Goal: Task Accomplishment & Management: Use online tool/utility

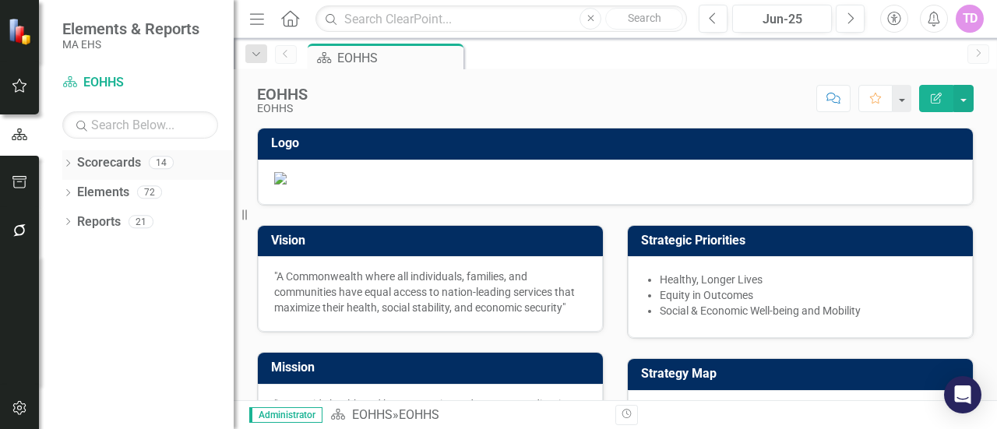
click at [64, 166] on icon "Dropdown" at bounding box center [67, 164] width 11 height 9
click at [71, 192] on icon "Dropdown" at bounding box center [76, 191] width 12 height 9
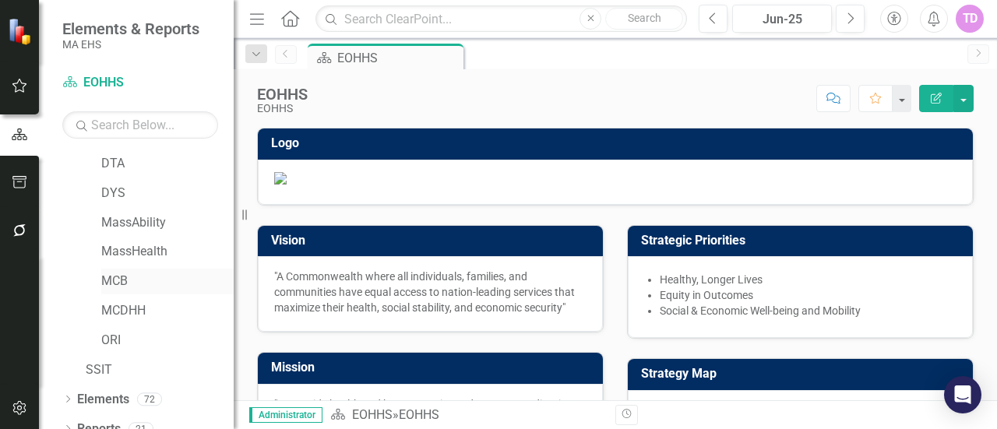
click at [117, 287] on link "MCB" at bounding box center [167, 282] width 132 height 18
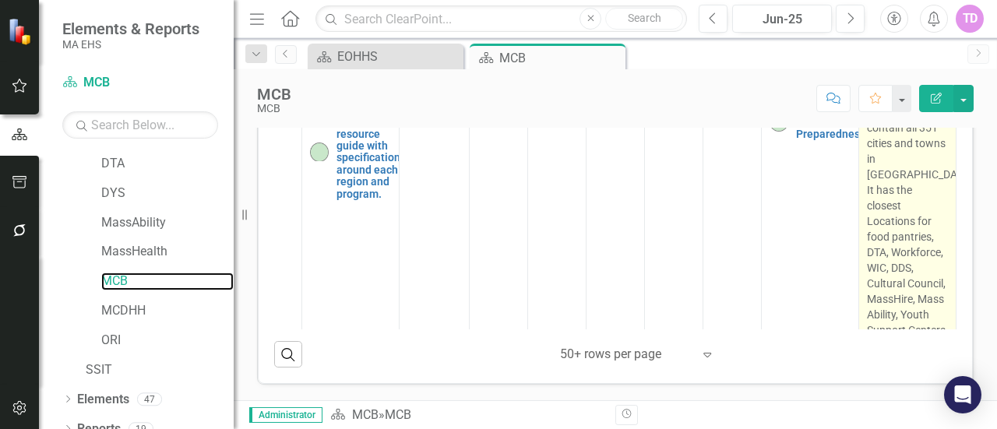
scroll to position [2461, 92]
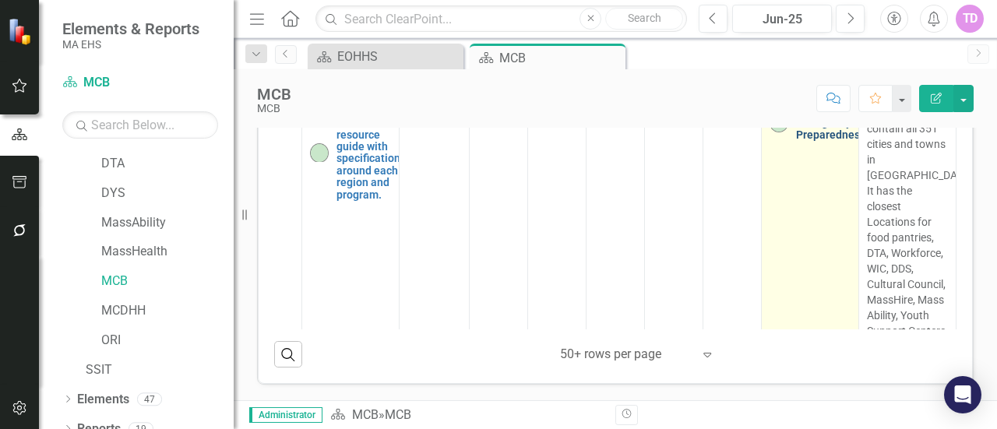
click at [799, 141] on link "Expand Emergency Preparedness" at bounding box center [830, 123] width 69 height 36
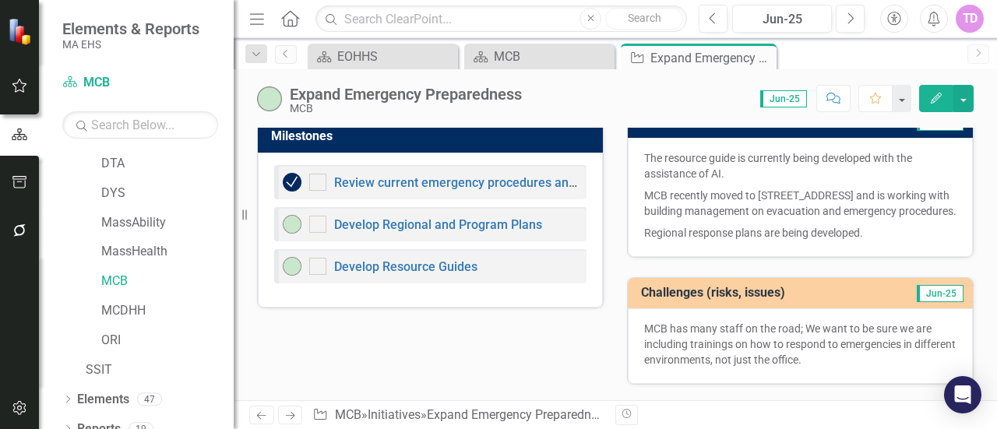
scroll to position [136, 0]
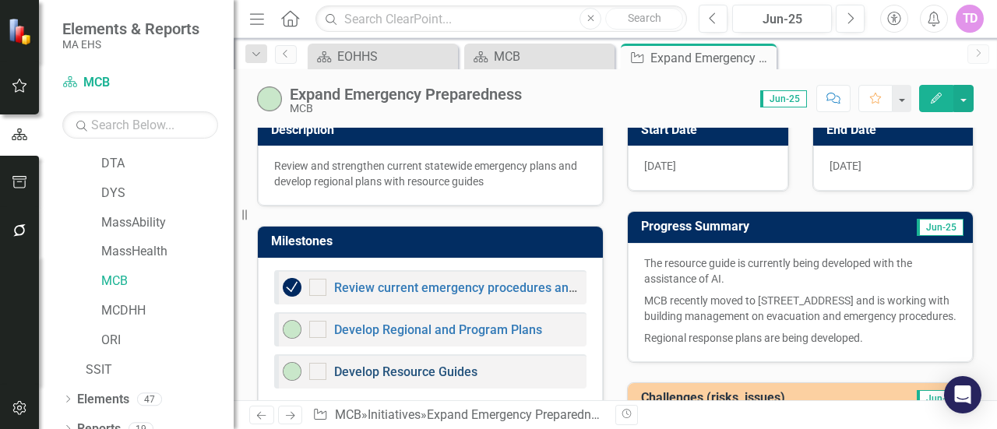
click at [423, 366] on link "Develop Resource Guides" at bounding box center [405, 372] width 143 height 15
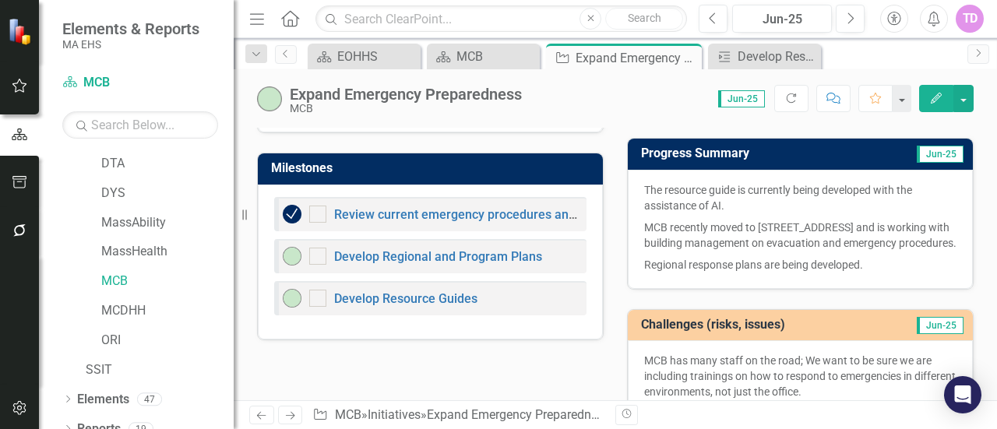
scroll to position [252, 0]
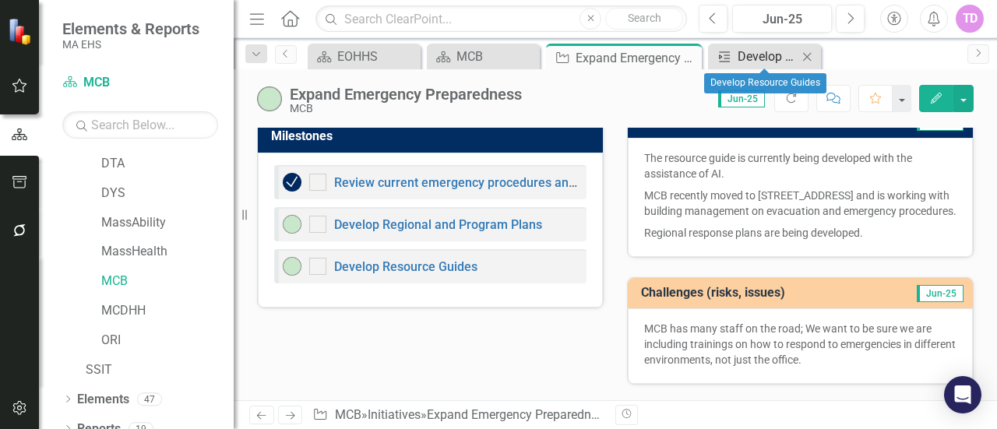
click at [767, 62] on div "Develop Resource Guides" at bounding box center [768, 56] width 60 height 19
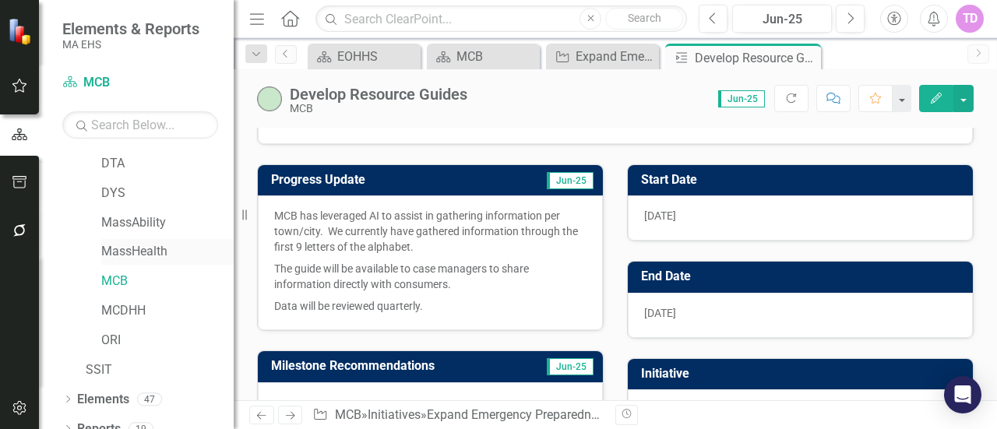
scroll to position [221, 0]
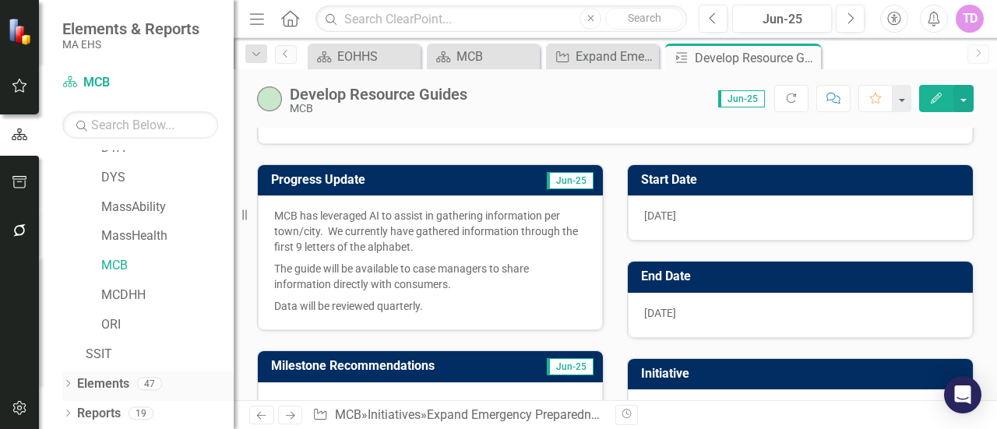
click at [89, 382] on link "Elements" at bounding box center [103, 384] width 52 height 18
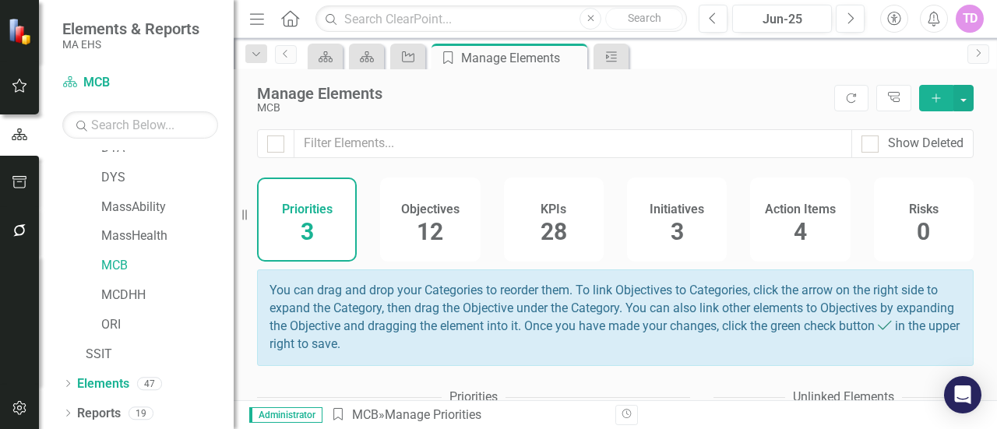
click at [664, 211] on h4 "Initiatives" at bounding box center [677, 210] width 55 height 14
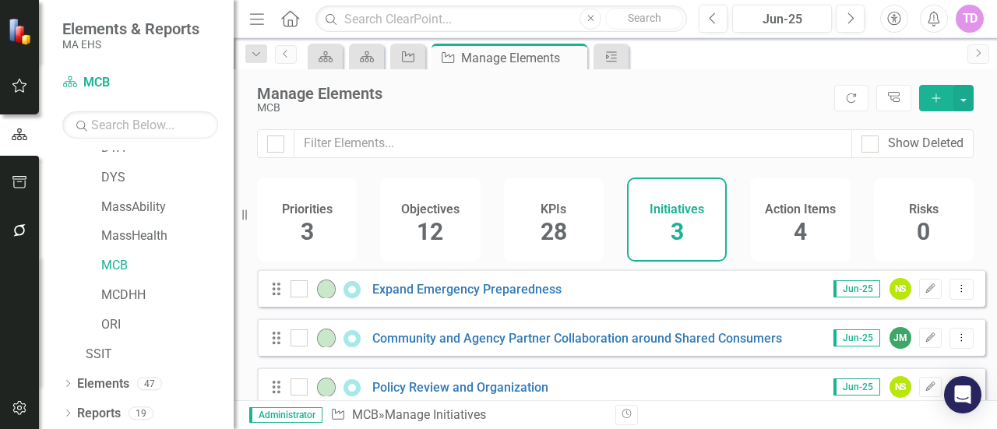
scroll to position [26, 0]
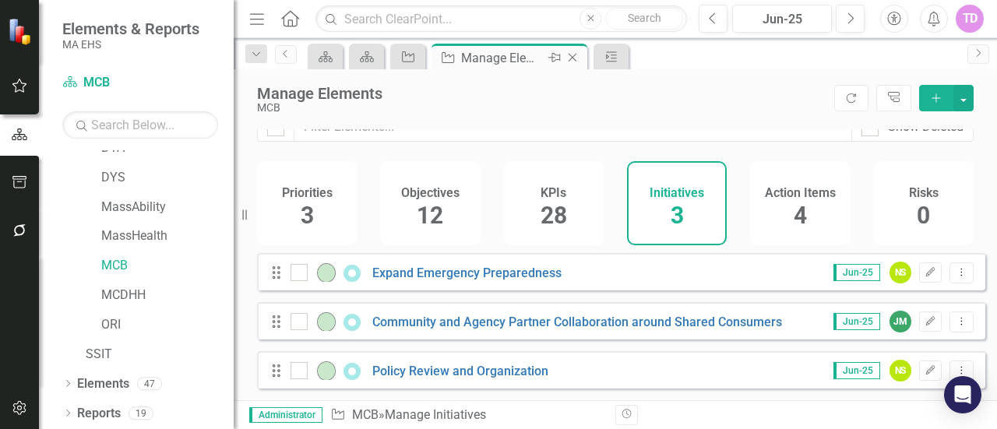
click at [575, 58] on icon "Close" at bounding box center [573, 57] width 16 height 12
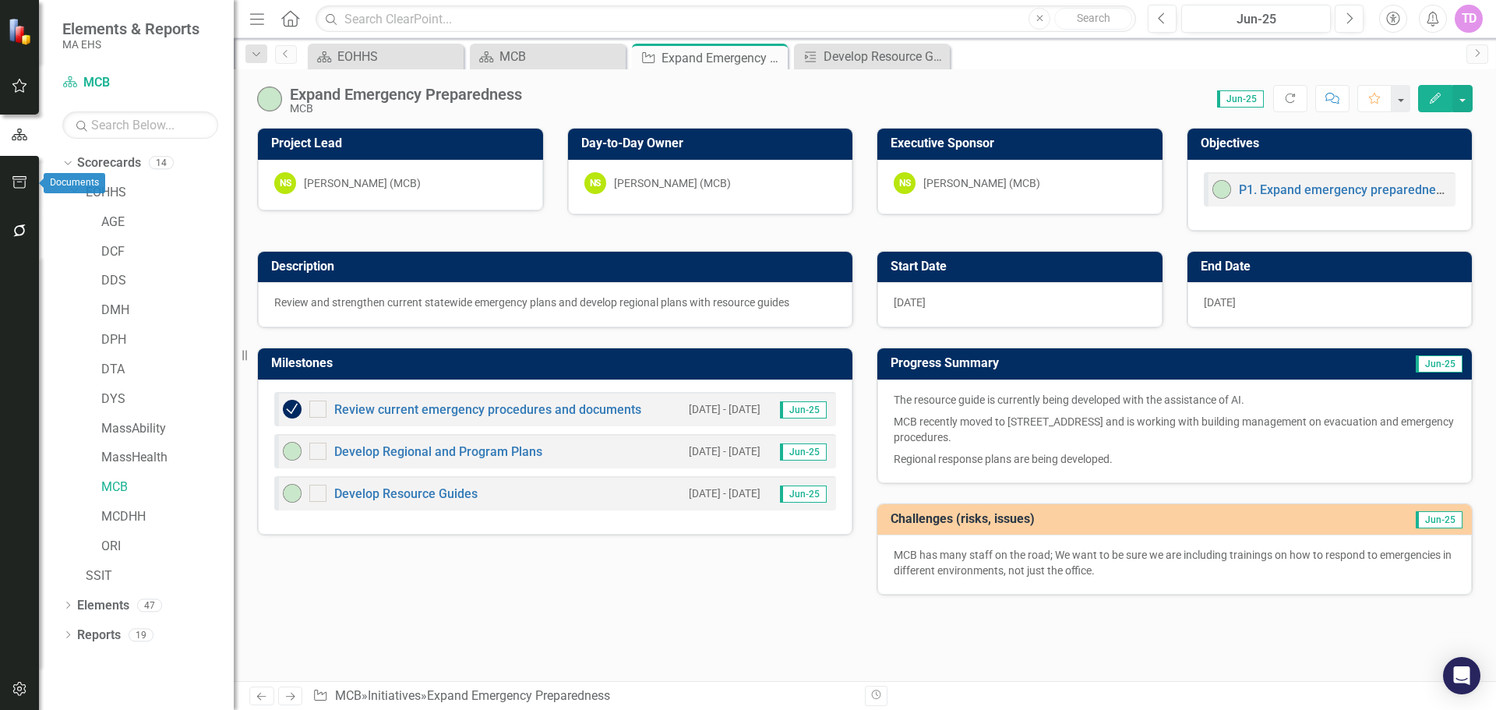
click at [29, 192] on button "button" at bounding box center [19, 183] width 35 height 33
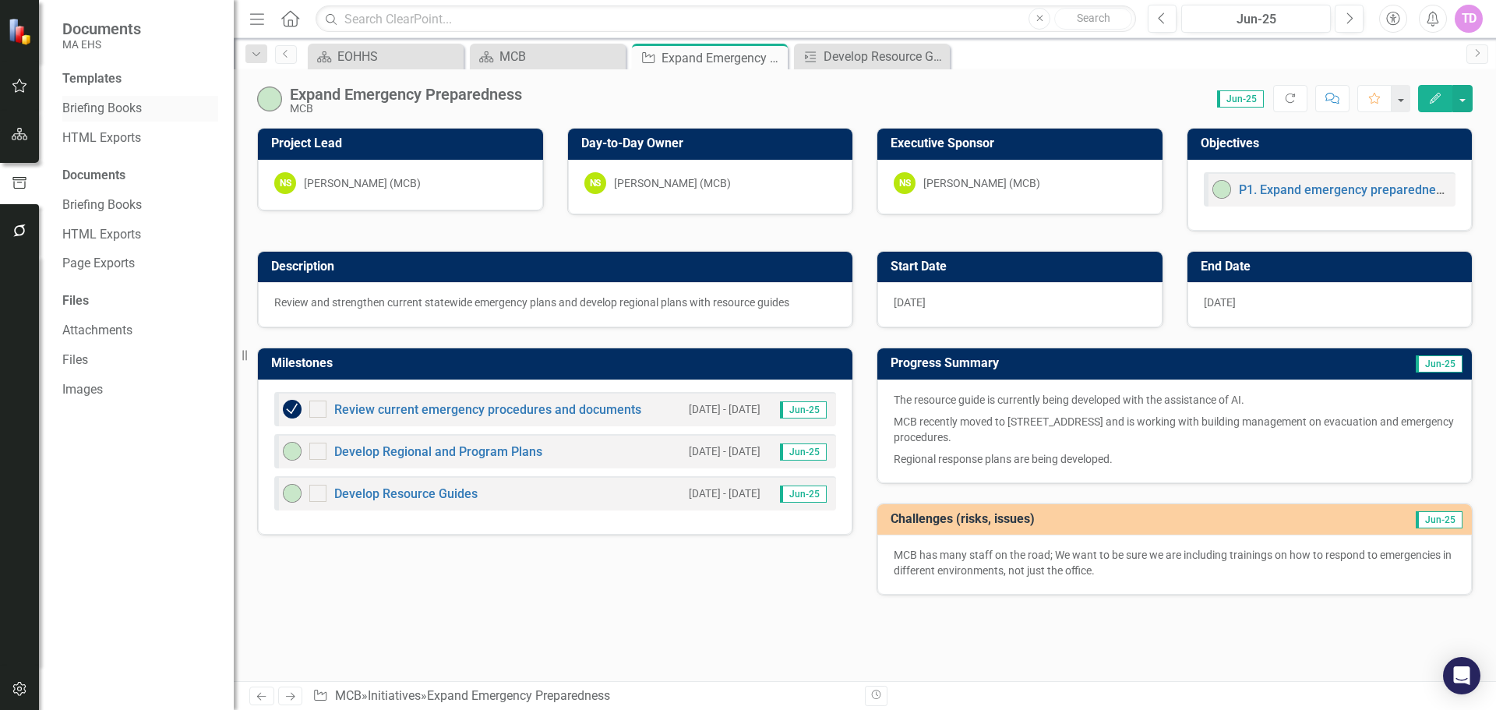
click at [107, 113] on link "Briefing Books" at bounding box center [140, 109] width 156 height 18
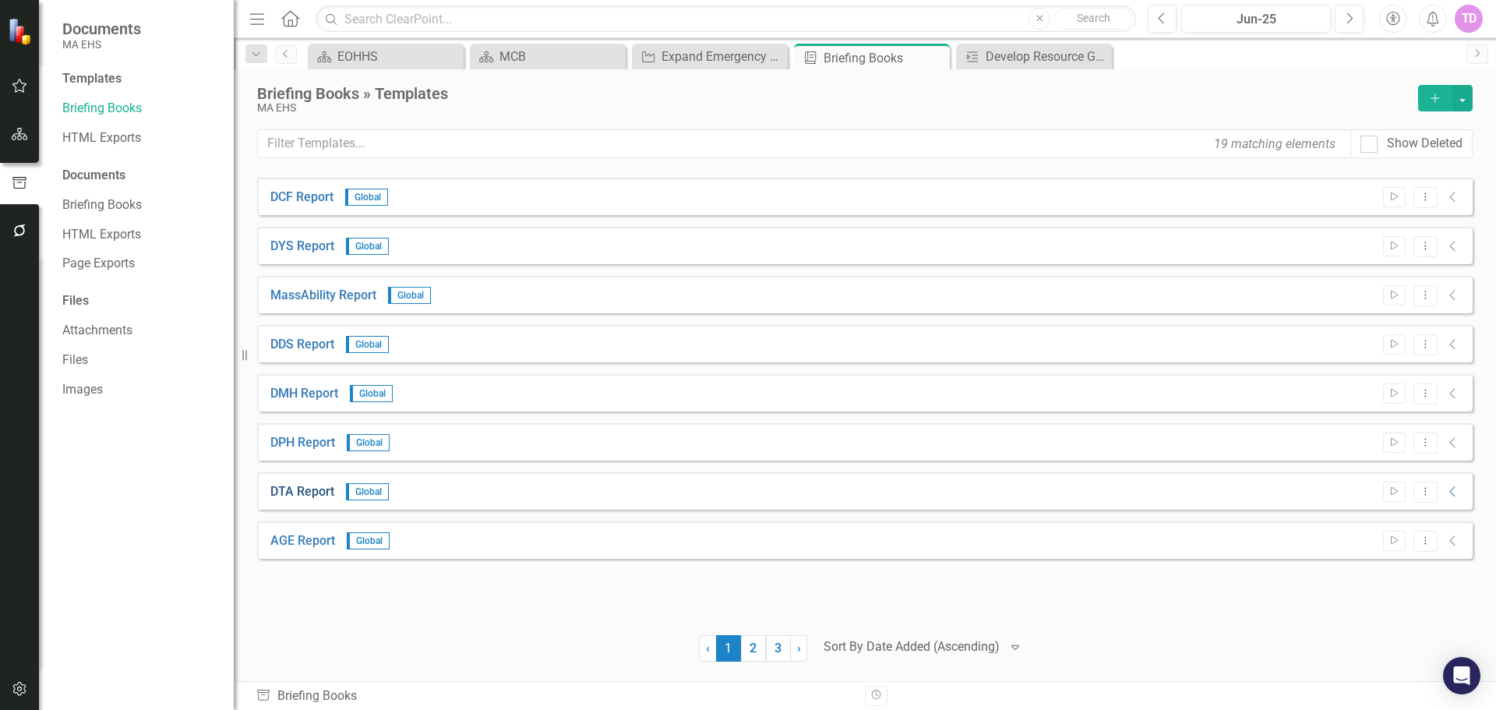
click at [289, 428] on link "DTA Report" at bounding box center [302, 492] width 64 height 18
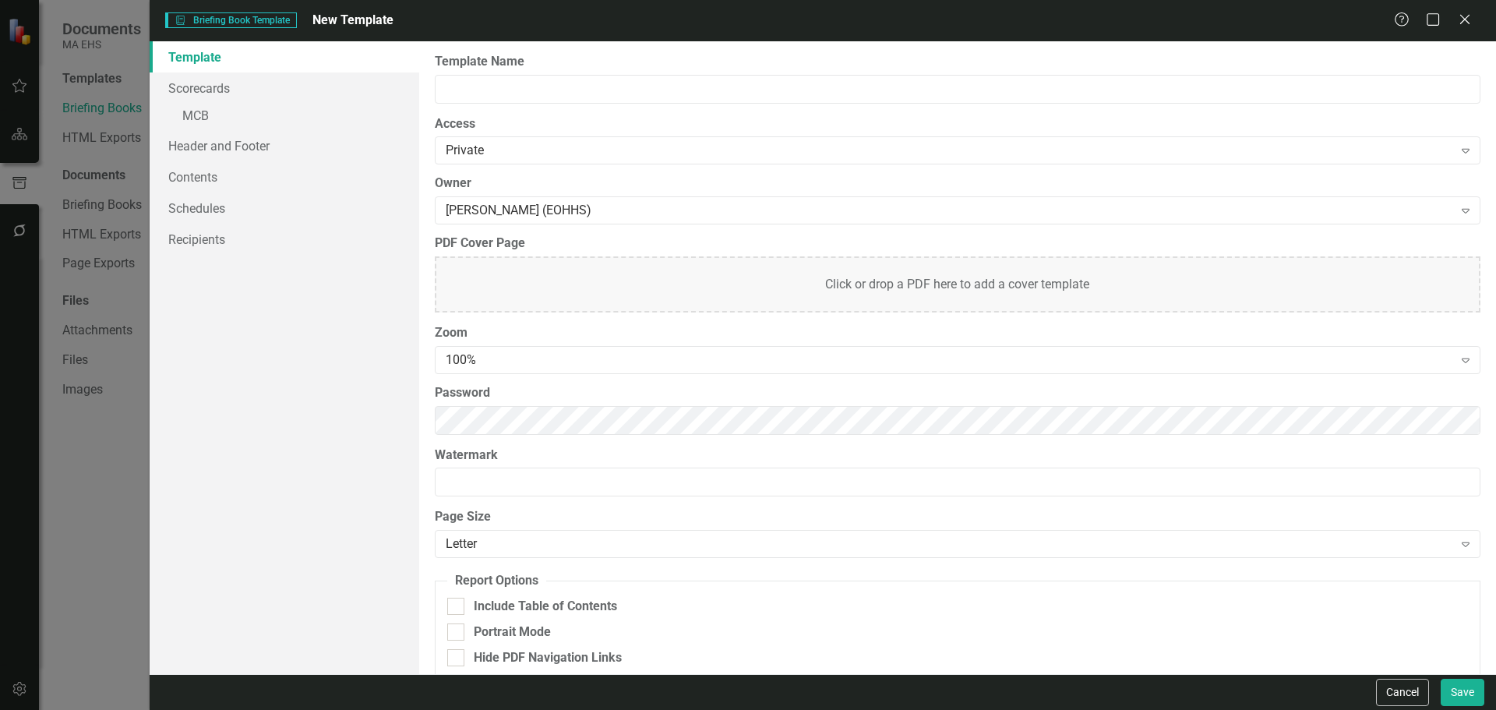
type input "DTA Report"
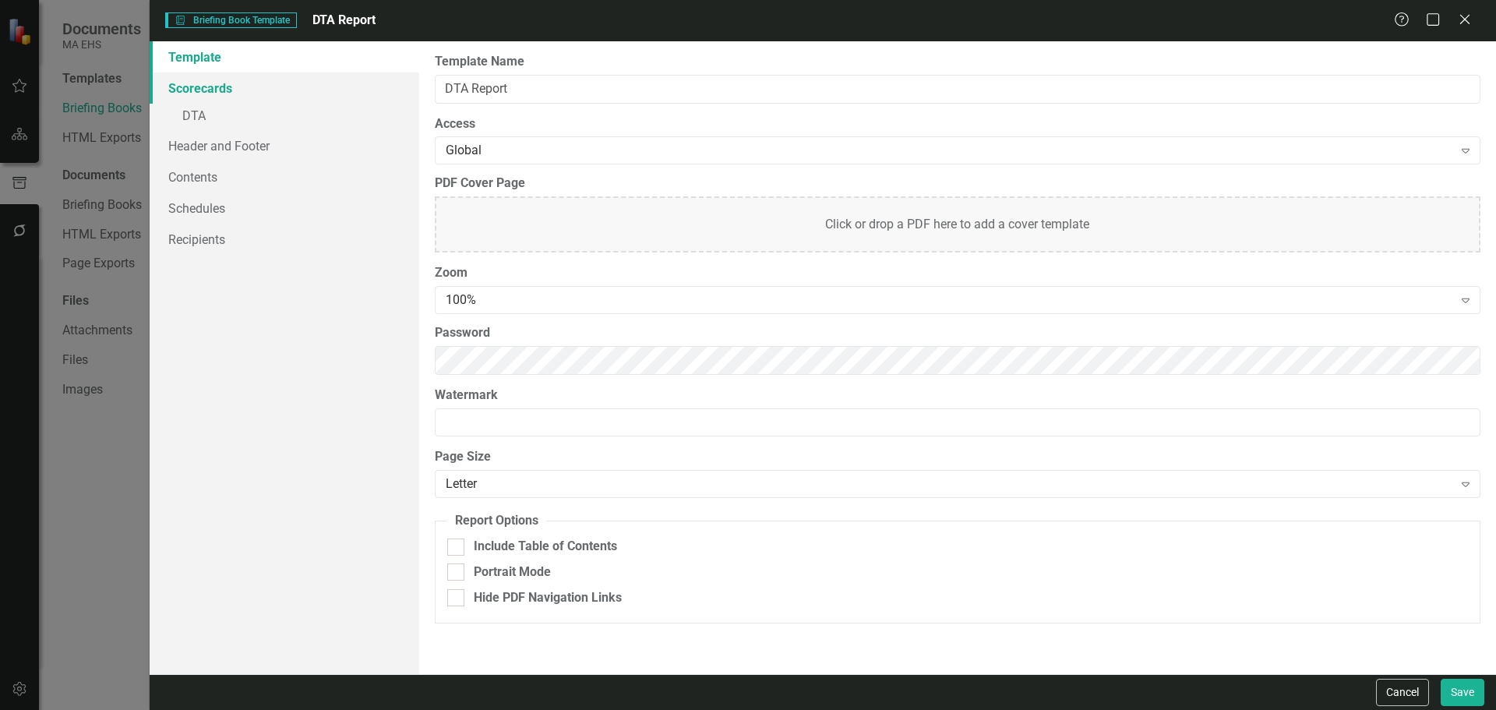
click at [193, 100] on link "Scorecards" at bounding box center [285, 87] width 270 height 31
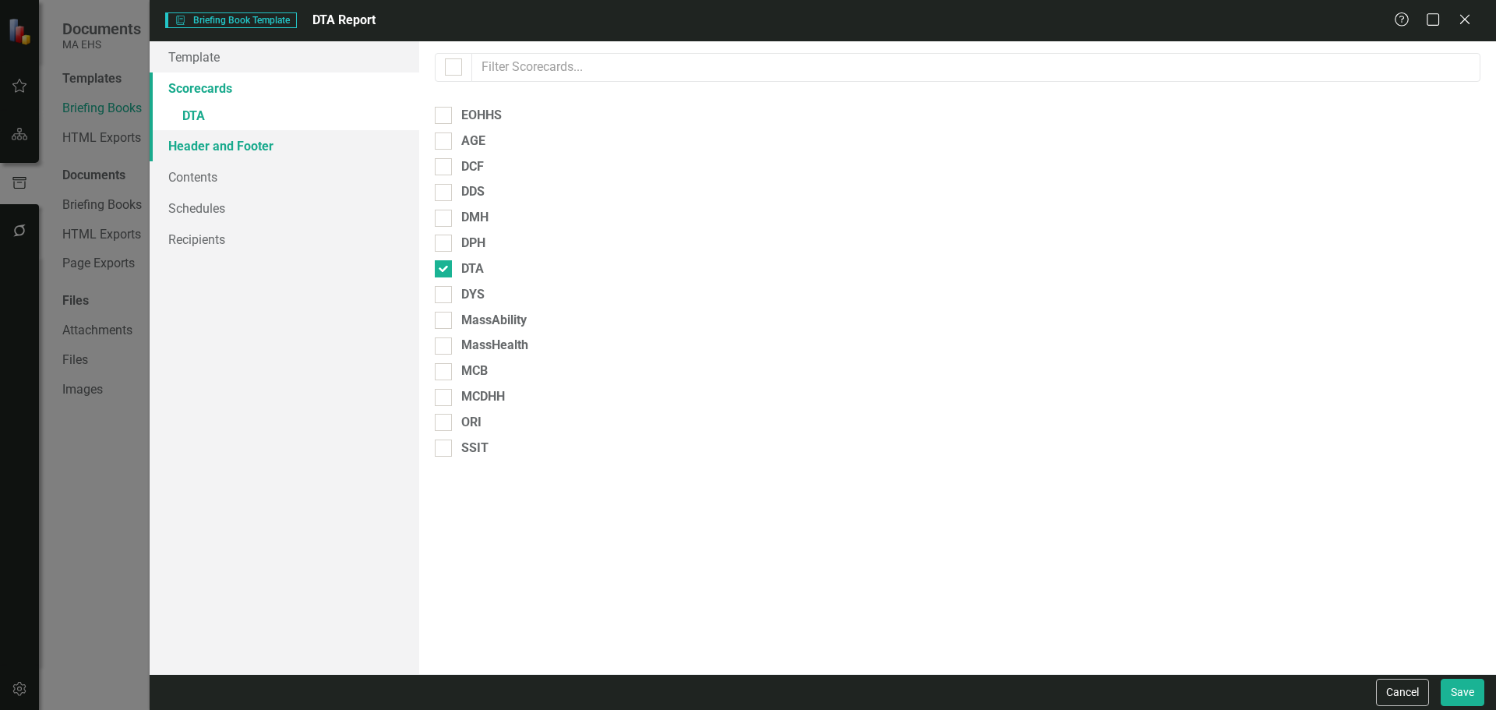
click at [200, 145] on link "Header and Footer" at bounding box center [285, 145] width 270 height 31
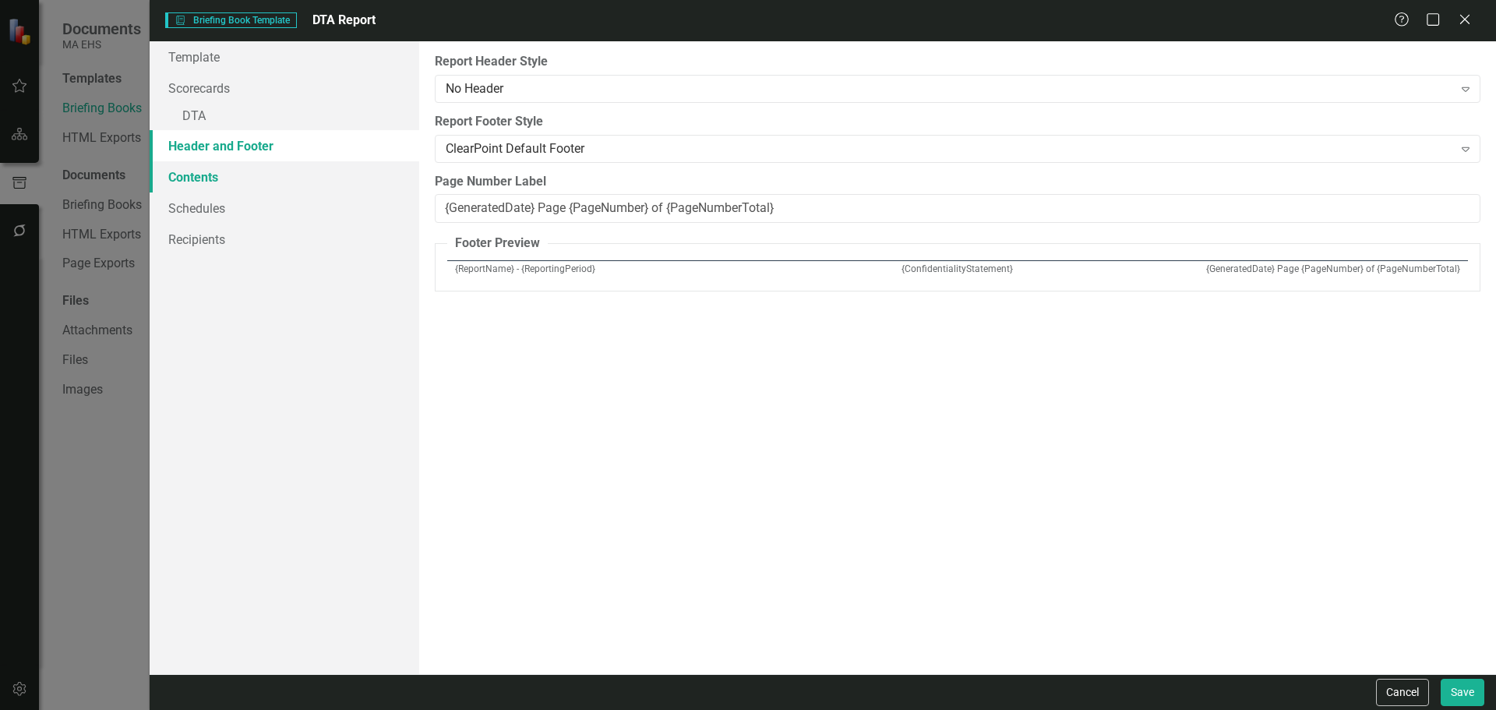
click at [201, 169] on link "Contents" at bounding box center [285, 176] width 270 height 31
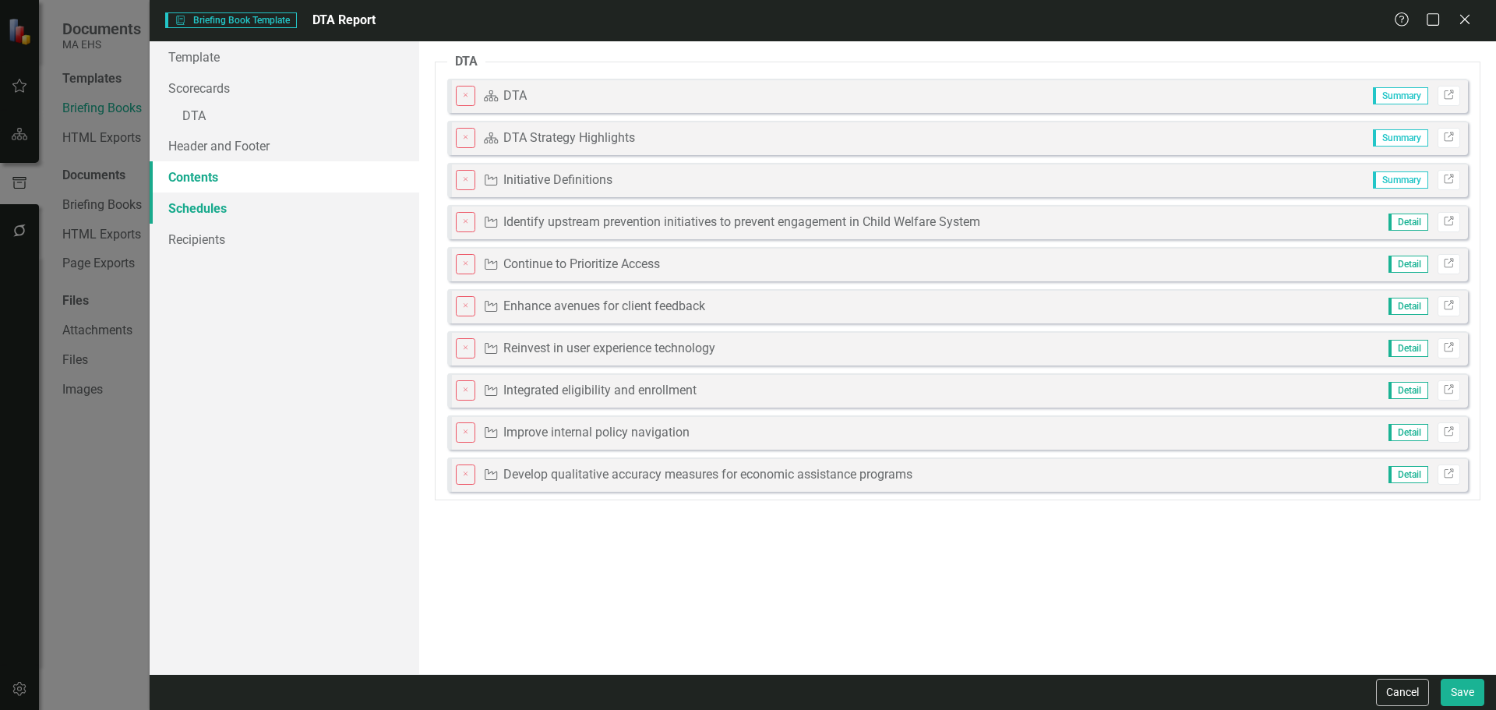
click at [212, 212] on link "Schedules" at bounding box center [285, 207] width 270 height 31
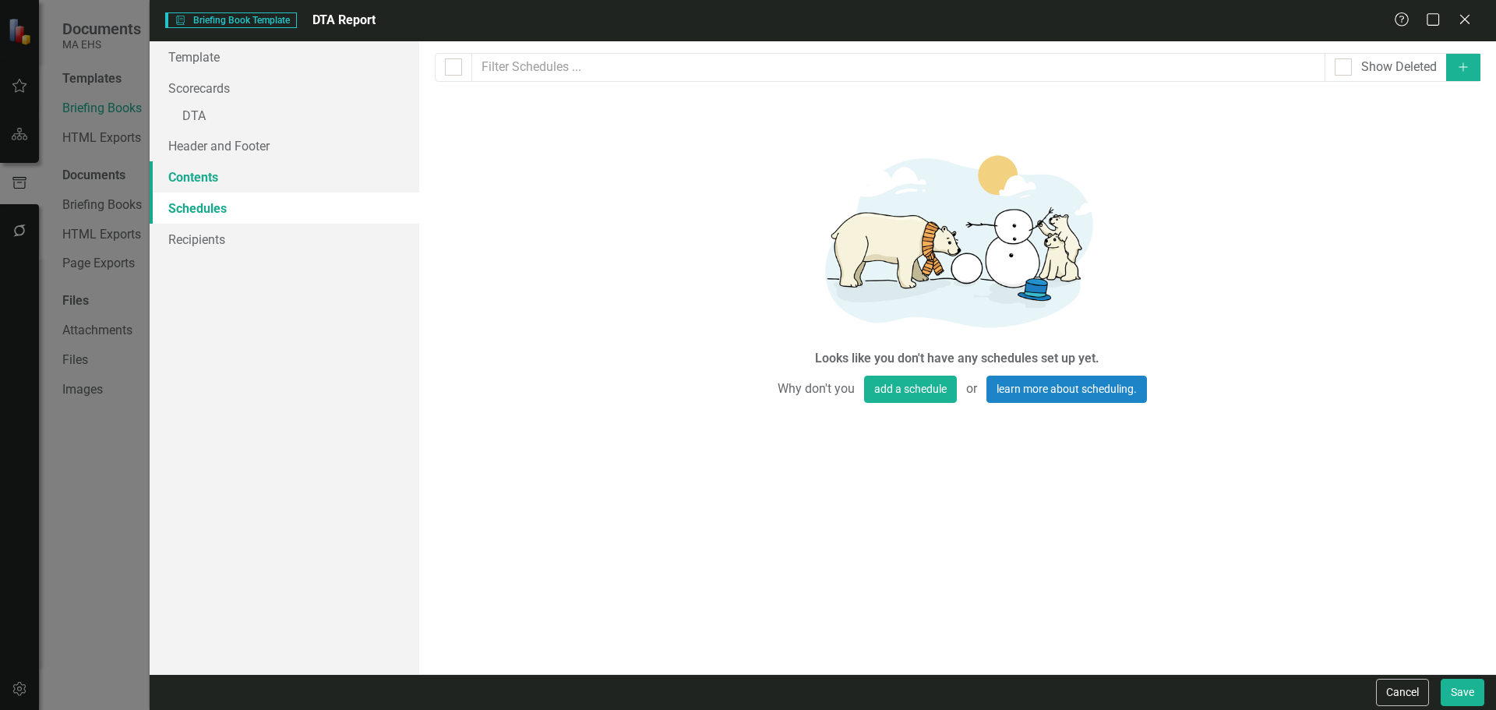
click at [206, 183] on link "Contents" at bounding box center [285, 176] width 270 height 31
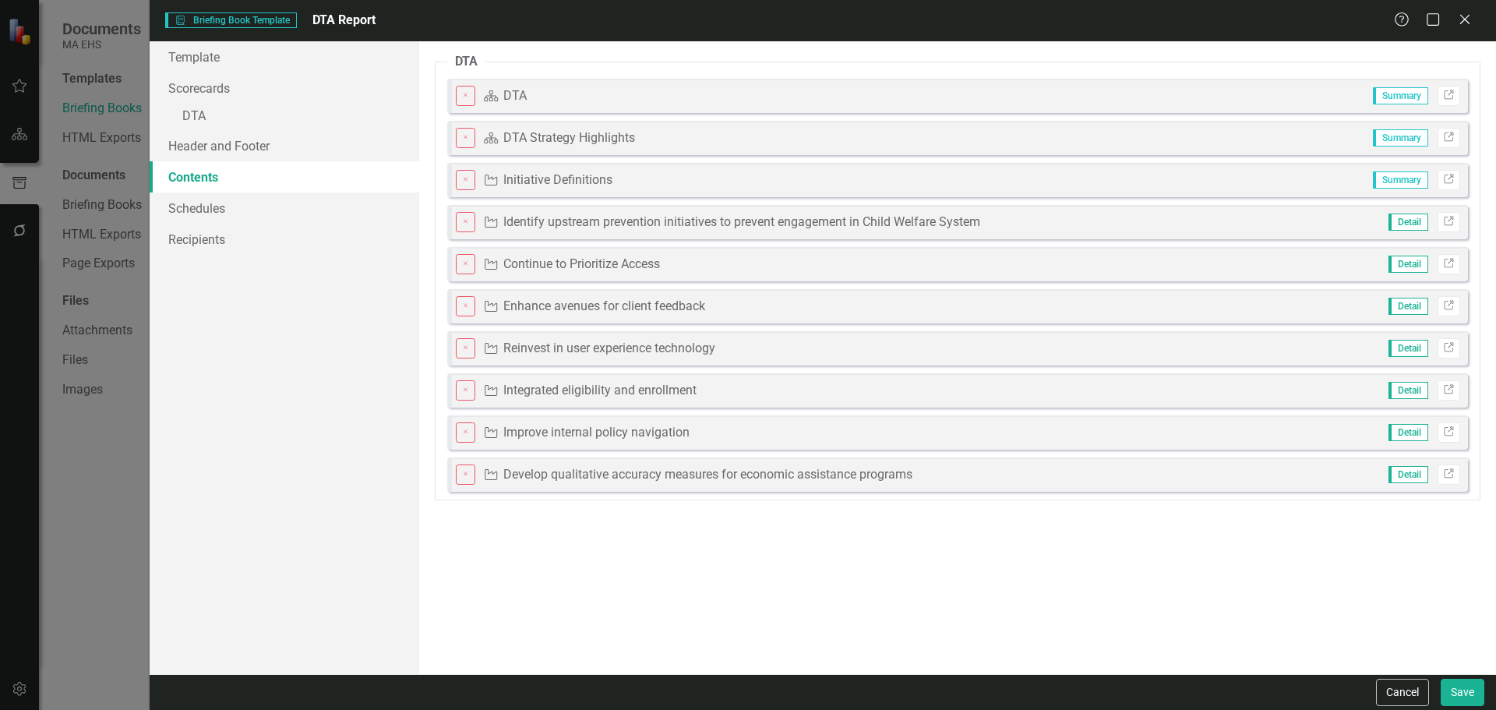
drag, startPoint x: 579, startPoint y: 213, endPoint x: 573, endPoint y: 136, distance: 77.4
click at [573, 136] on fieldset "DTA Close Scorecard DTA Summary Link Close Scorecard DTA Strategy Highlights Su…" at bounding box center [957, 276] width 1045 height 447
click at [996, 15] on icon "Close" at bounding box center [1463, 19] width 19 height 15
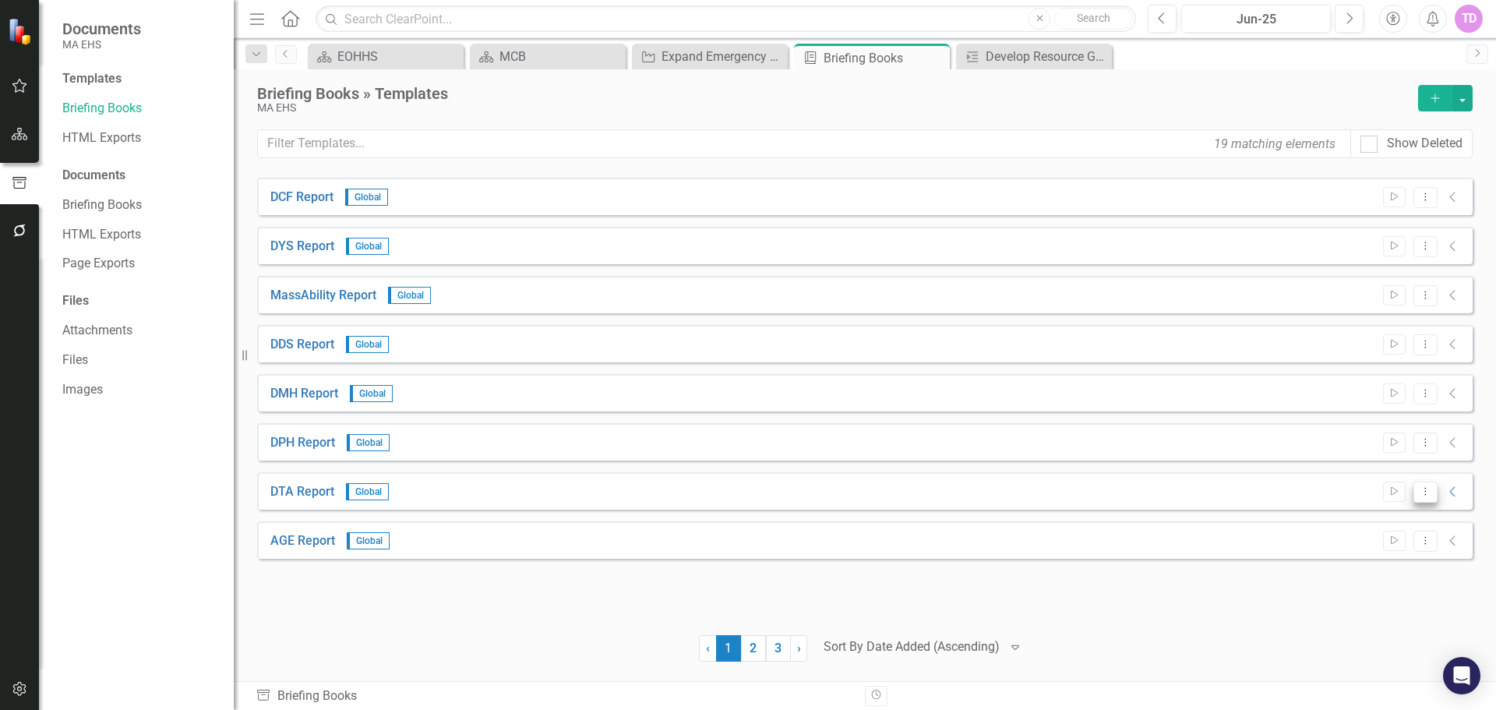
click at [996, 428] on button "Dropdown Menu" at bounding box center [1425, 491] width 24 height 21
click at [996, 428] on link "Edit Edit Template" at bounding box center [1364, 575] width 144 height 29
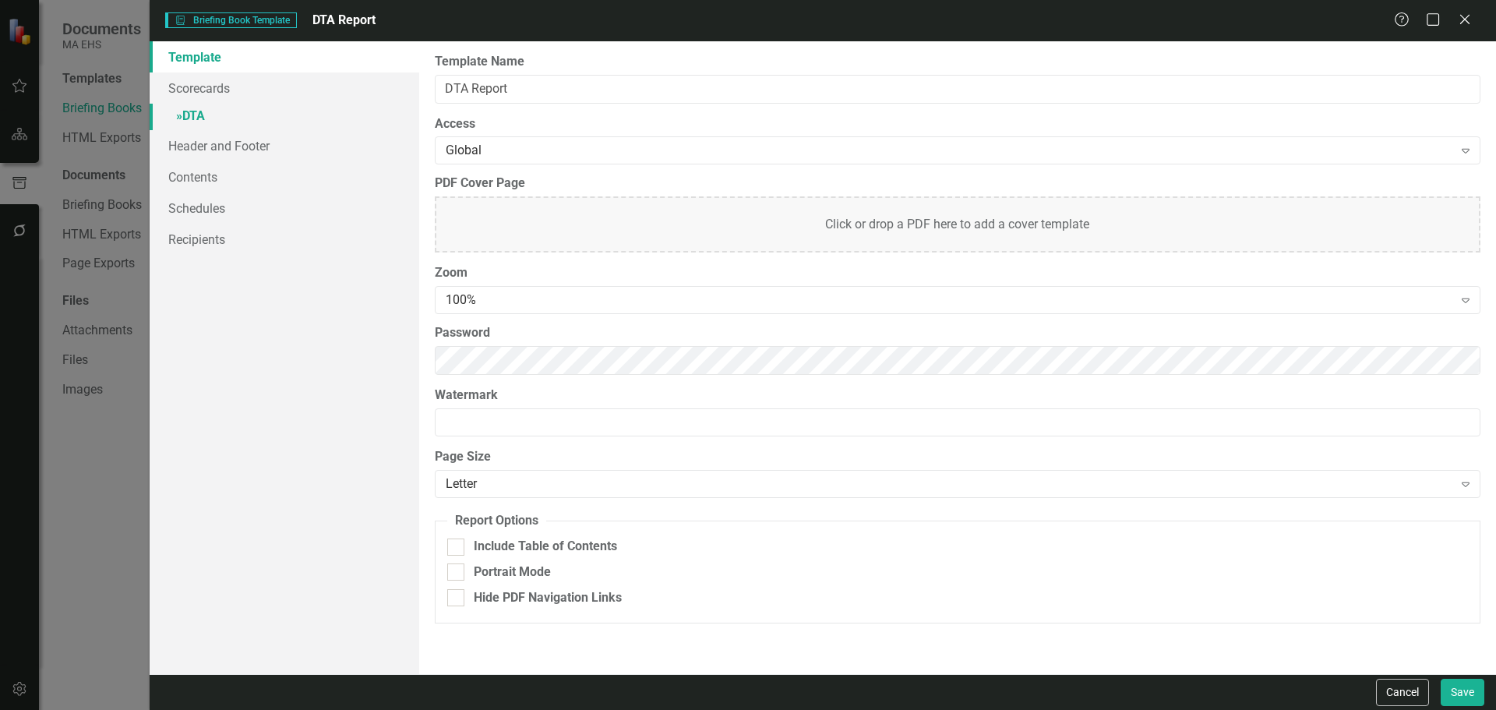
click at [206, 115] on link "» DTA" at bounding box center [285, 117] width 270 height 27
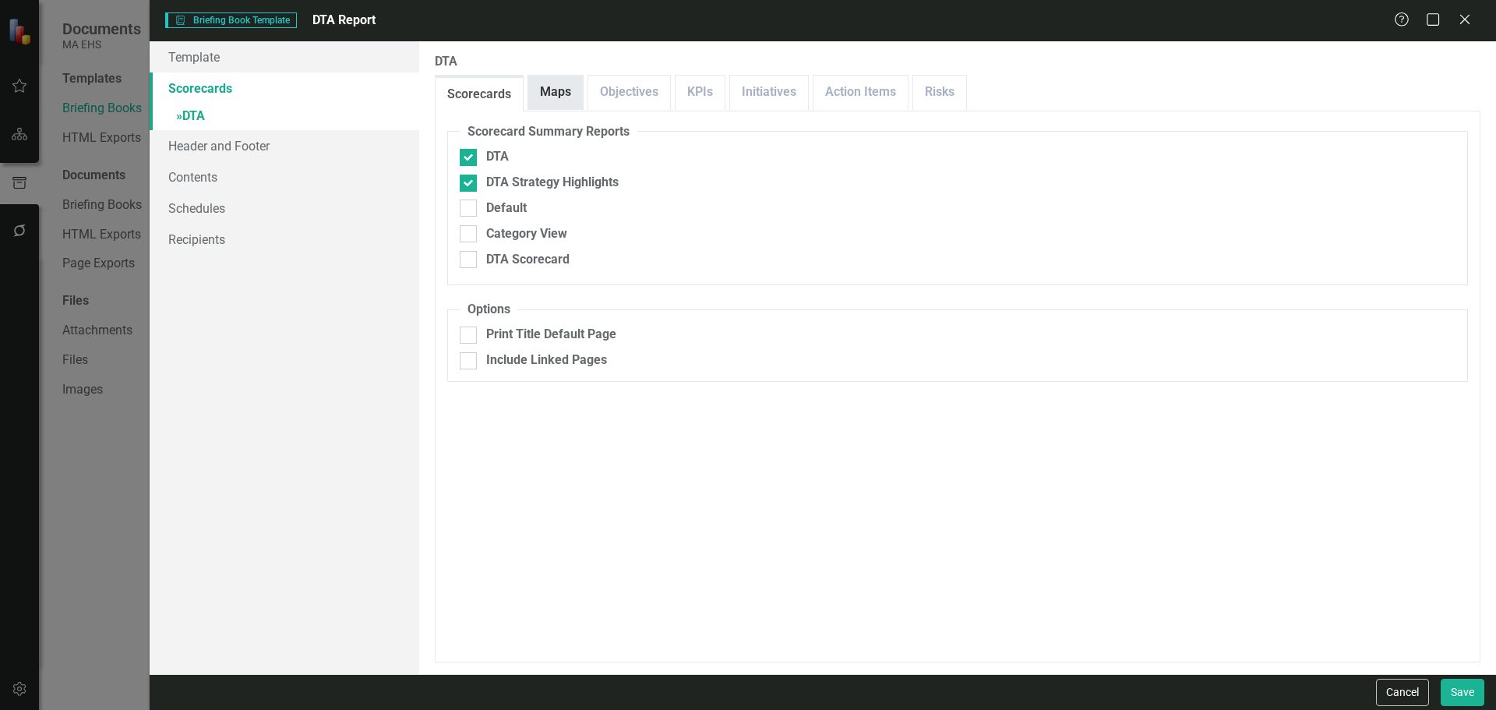
click at [558, 100] on link "Maps" at bounding box center [555, 92] width 55 height 33
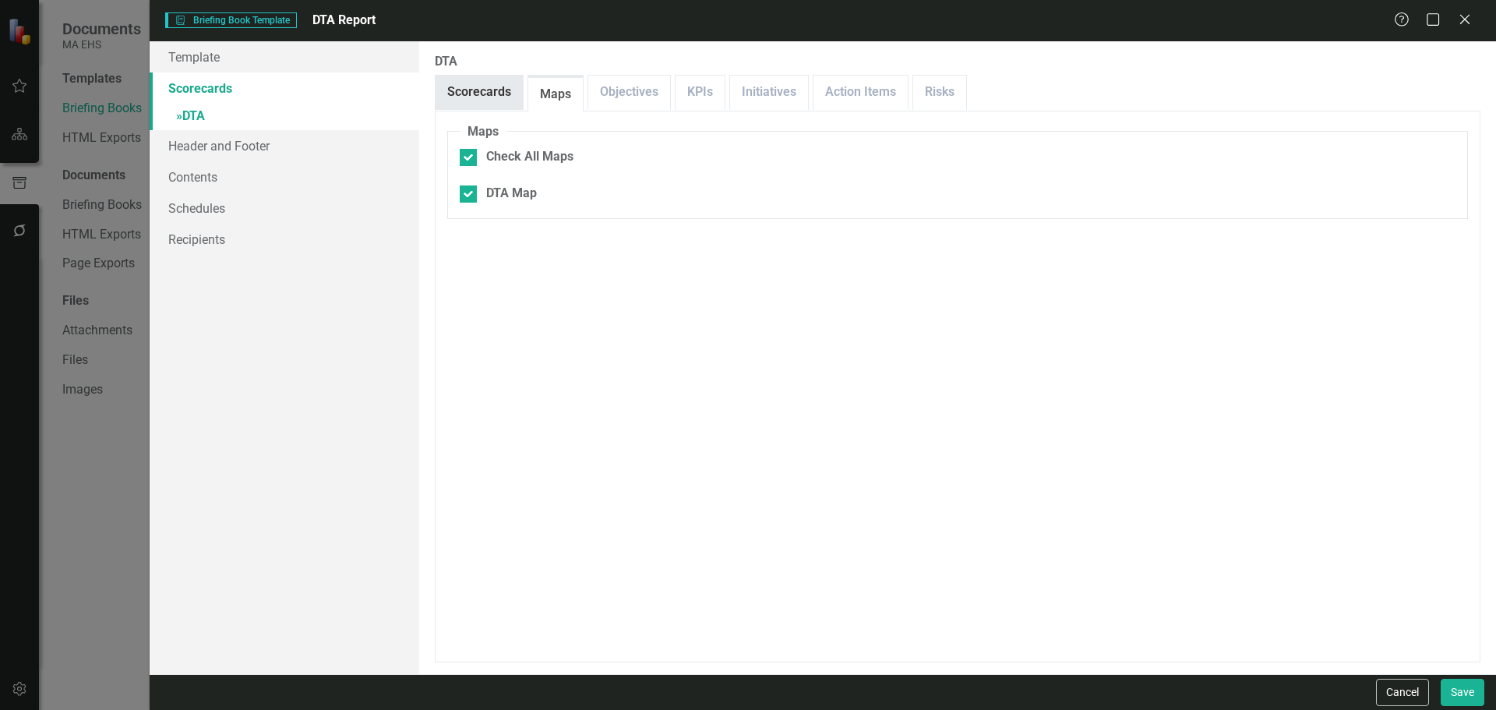
click at [489, 76] on link "Scorecards" at bounding box center [478, 92] width 87 height 33
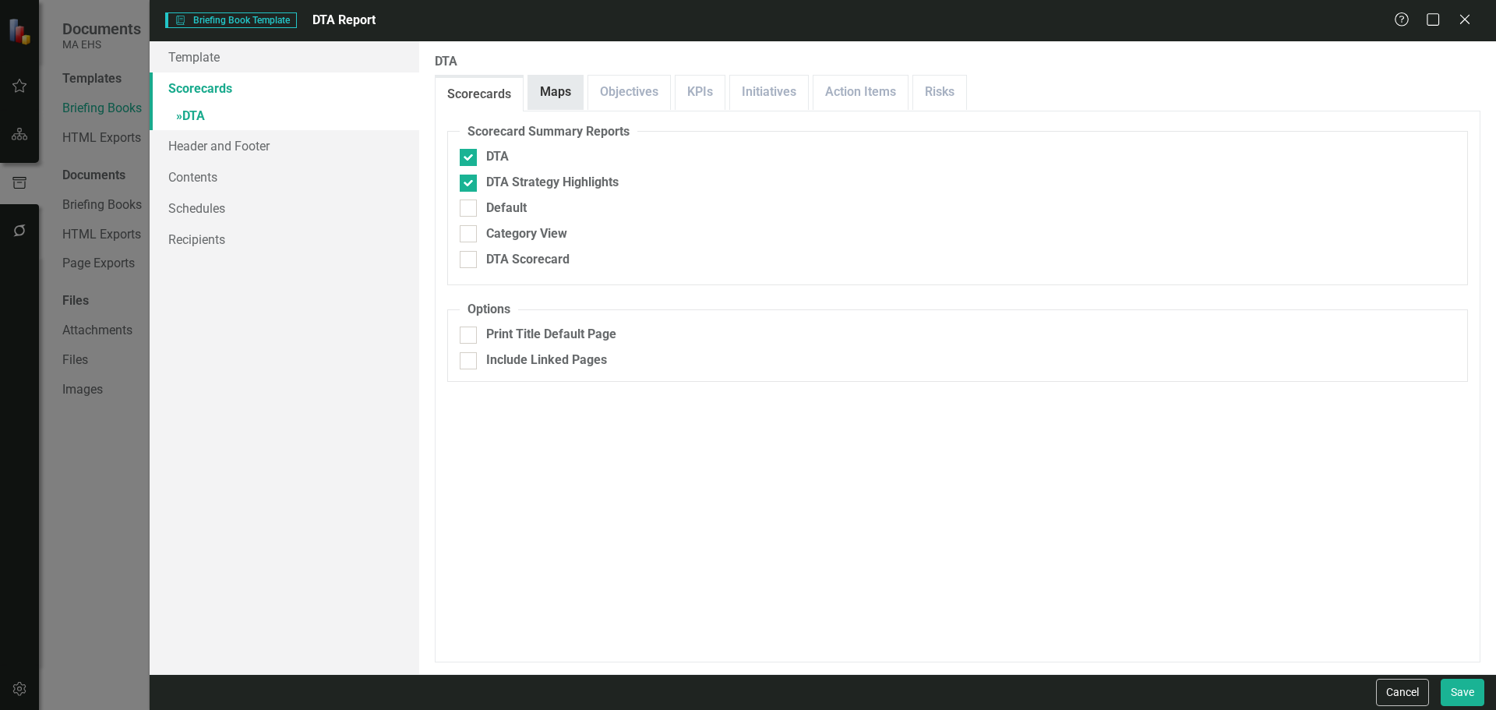
click at [552, 91] on link "Maps" at bounding box center [555, 92] width 55 height 33
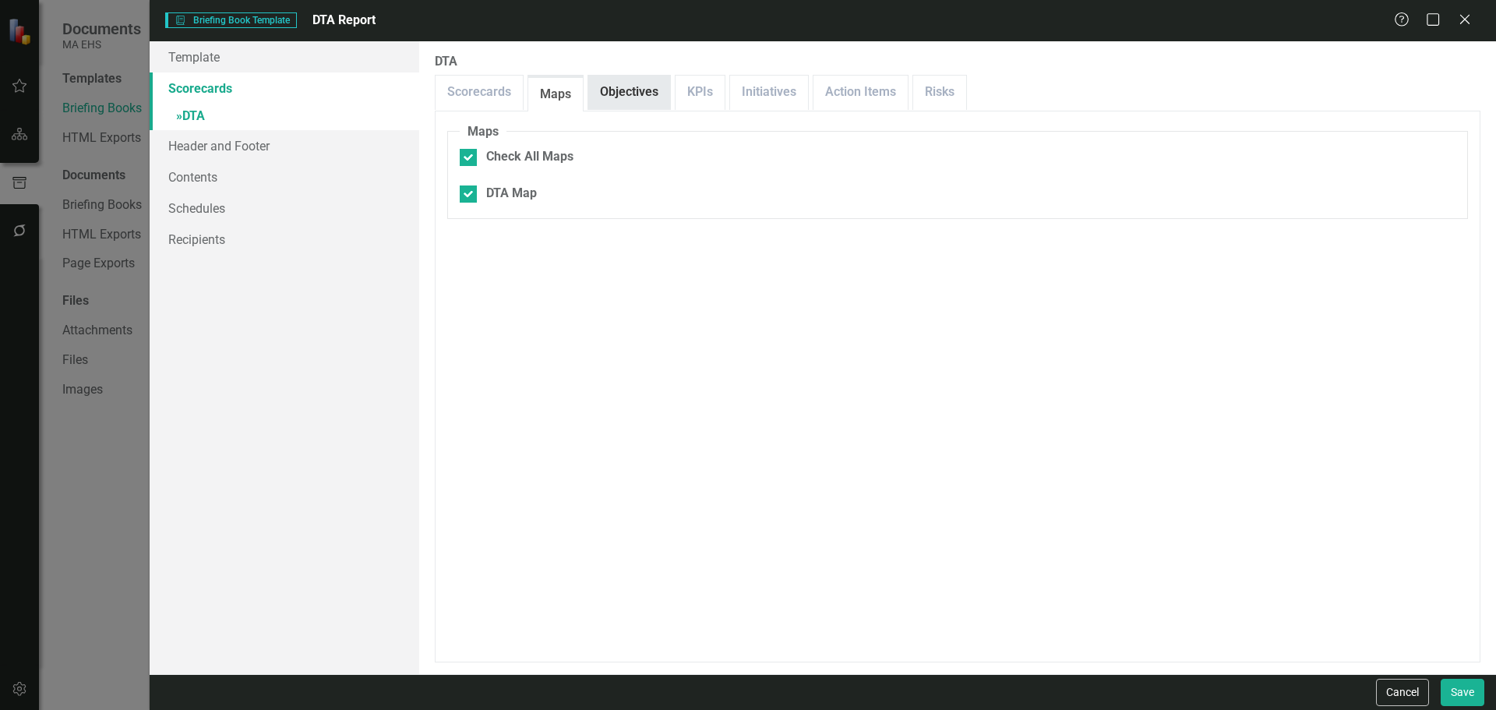
click at [654, 100] on link "Objectives" at bounding box center [629, 92] width 82 height 33
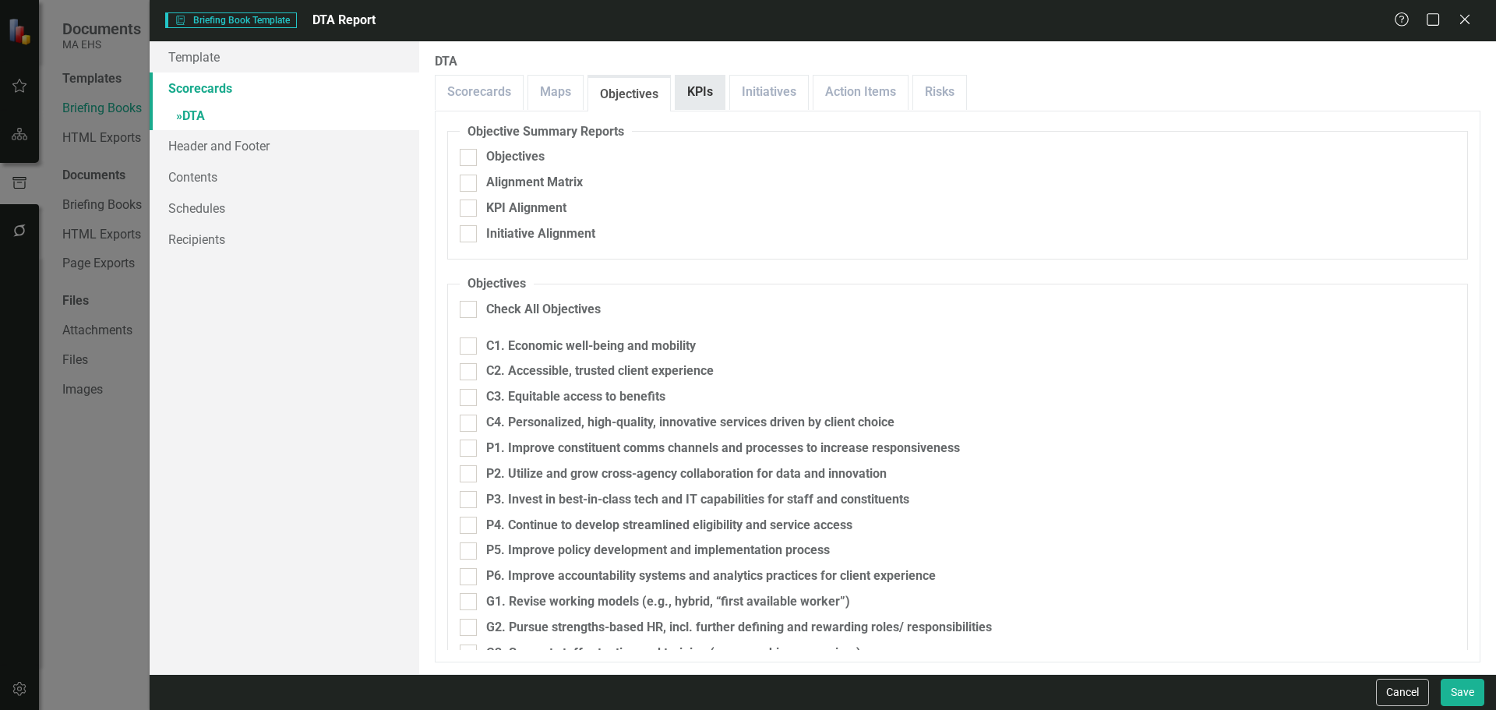
click at [709, 97] on link "KPIs" at bounding box center [699, 92] width 49 height 33
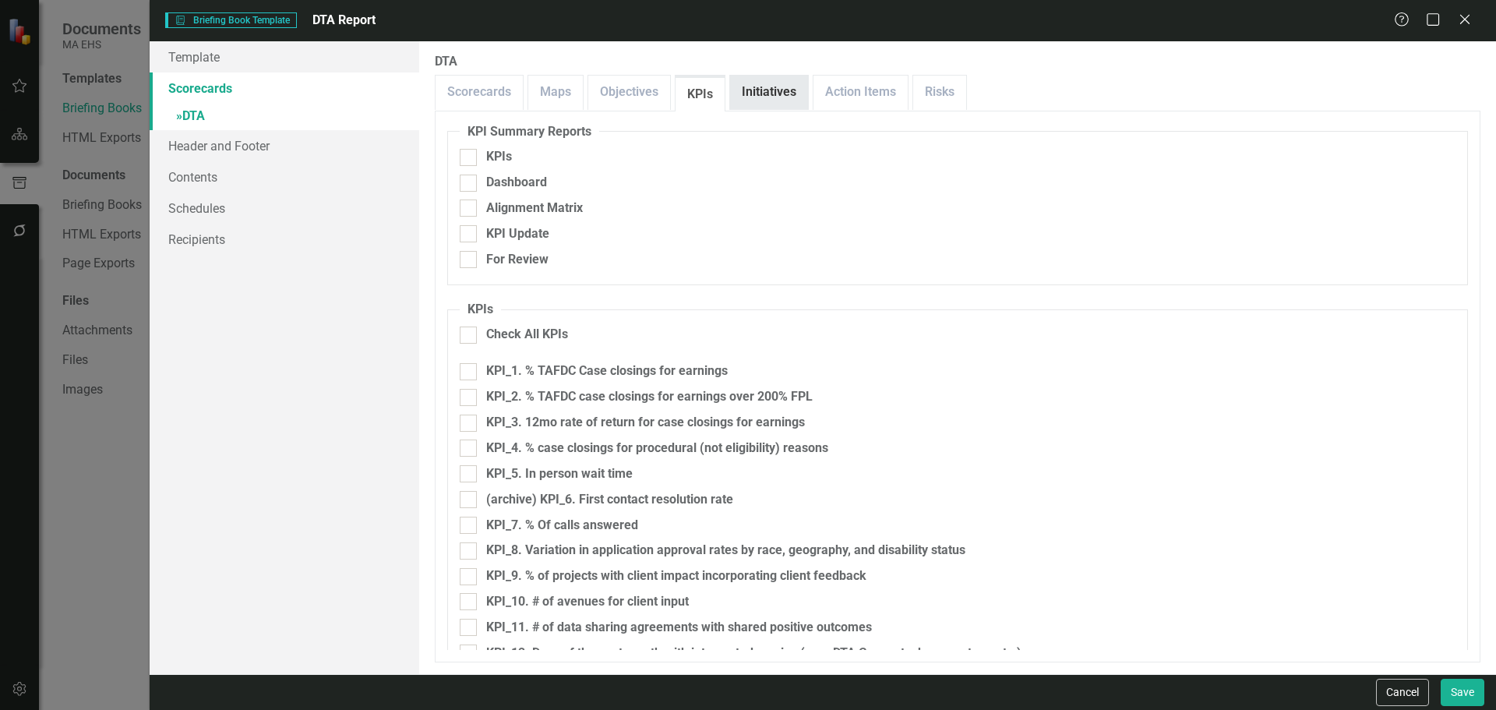
click at [759, 88] on link "Initiatives" at bounding box center [769, 92] width 78 height 33
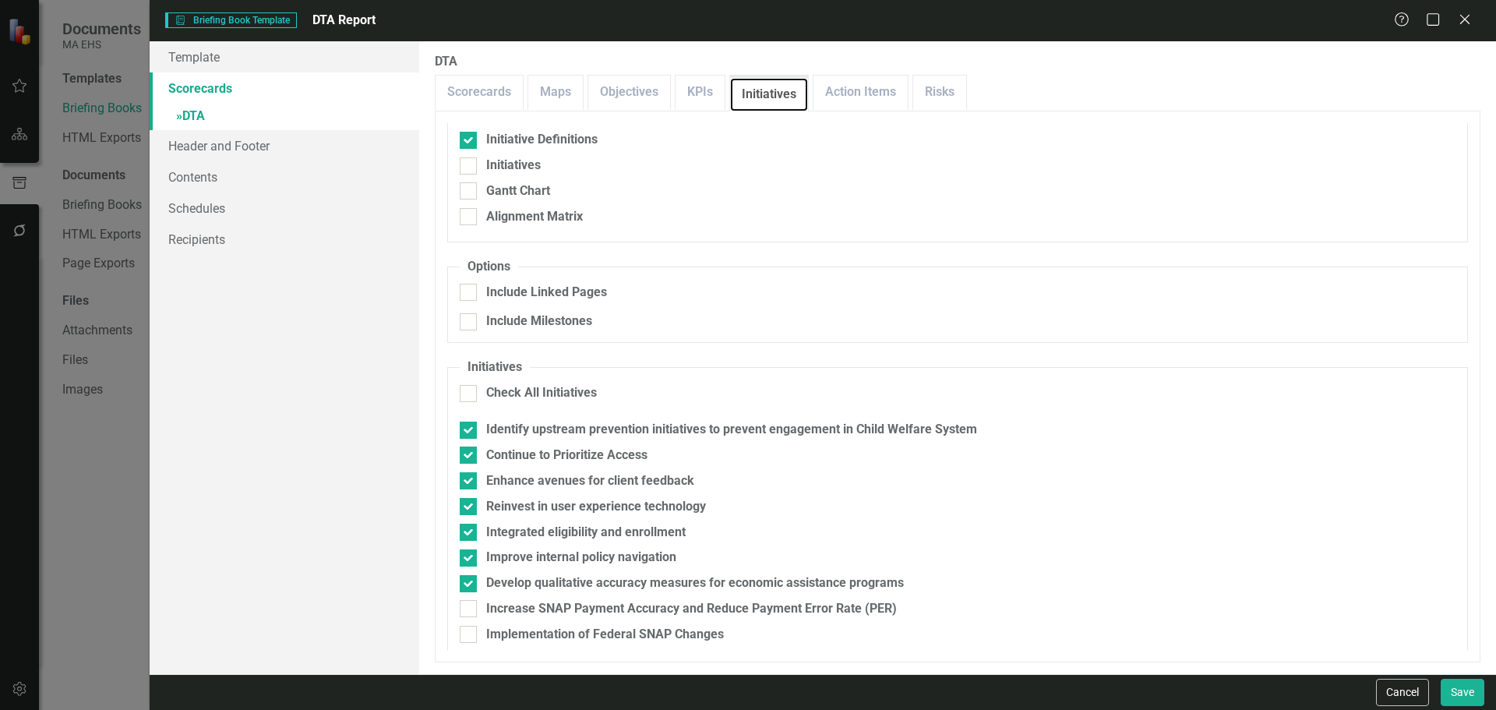
scroll to position [27, 0]
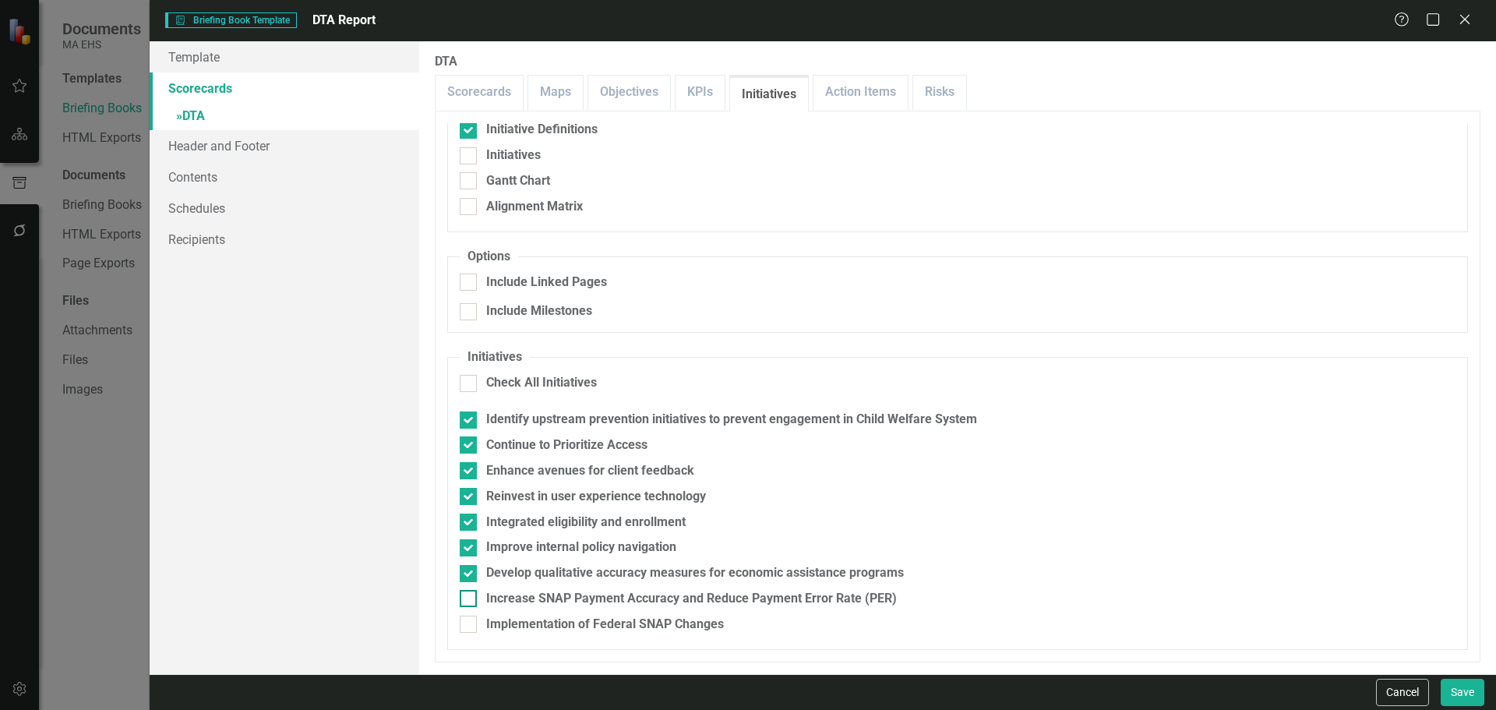
click at [478, 428] on div "Increase SNAP Payment Accuracy and Reduce Payment Error Rate (PER)" at bounding box center [958, 599] width 996 height 18
click at [470, 428] on input "Increase SNAP Payment Accuracy and Reduce Payment Error Rate (PER)" at bounding box center [465, 595] width 10 height 10
checkbox input "true"
click at [469, 428] on div at bounding box center [468, 623] width 17 height 17
click at [469, 428] on input "Implementation of Federal SNAP Changes" at bounding box center [465, 620] width 10 height 10
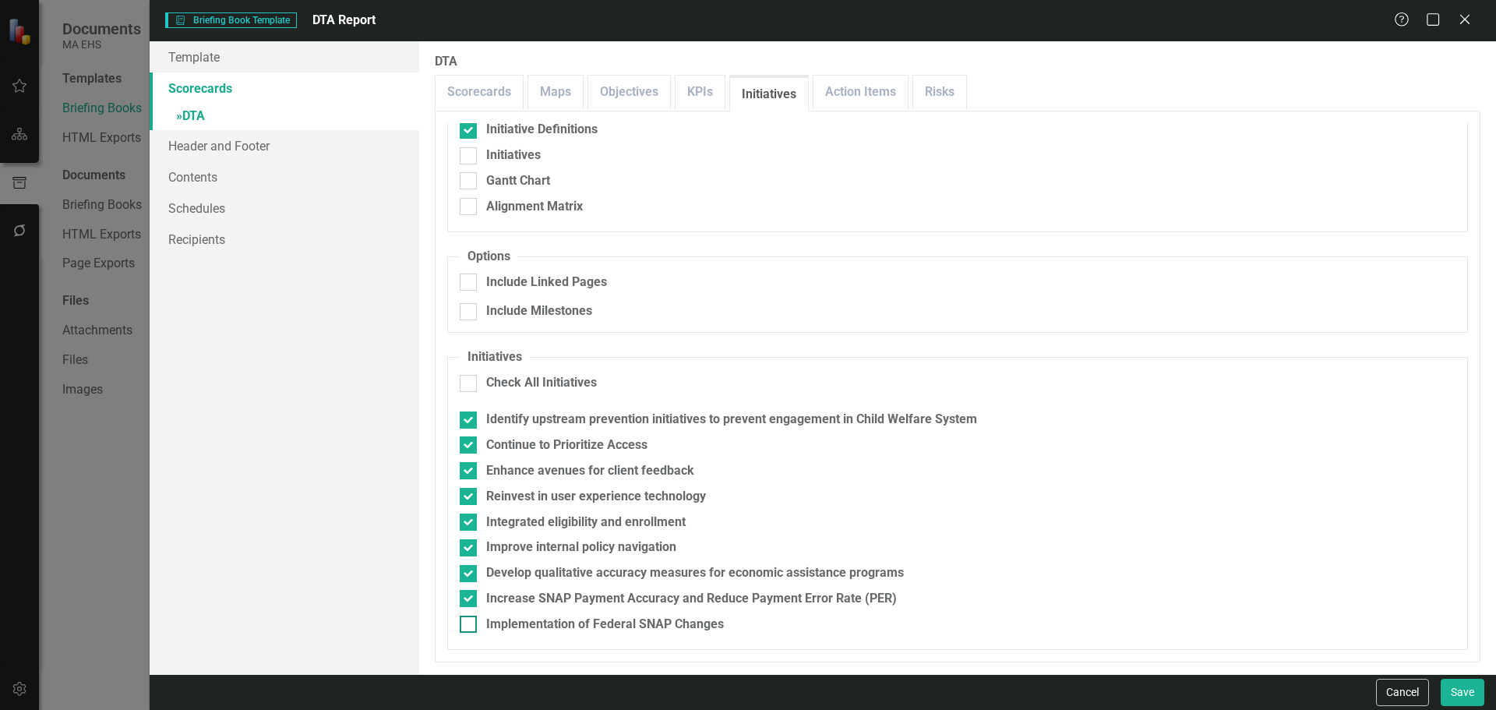
checkbox input "true"
click at [879, 86] on link "Action Items" at bounding box center [860, 92] width 94 height 33
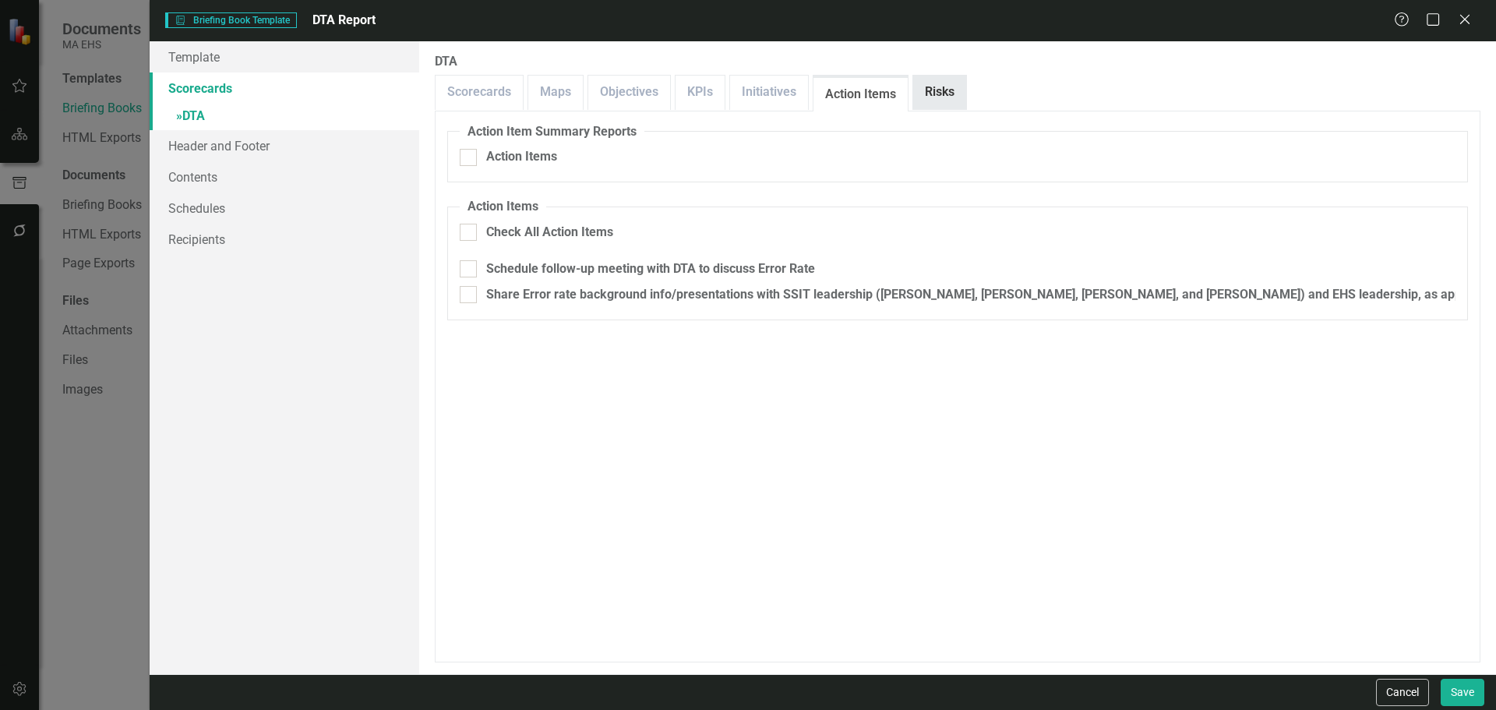
click at [946, 86] on link "Risks" at bounding box center [939, 92] width 53 height 33
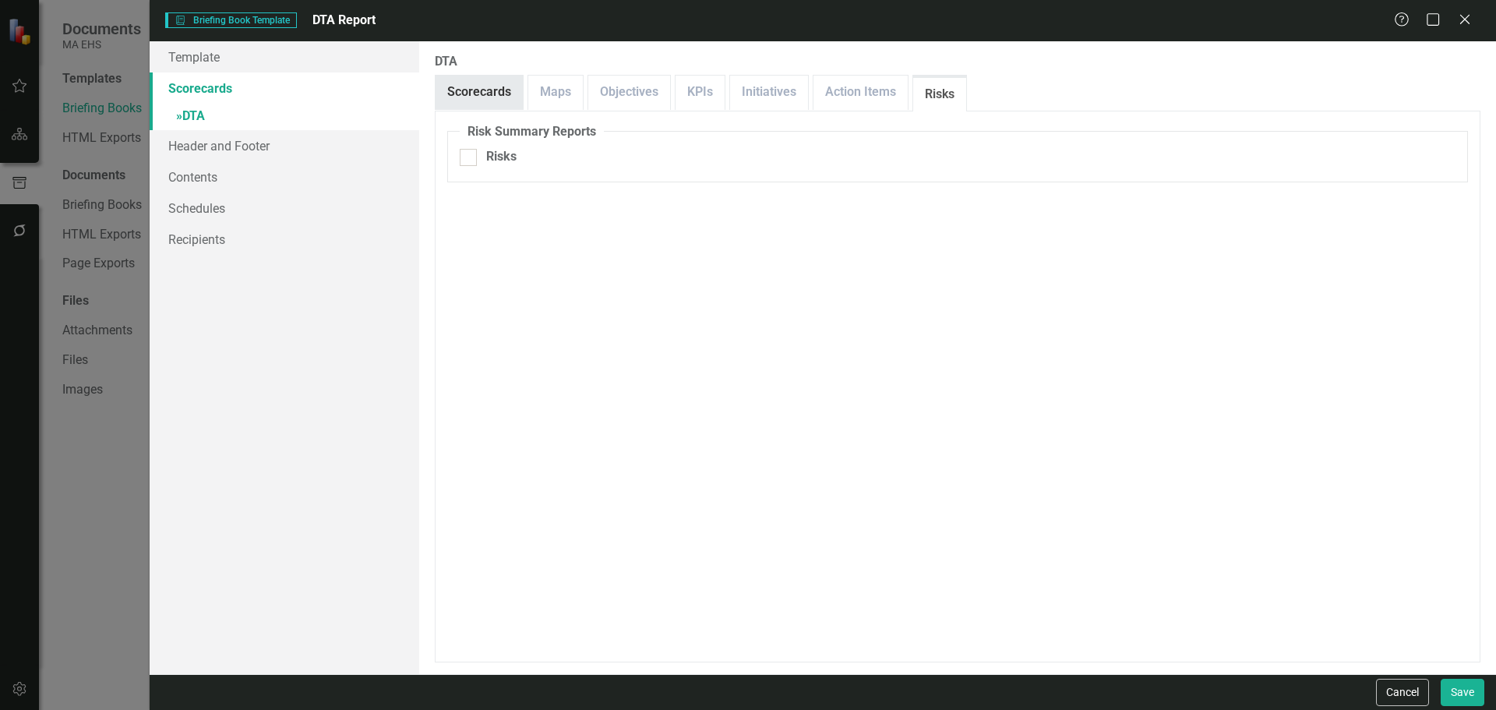
click at [485, 76] on link "Scorecards" at bounding box center [478, 92] width 87 height 33
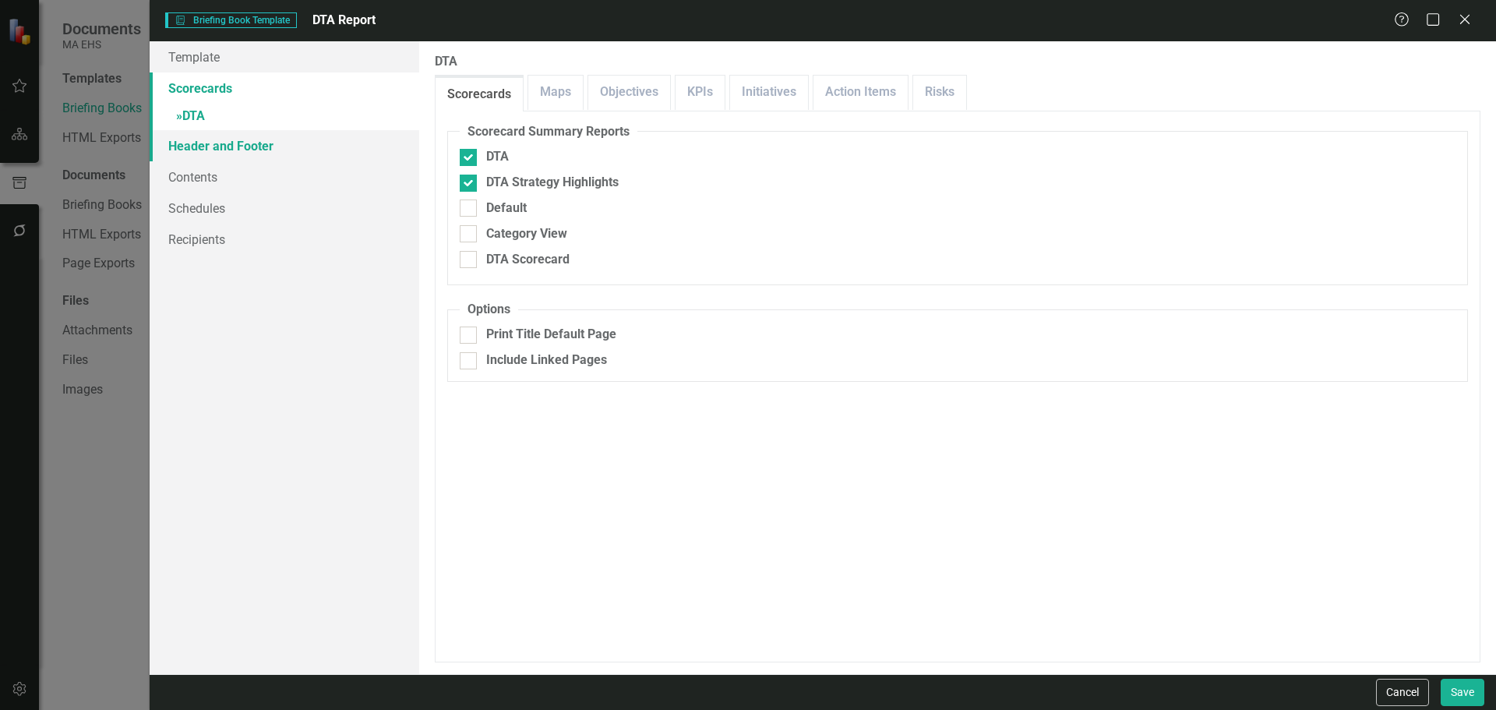
click at [213, 146] on link "Header and Footer" at bounding box center [285, 145] width 270 height 31
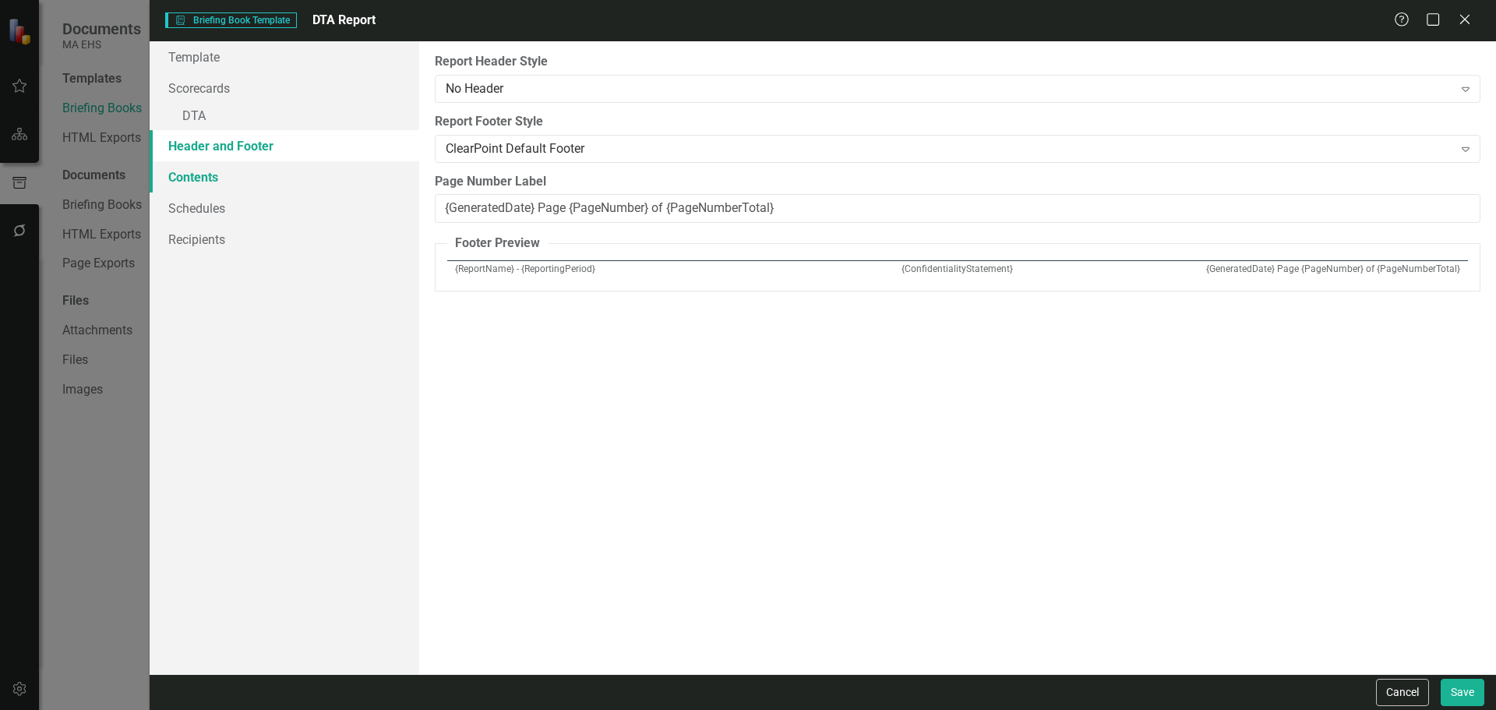
click at [206, 173] on link "Contents" at bounding box center [285, 176] width 270 height 31
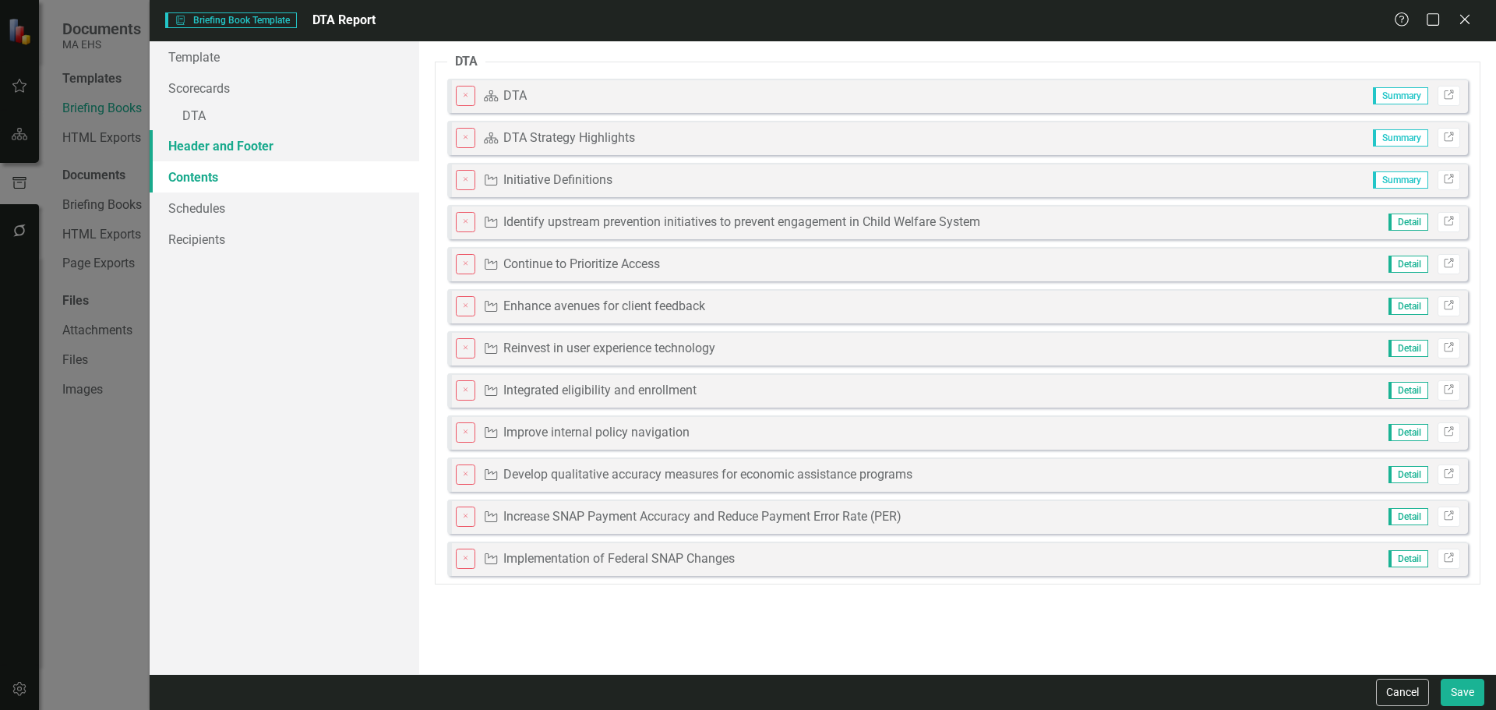
click at [203, 146] on link "Header and Footer" at bounding box center [285, 145] width 270 height 31
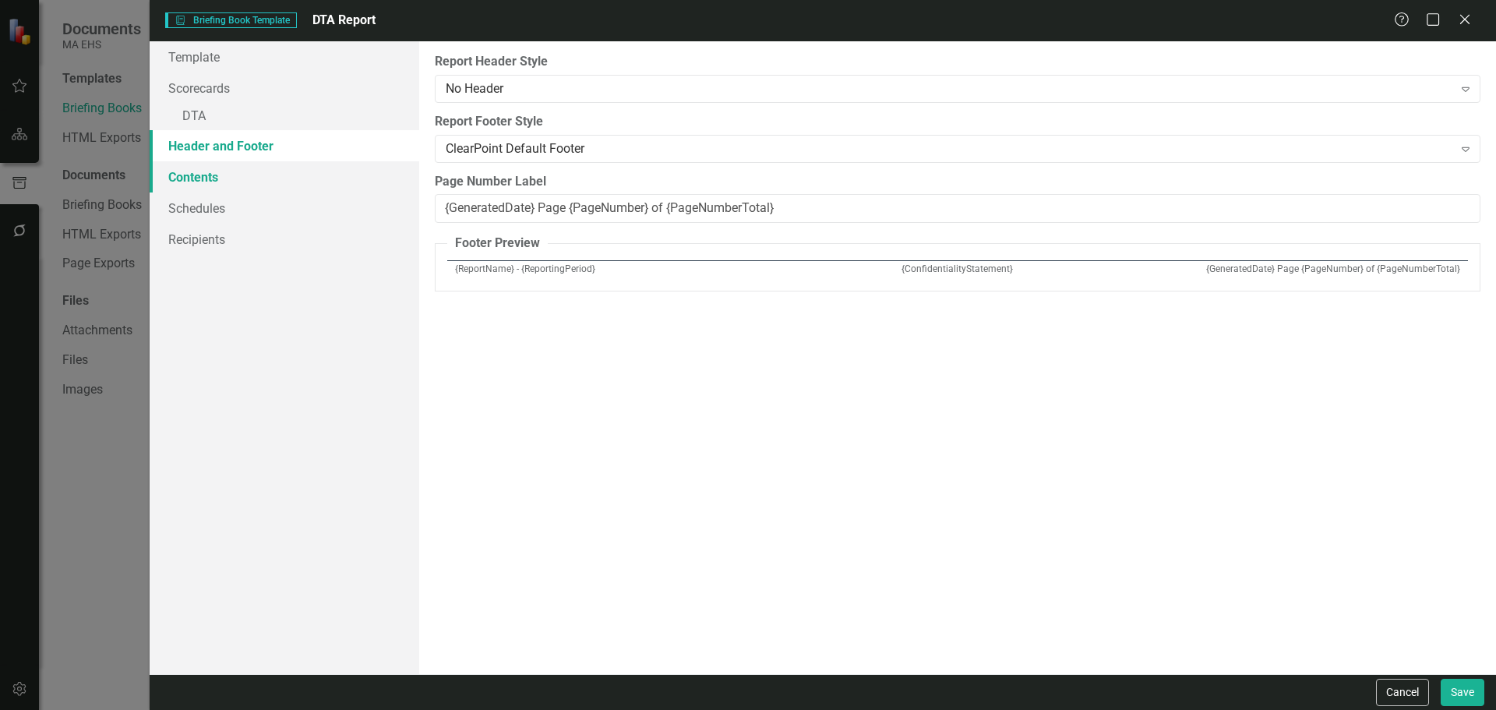
click at [199, 174] on link "Contents" at bounding box center [285, 176] width 270 height 31
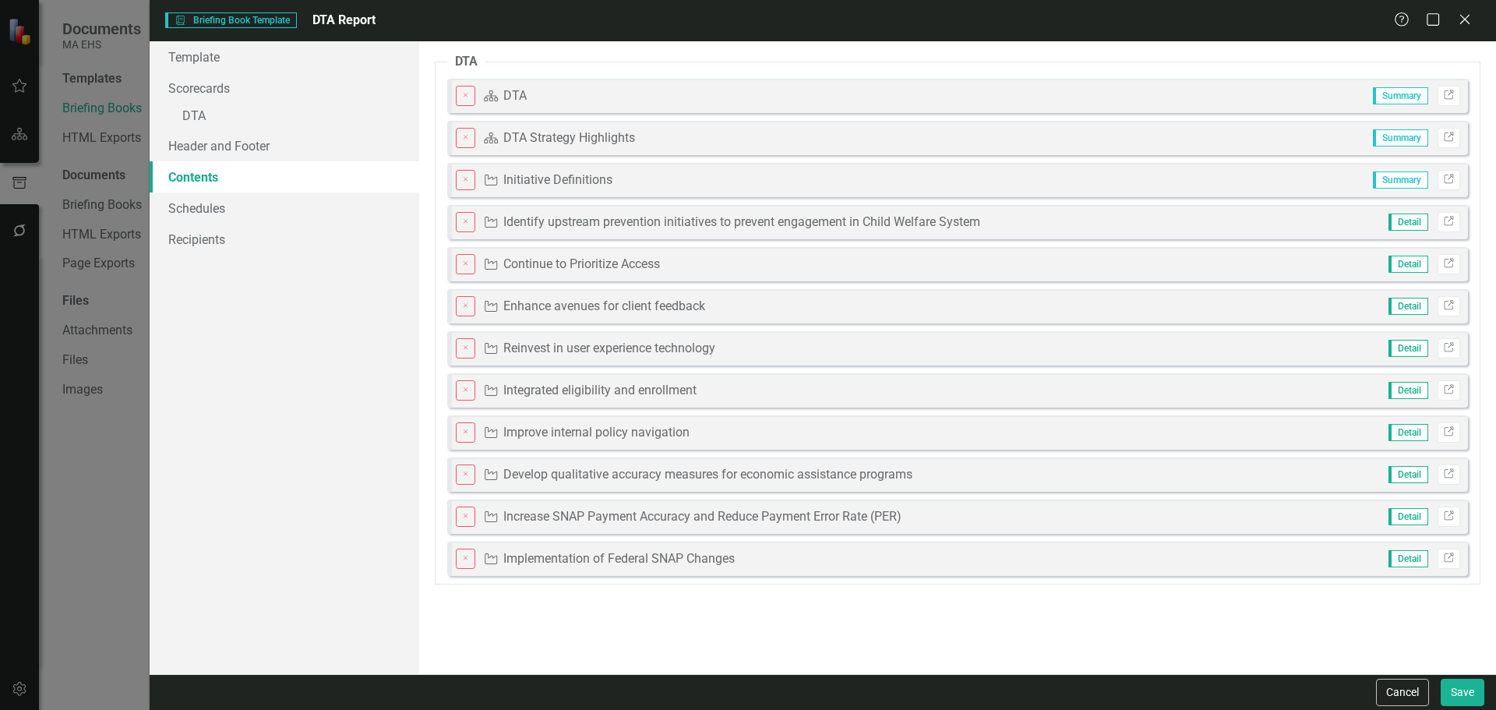
drag, startPoint x: 531, startPoint y: 305, endPoint x: 525, endPoint y: 249, distance: 55.7
click at [525, 249] on fieldset "DTA Close Scorecard DTA Summary Link Close Scorecard DTA Strategy Highlights Su…" at bounding box center [957, 318] width 1045 height 531
drag, startPoint x: 595, startPoint y: 555, endPoint x: 629, endPoint y: 467, distance: 94.2
click at [629, 428] on fieldset "DTA Close Scorecard DTA Summary Link Close Scorecard DTA Strategy Highlights Su…" at bounding box center [957, 318] width 1045 height 531
click at [996, 19] on icon "Maximize" at bounding box center [1432, 19] width 19 height 15
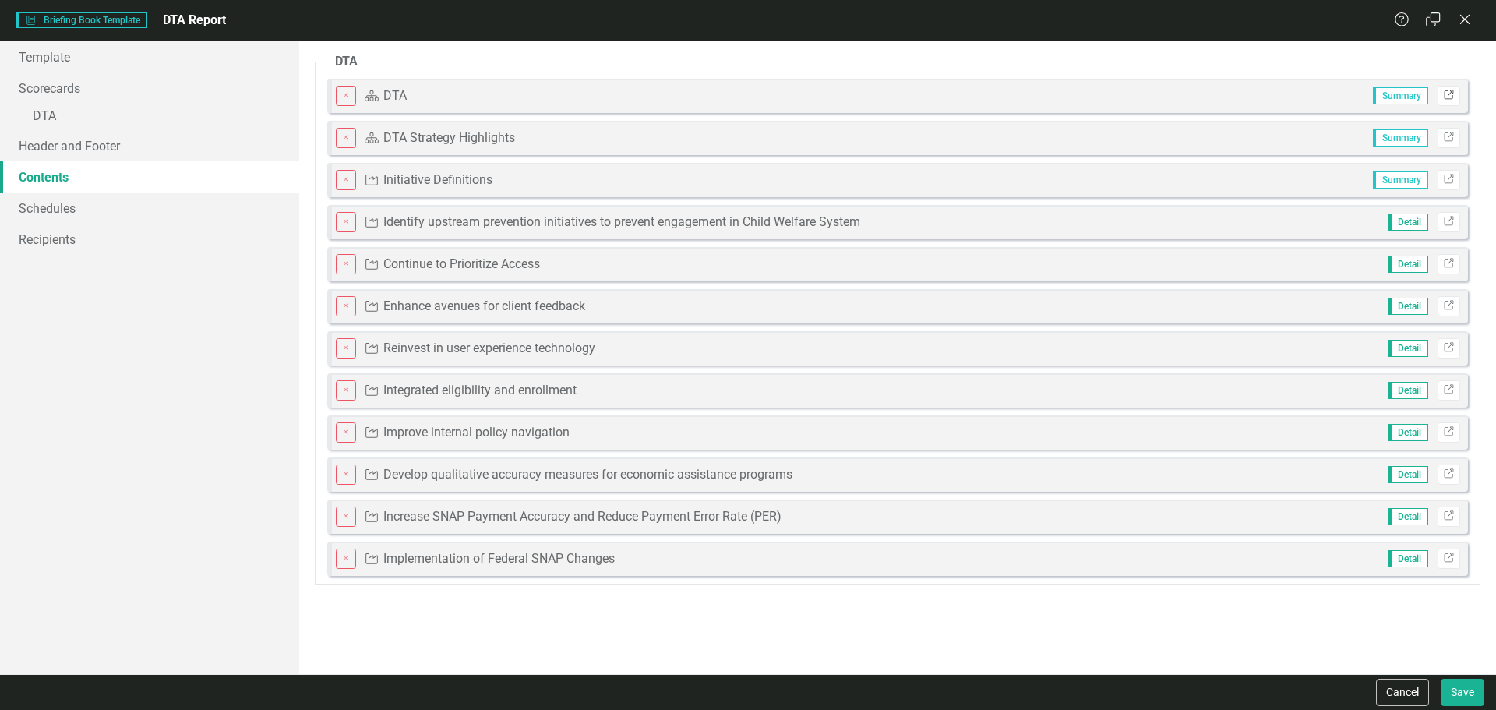
click at [996, 91] on icon "Link" at bounding box center [1449, 95] width 12 height 9
click at [196, 210] on link "Schedules" at bounding box center [149, 207] width 299 height 31
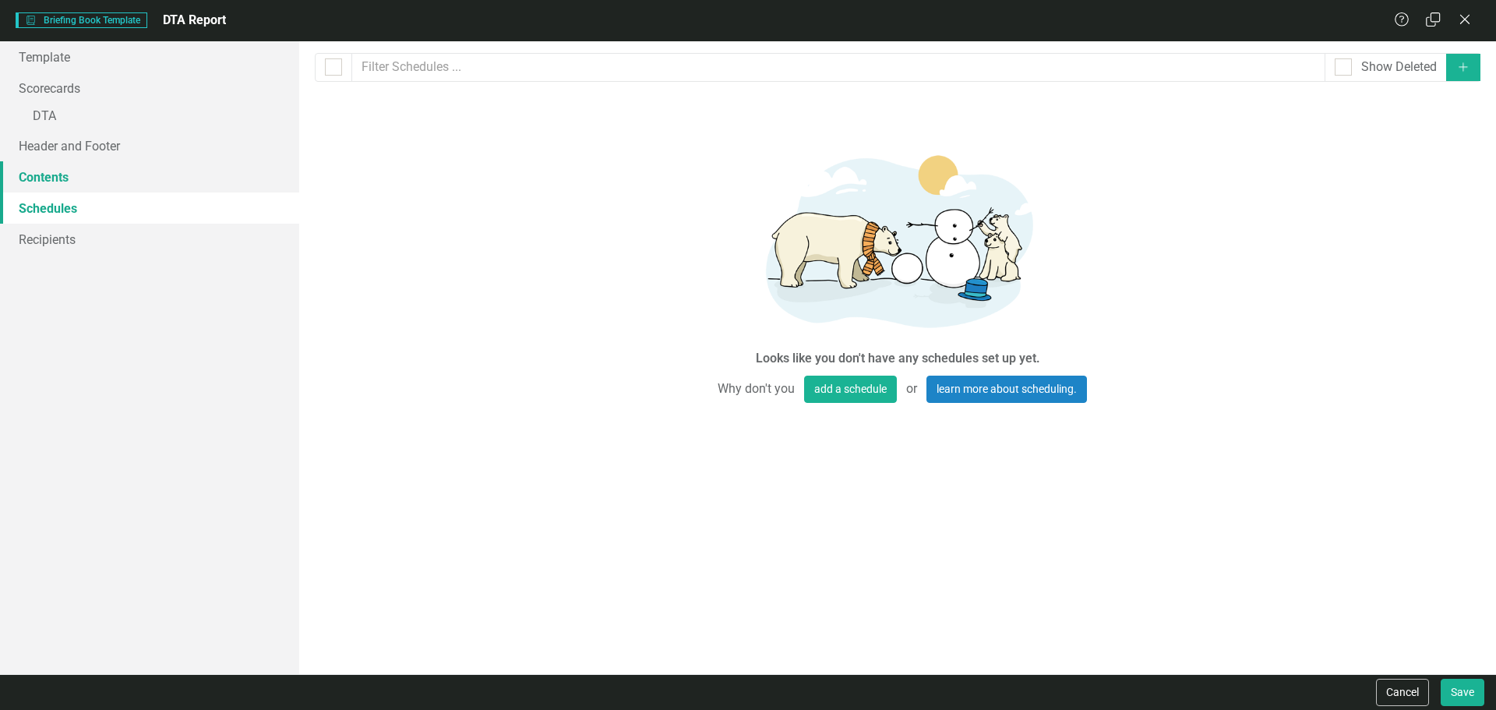
click at [167, 175] on link "Contents" at bounding box center [149, 176] width 299 height 31
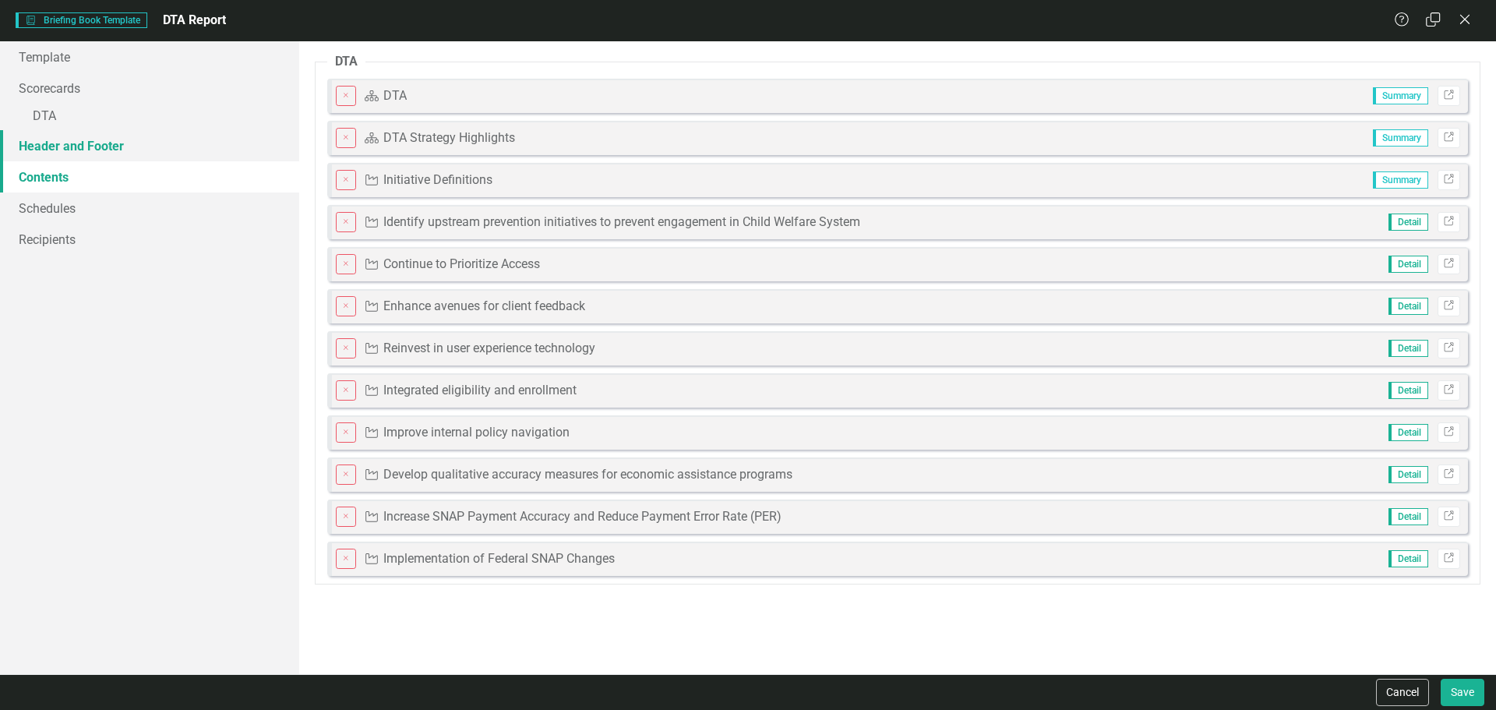
click at [140, 148] on link "Header and Footer" at bounding box center [149, 145] width 299 height 31
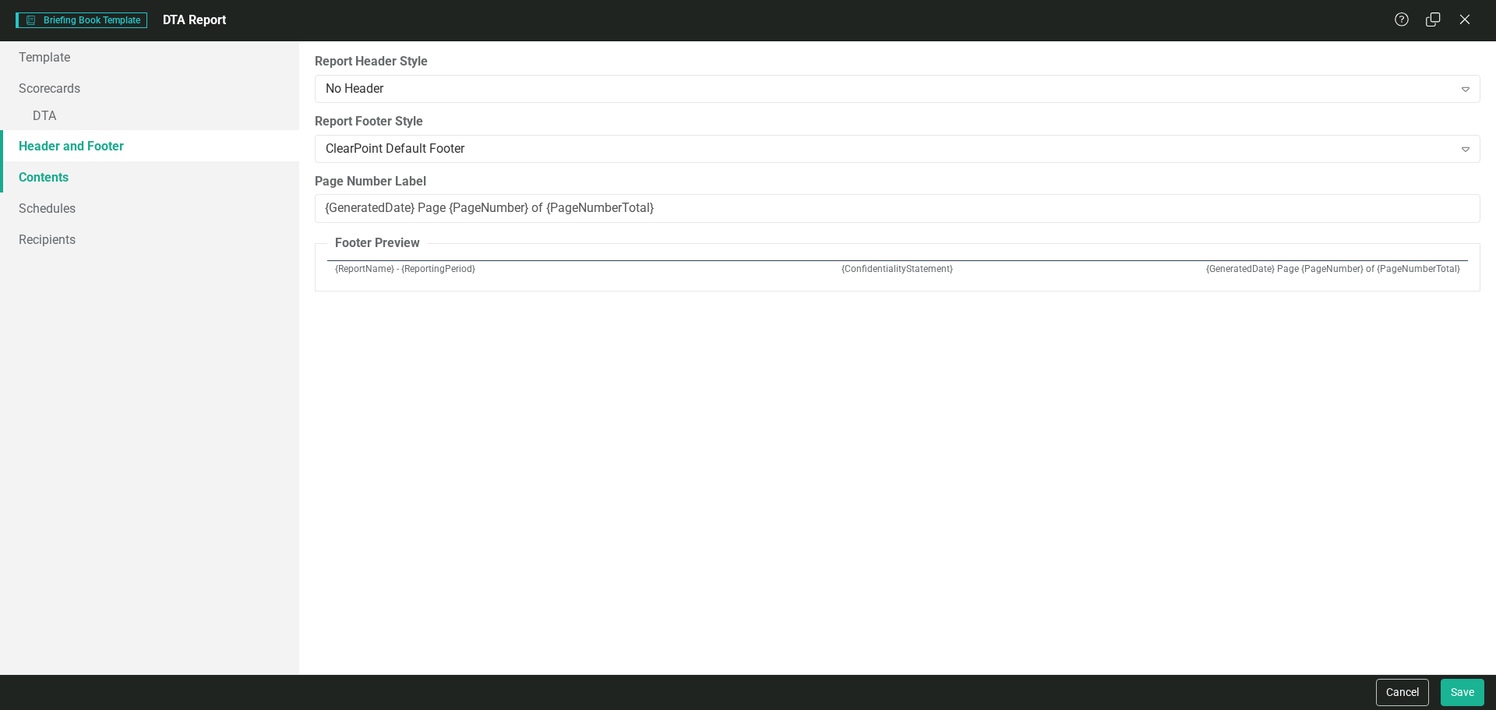
click at [90, 176] on link "Contents" at bounding box center [149, 176] width 299 height 31
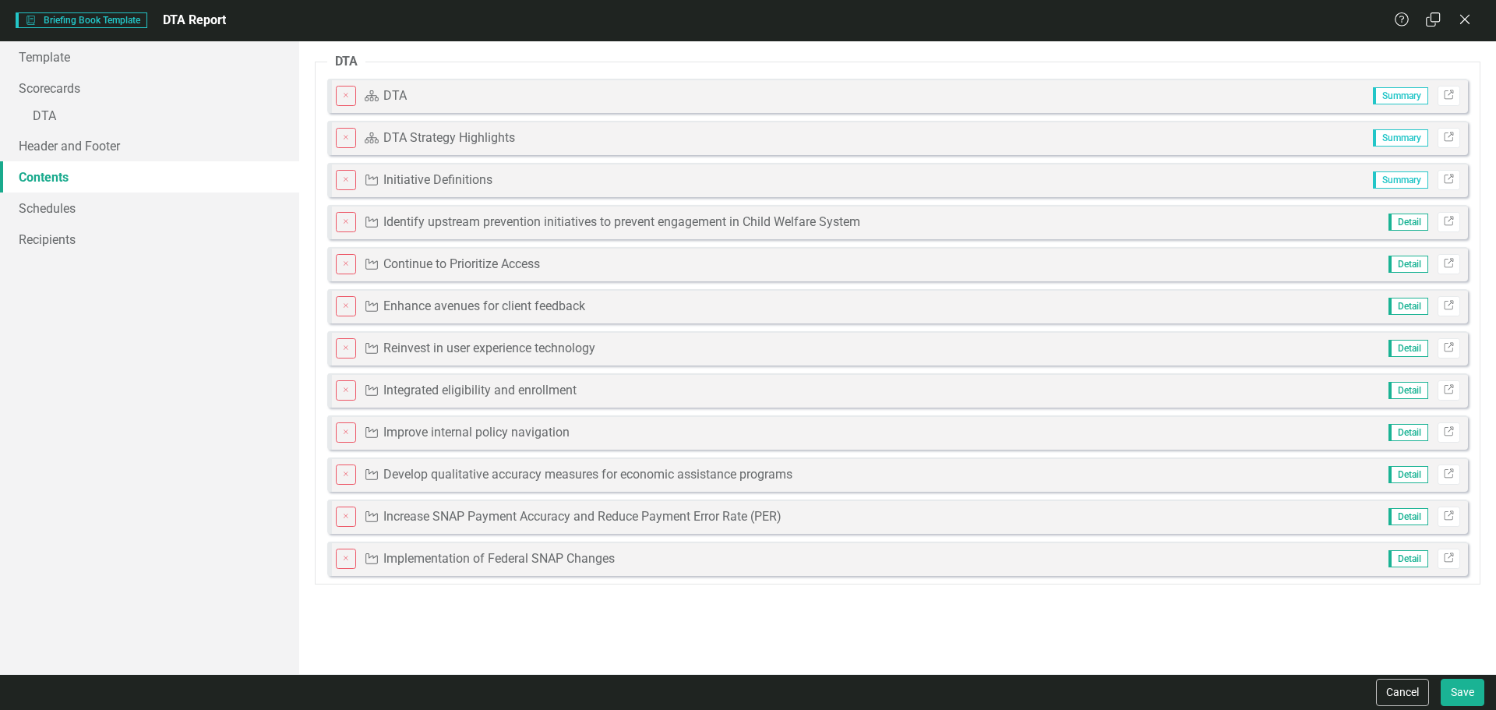
drag, startPoint x: 642, startPoint y: 484, endPoint x: 606, endPoint y: 424, distance: 69.9
click at [606, 424] on fieldset "DTA Close Scorecard DTA Summary Link Close Scorecard DTA Strategy Highlights Su…" at bounding box center [897, 318] width 1165 height 531
click at [81, 181] on link "Contents" at bounding box center [149, 176] width 299 height 31
click at [76, 206] on link "Schedules" at bounding box center [149, 207] width 299 height 31
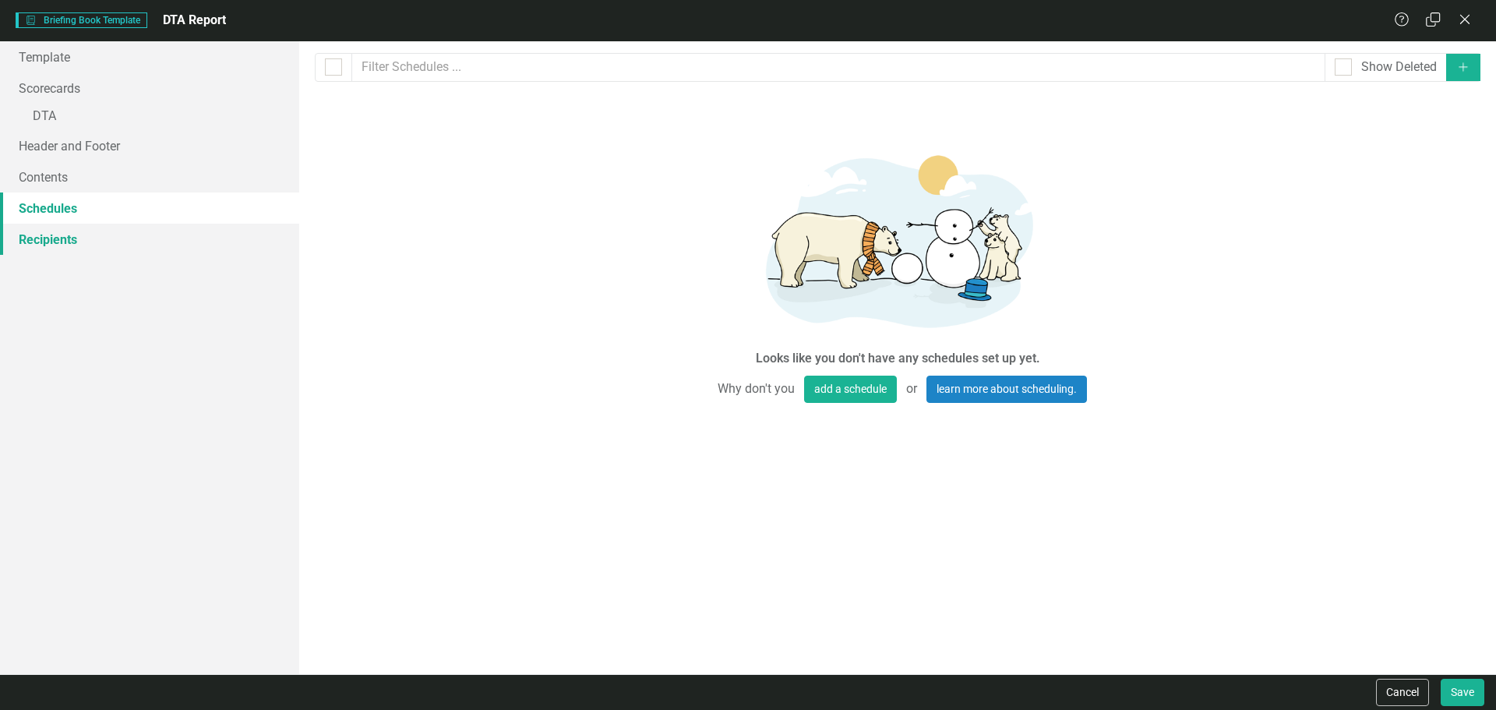
click at [78, 238] on link "Recipients" at bounding box center [149, 239] width 299 height 31
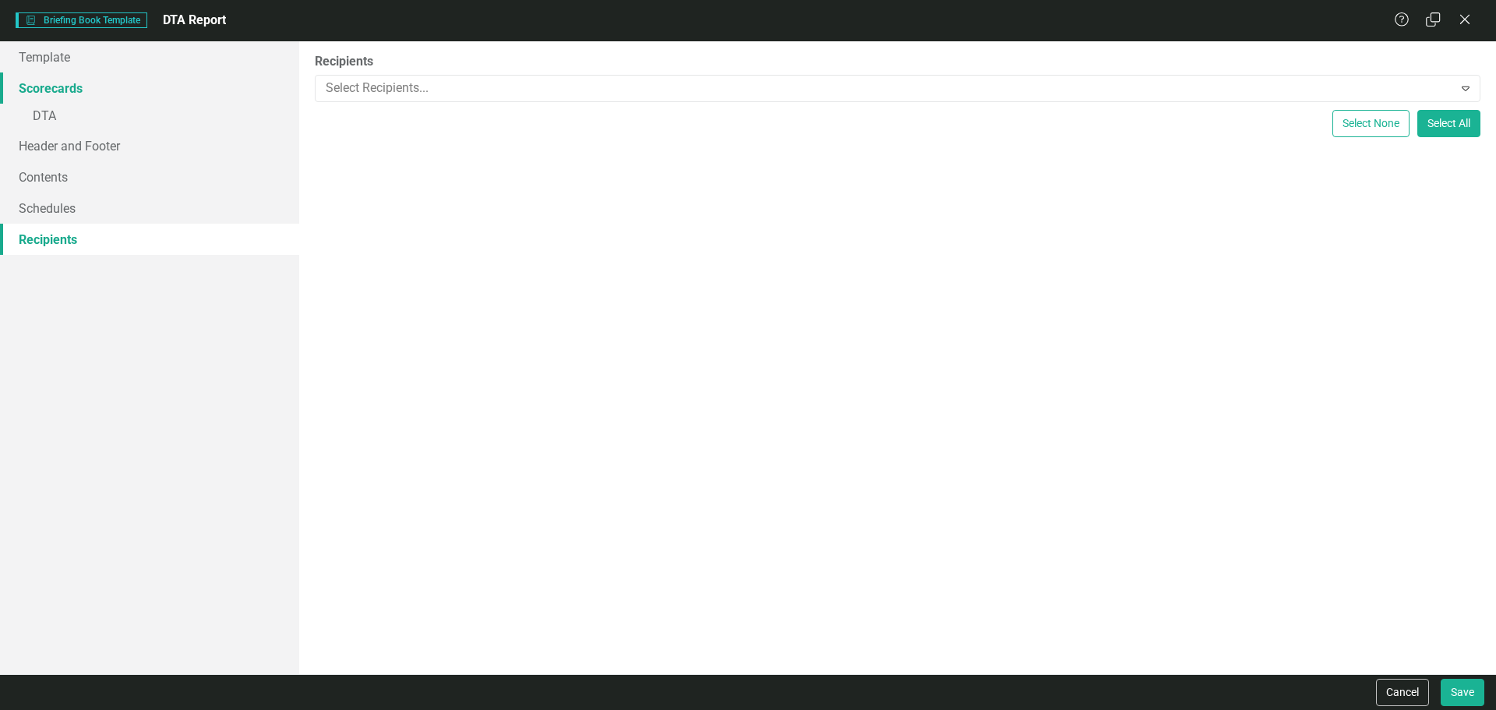
click at [90, 82] on link "Scorecards" at bounding box center [149, 87] width 299 height 31
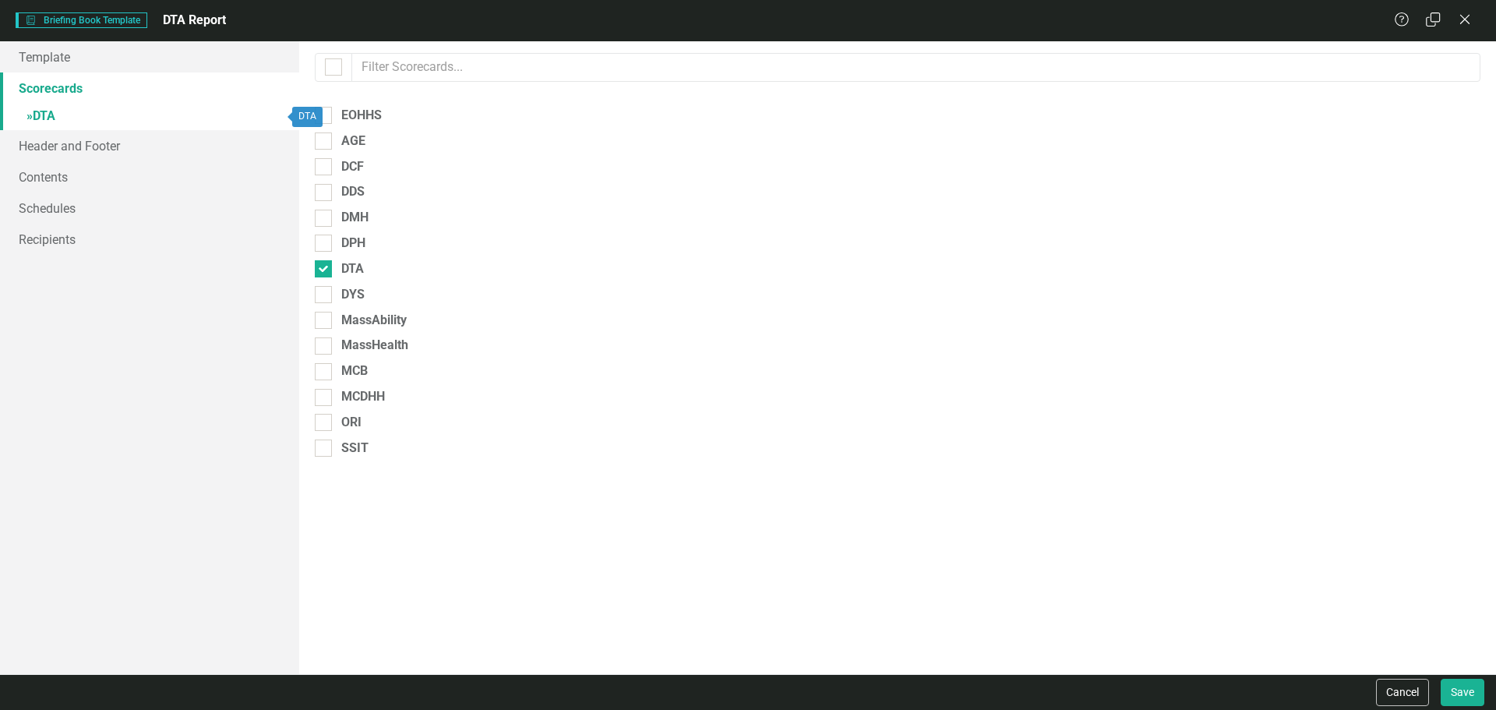
click at [79, 112] on link "» DTA" at bounding box center [149, 117] width 299 height 27
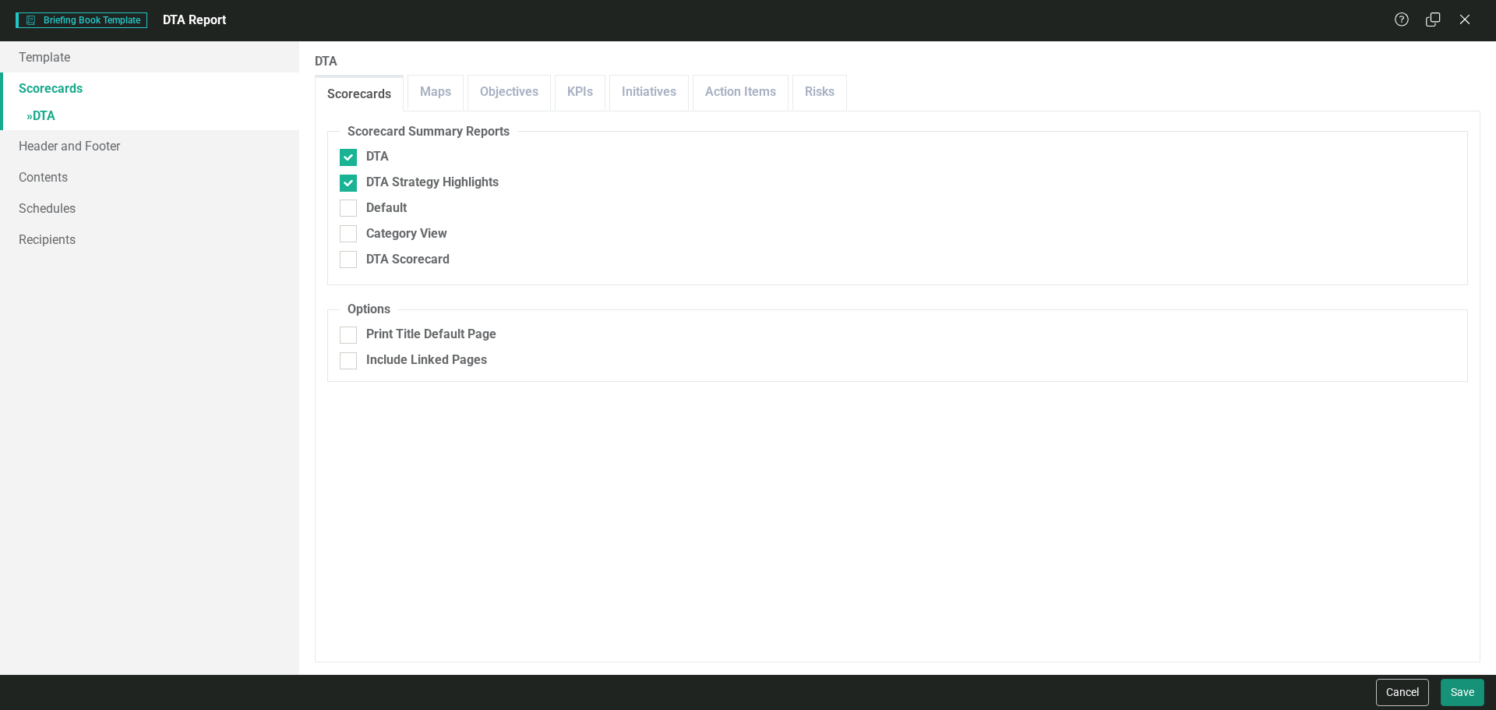
click at [996, 428] on button "Save" at bounding box center [1462, 691] width 44 height 27
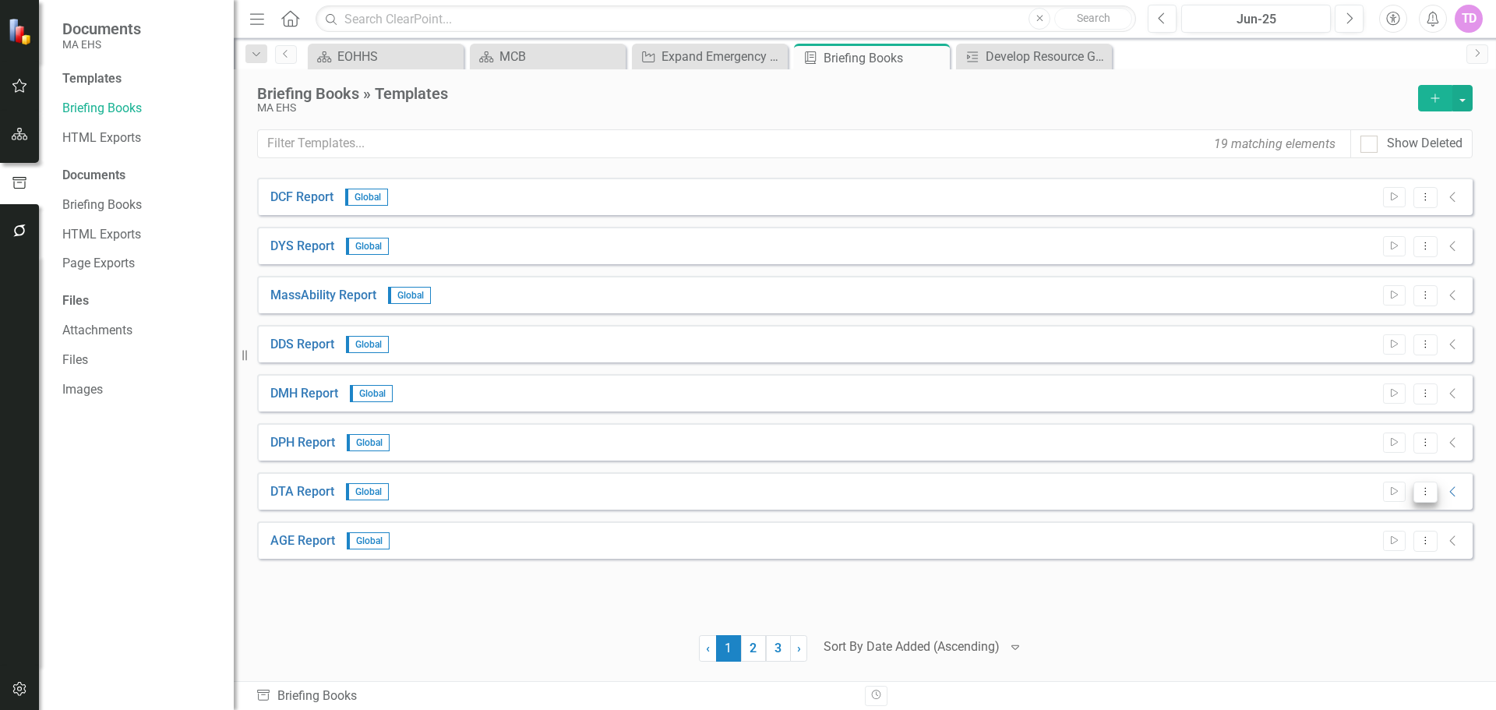
click at [996, 428] on icon "Dropdown Menu" at bounding box center [1424, 491] width 13 height 10
click at [996, 428] on link "Start Run Template" at bounding box center [1364, 517] width 144 height 29
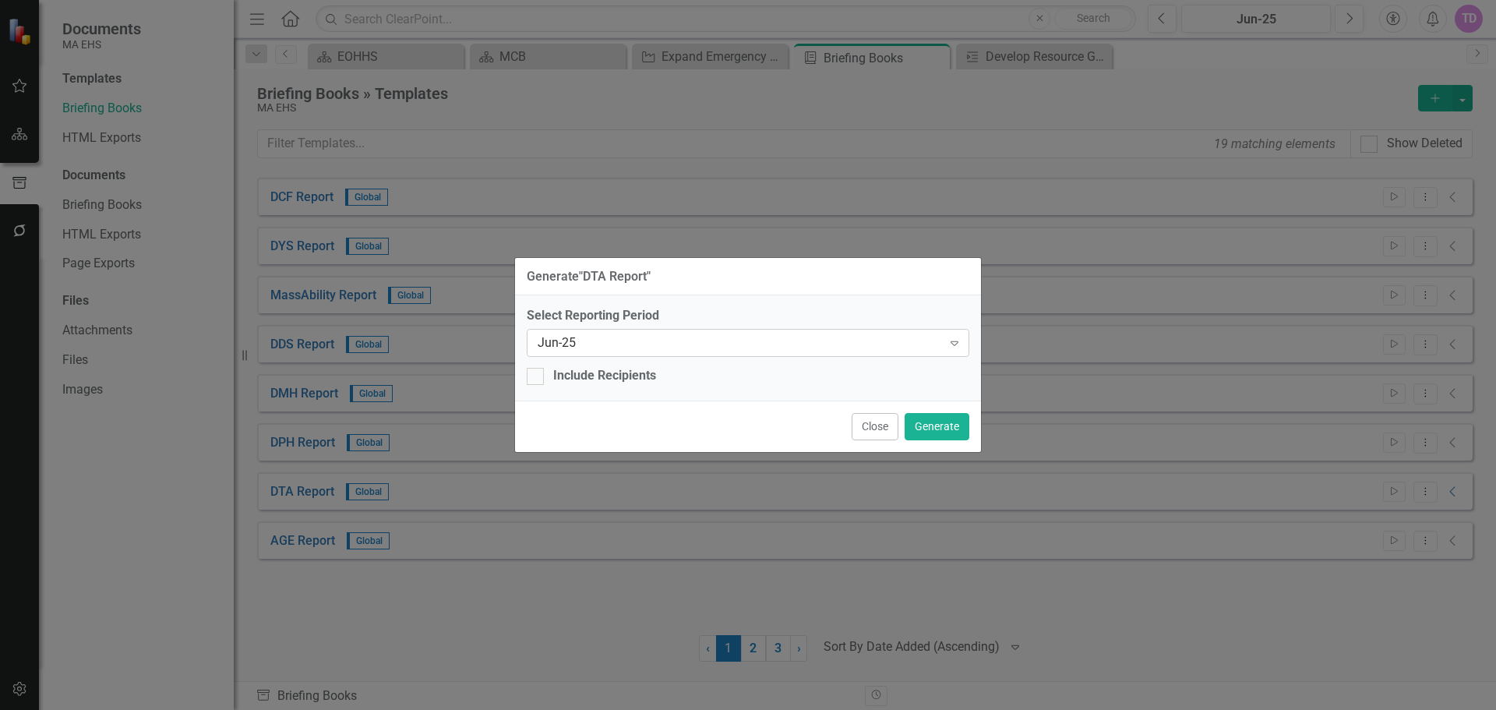
click at [939, 343] on div "Jun-25" at bounding box center [739, 343] width 404 height 18
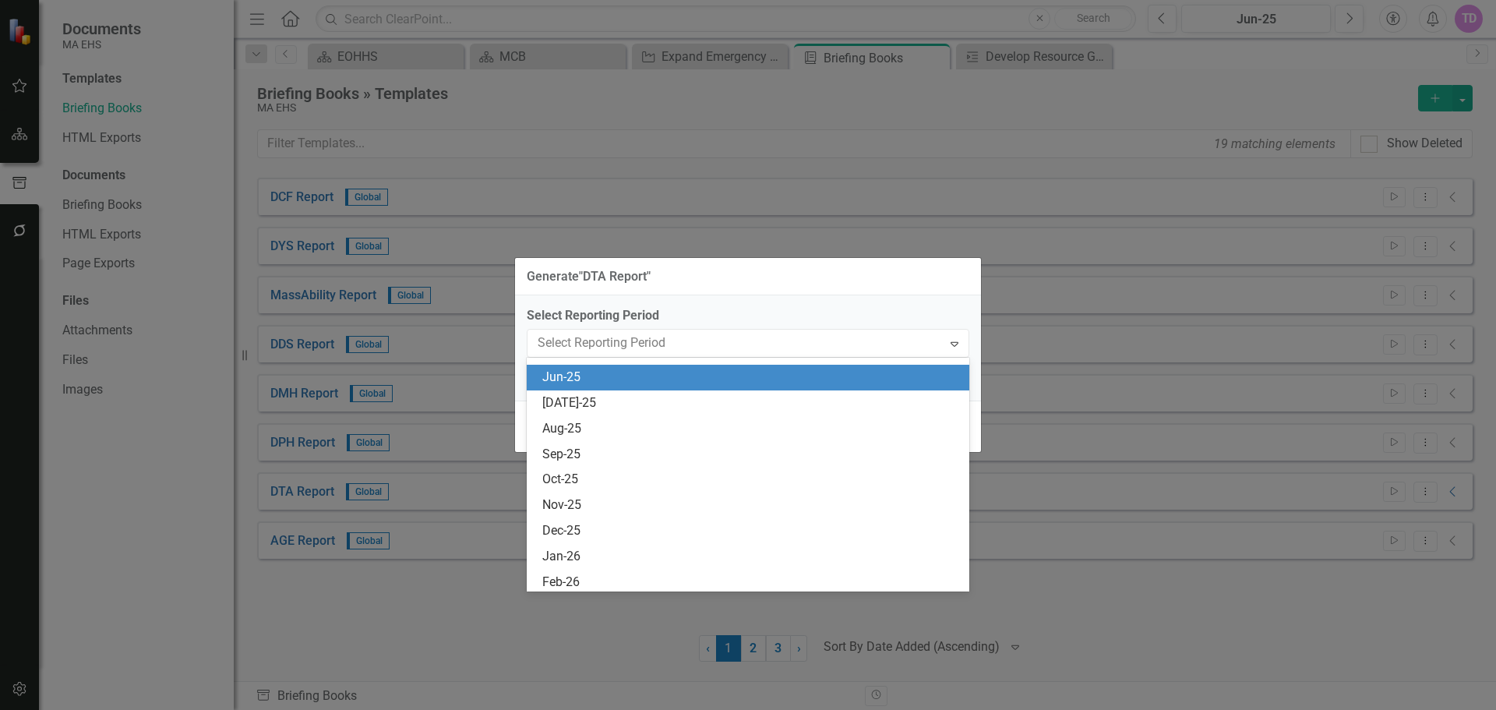
scroll to position [1126, 0]
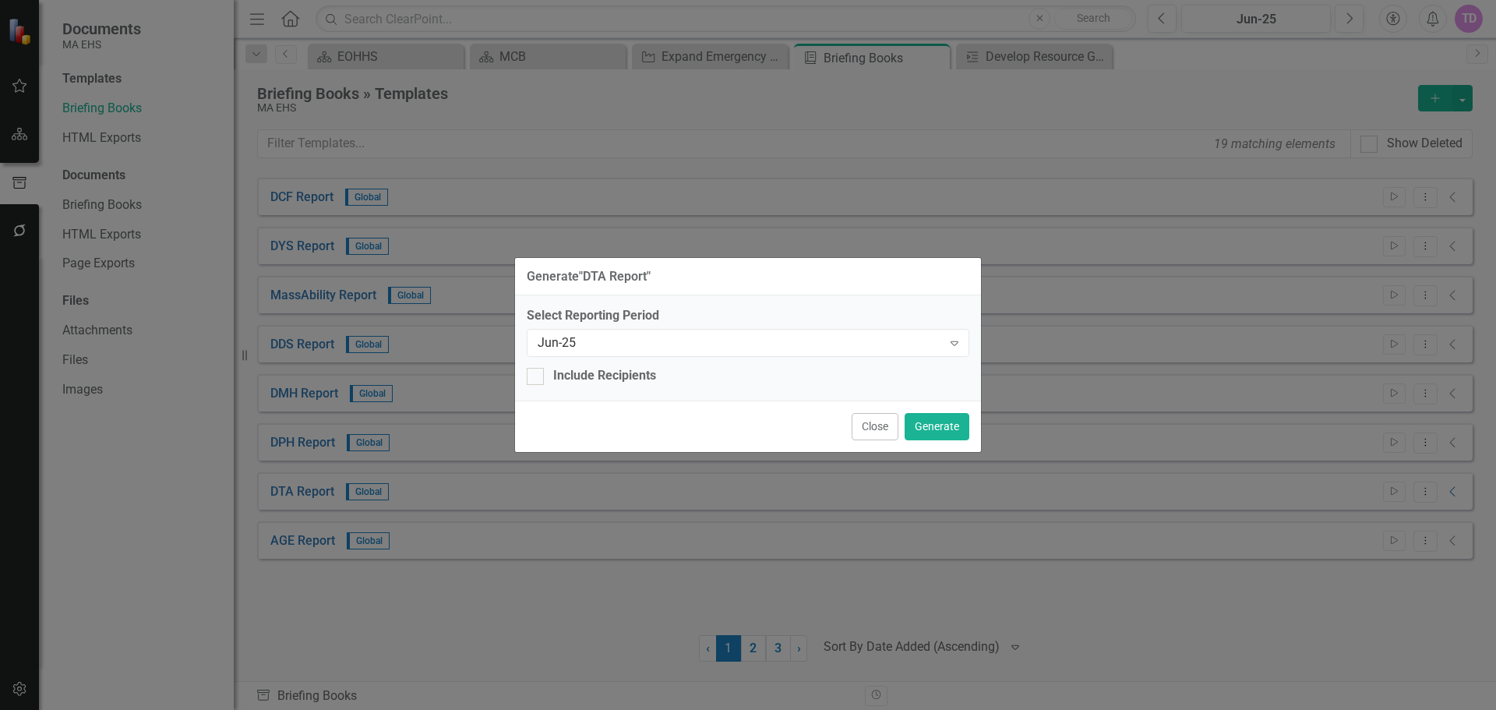
click at [996, 358] on div "Generate " DTA Report " Select Reporting Period Jun-25 Expand Include Recipient…" at bounding box center [748, 355] width 1496 height 710
click at [956, 428] on button "Generate" at bounding box center [936, 426] width 65 height 27
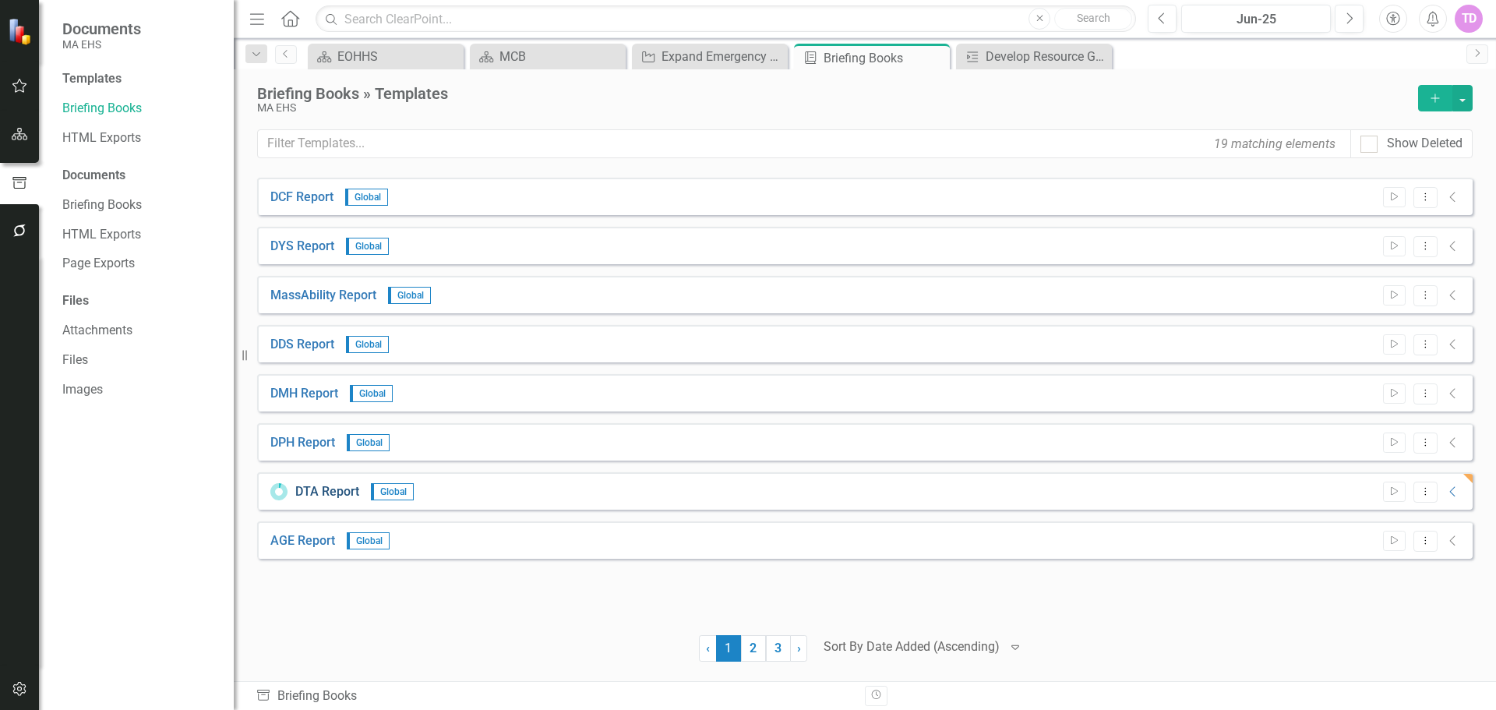
click at [319, 428] on link "DTA Report" at bounding box center [327, 492] width 64 height 18
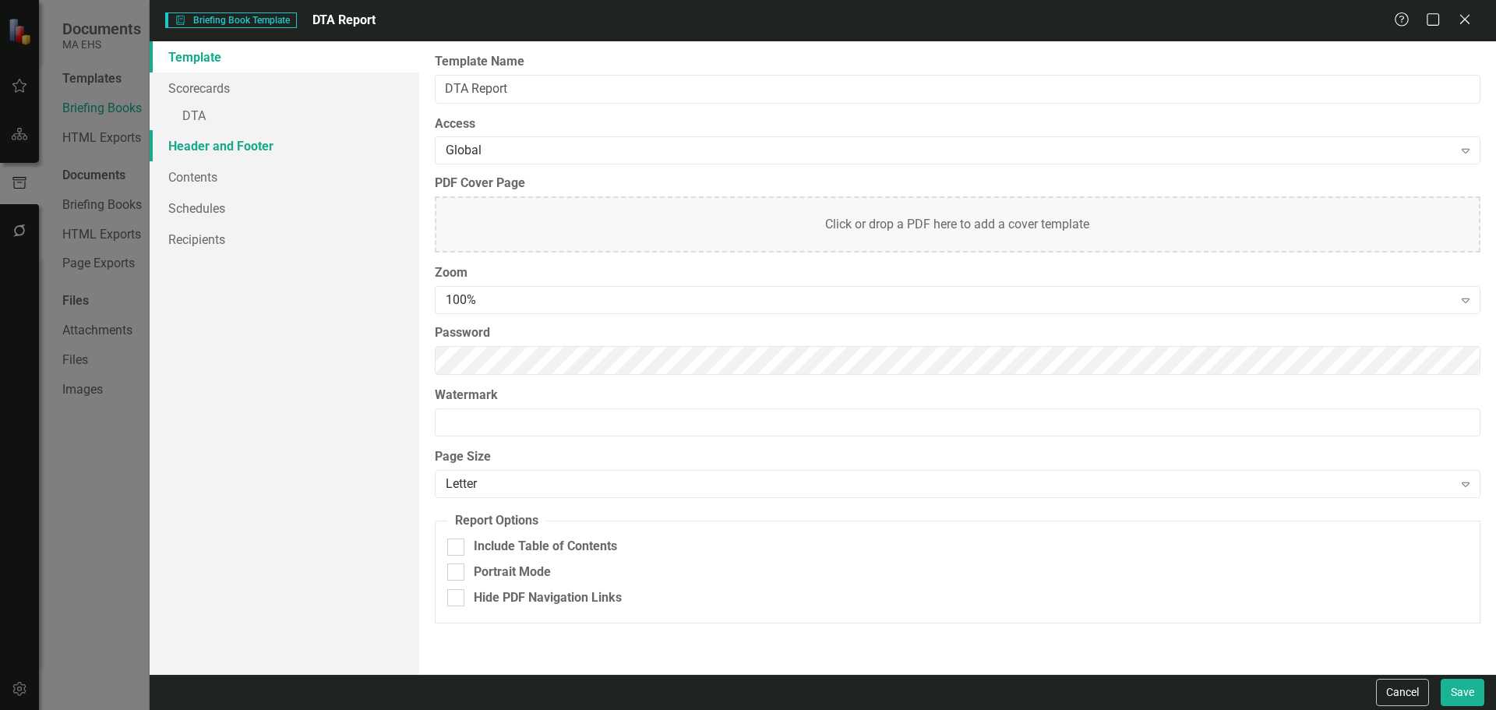
click at [200, 149] on link "Header and Footer" at bounding box center [285, 145] width 270 height 31
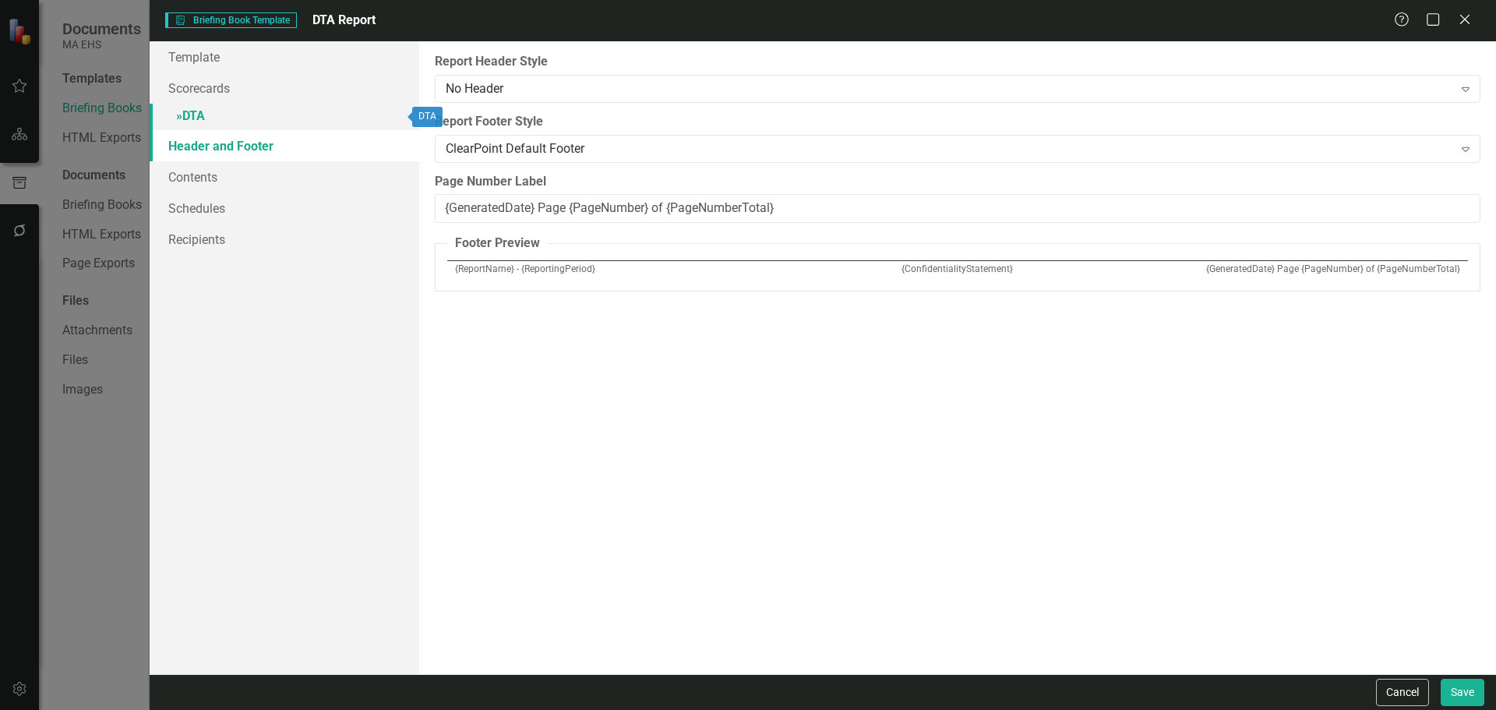
click at [193, 115] on link "» DTA" at bounding box center [285, 117] width 270 height 27
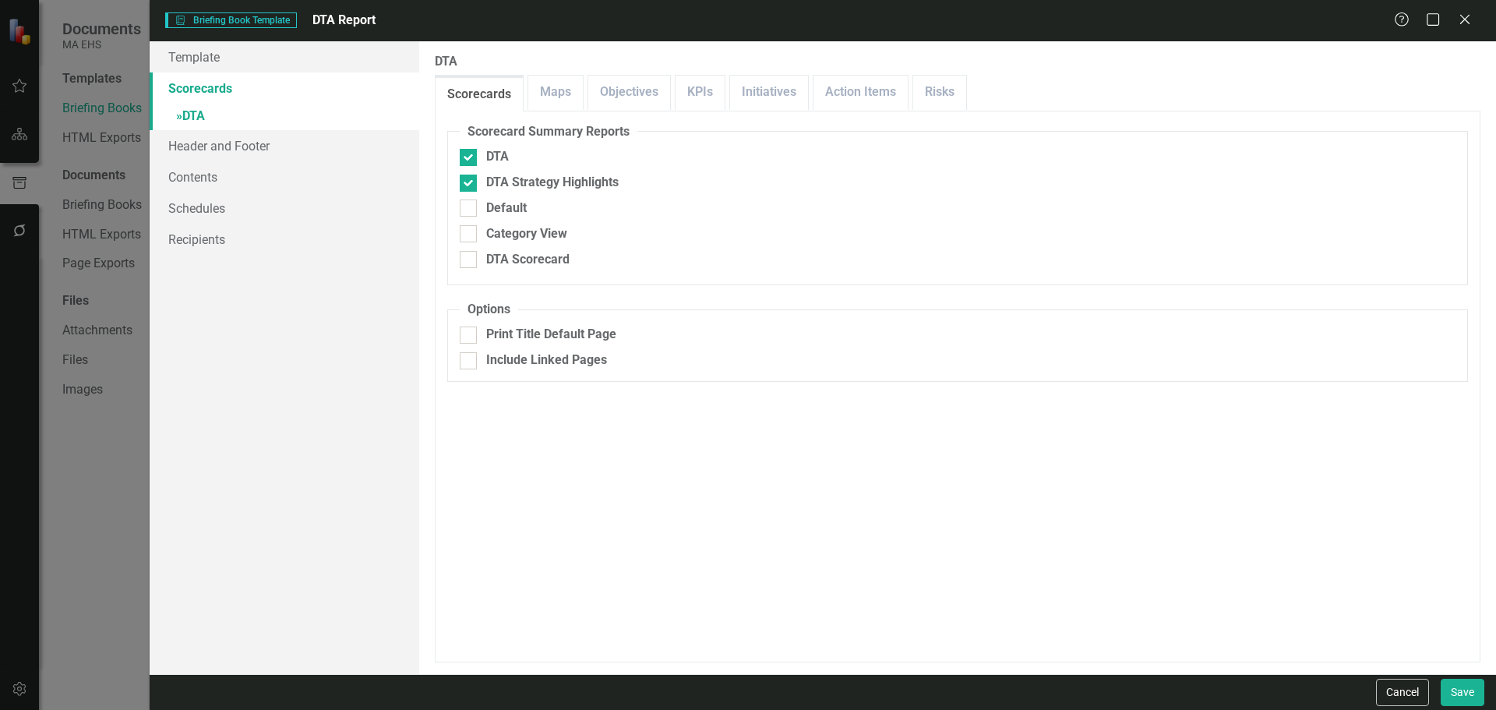
click at [181, 94] on link "Scorecards" at bounding box center [285, 87] width 270 height 31
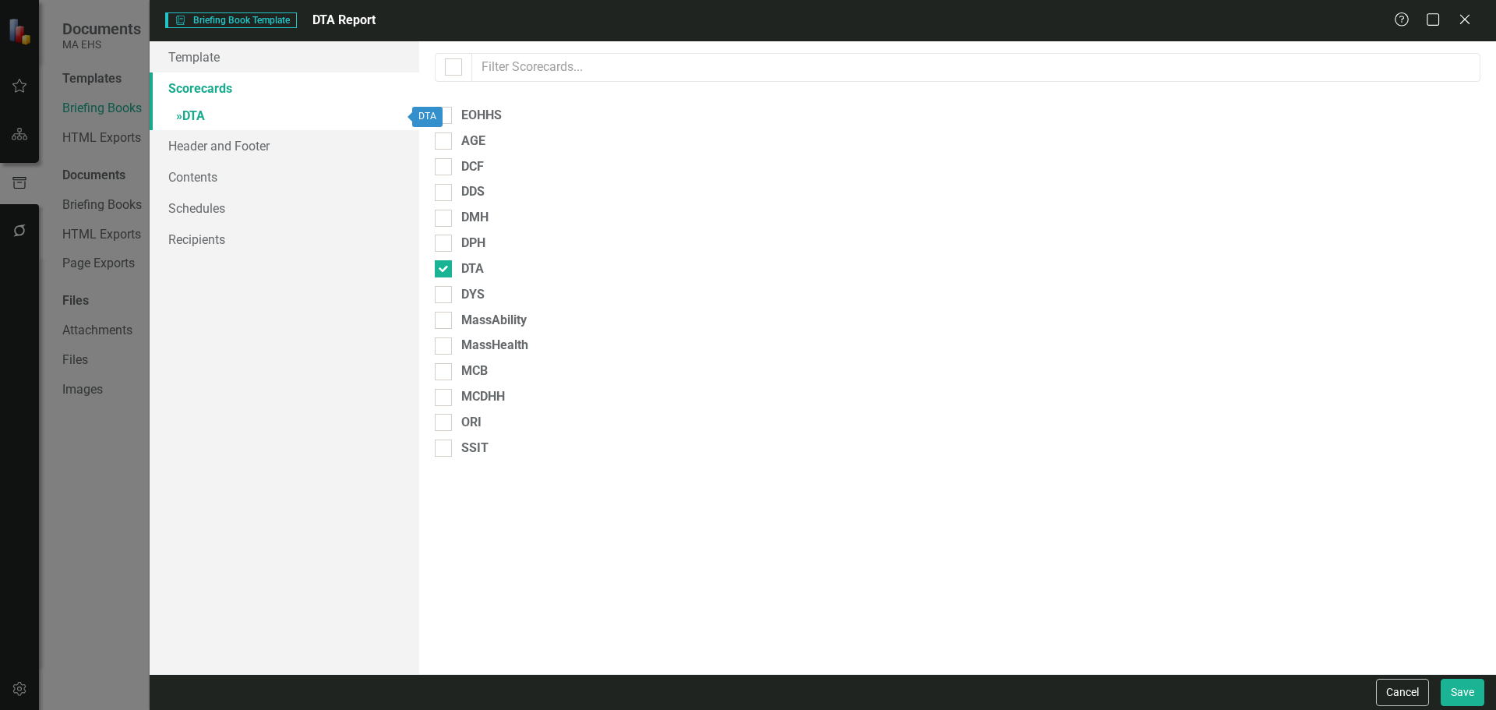
click at [180, 120] on span "»" at bounding box center [179, 115] width 6 height 15
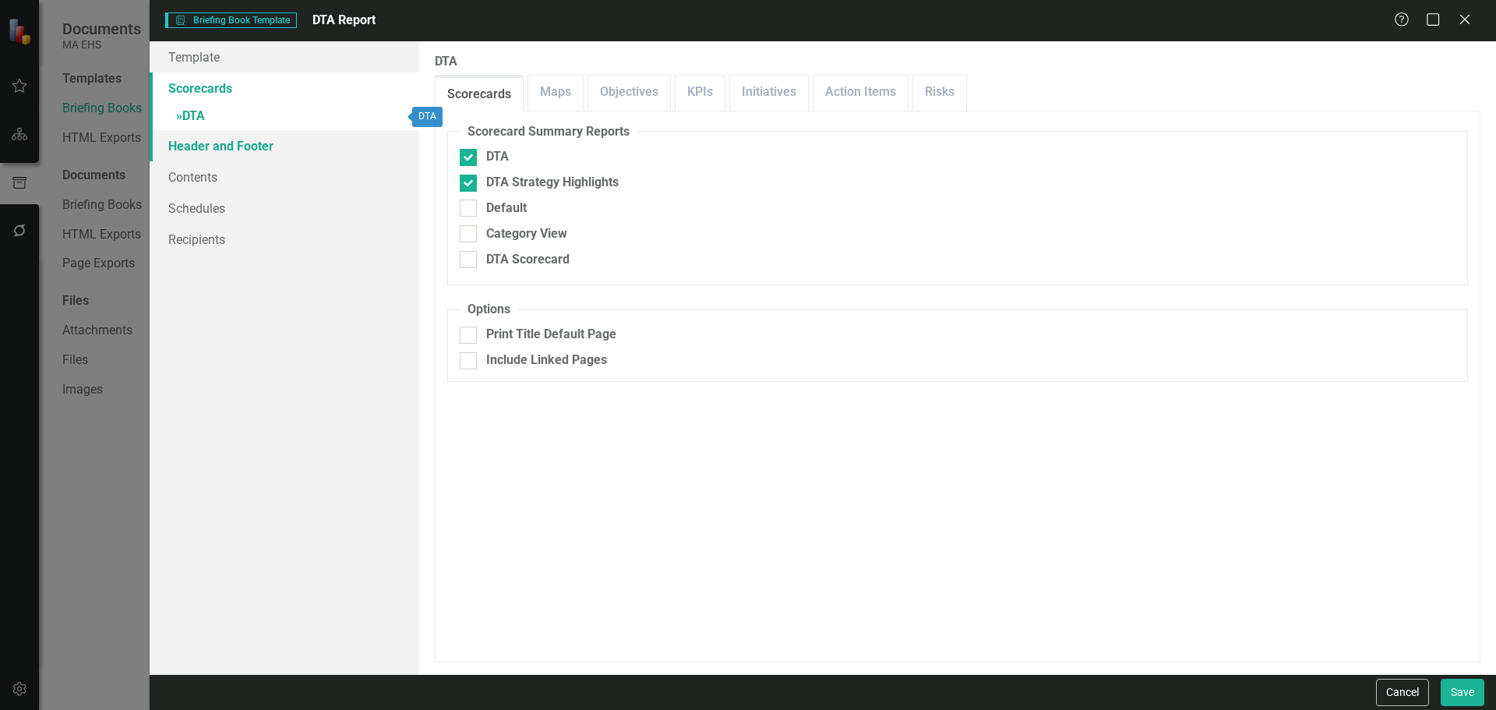
click at [183, 145] on link "Header and Footer" at bounding box center [285, 145] width 270 height 31
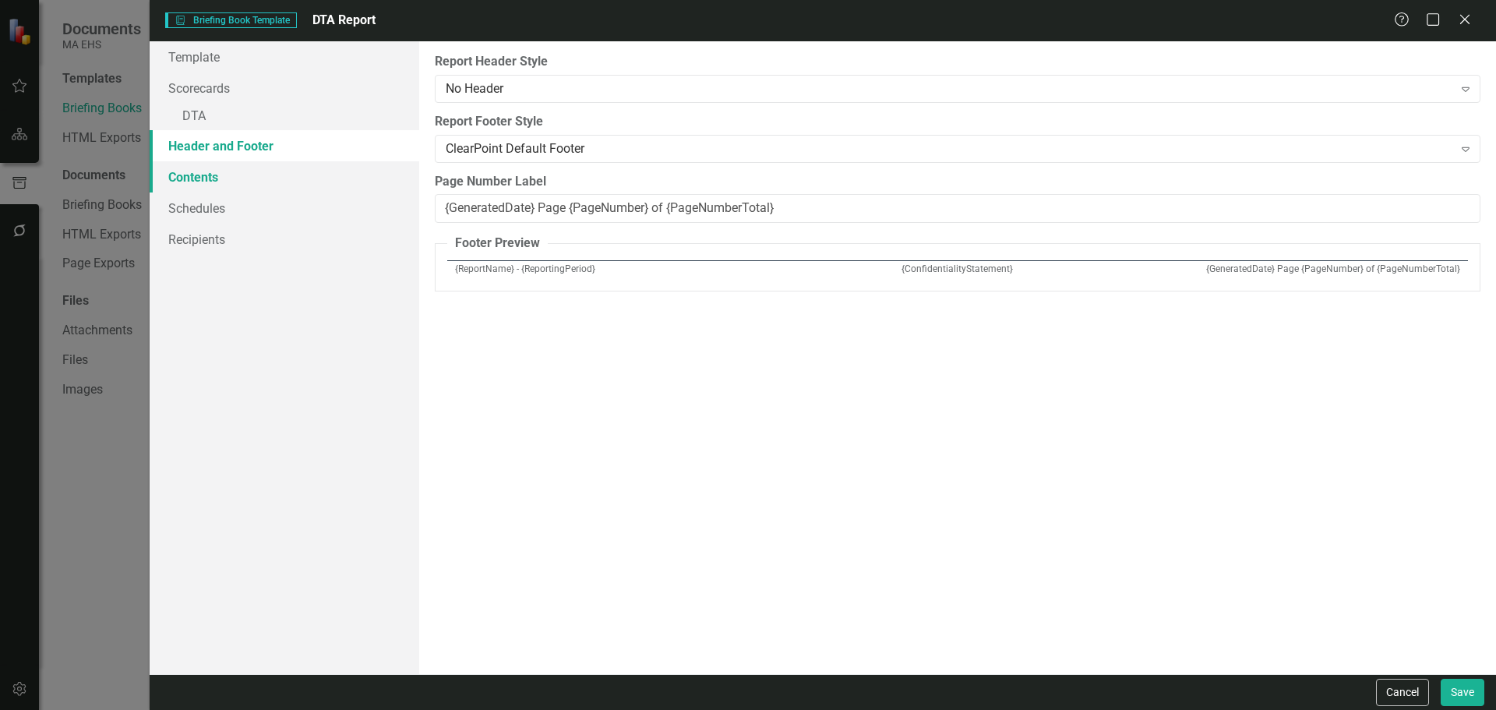
click at [190, 177] on link "Contents" at bounding box center [285, 176] width 270 height 31
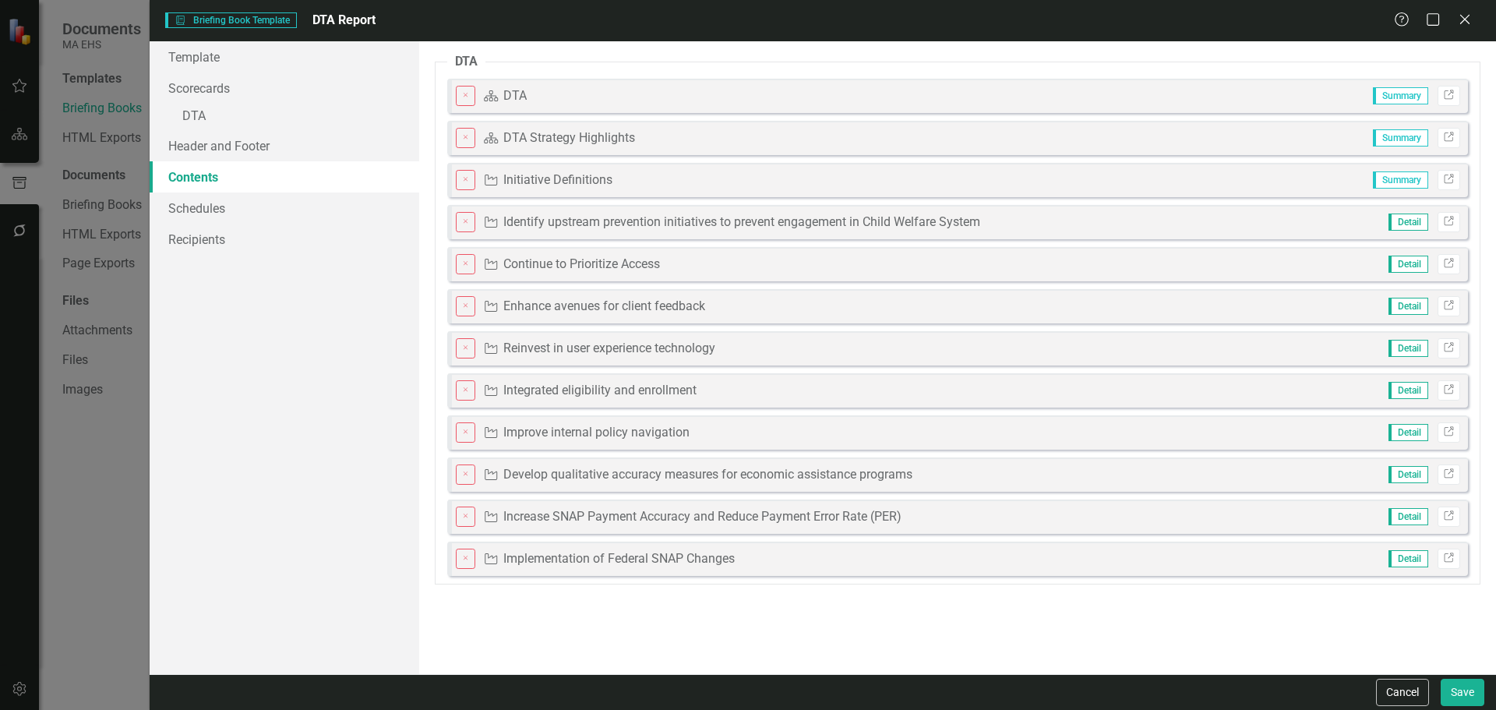
drag, startPoint x: 1337, startPoint y: 171, endPoint x: 1306, endPoint y: 325, distance: 157.4
click at [996, 325] on fieldset "DTA Close Scorecard DTA Summary Link Close Scorecard DTA Strategy Highlights Su…" at bounding box center [957, 318] width 1045 height 531
drag, startPoint x: 1249, startPoint y: 312, endPoint x: 1240, endPoint y: 209, distance: 104.0
click at [996, 209] on fieldset "DTA Close Scorecard DTA Summary Link Close Scorecard DTA Strategy Highlights Su…" at bounding box center [957, 318] width 1045 height 531
drag, startPoint x: 1288, startPoint y: 581, endPoint x: 1235, endPoint y: 541, distance: 66.2
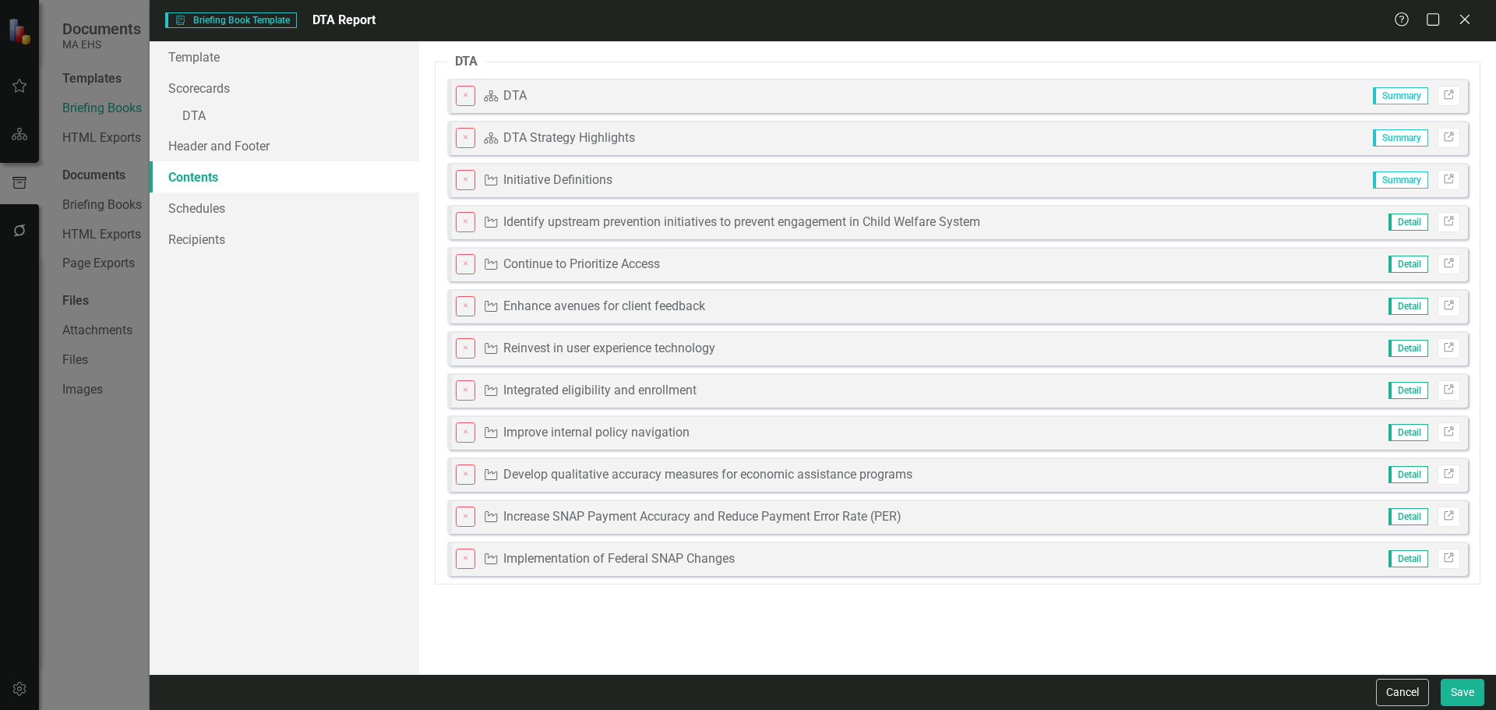
click at [996, 428] on fieldset "DTA Close Scorecard DTA Summary Link Close Scorecard DTA Strategy Highlights Su…" at bounding box center [957, 318] width 1045 height 531
drag, startPoint x: 1235, startPoint y: 541, endPoint x: 1221, endPoint y: 425, distance: 117.0
click at [996, 425] on fieldset "DTA Close Scorecard DTA Summary Link Close Scorecard DTA Strategy Highlights Su…" at bounding box center [957, 318] width 1045 height 531
drag, startPoint x: 1411, startPoint y: 559, endPoint x: 1402, endPoint y: 381, distance: 178.6
click at [996, 381] on fieldset "DTA Close Scorecard DTA Summary Link Close Scorecard DTA Strategy Highlights Su…" at bounding box center [957, 318] width 1045 height 531
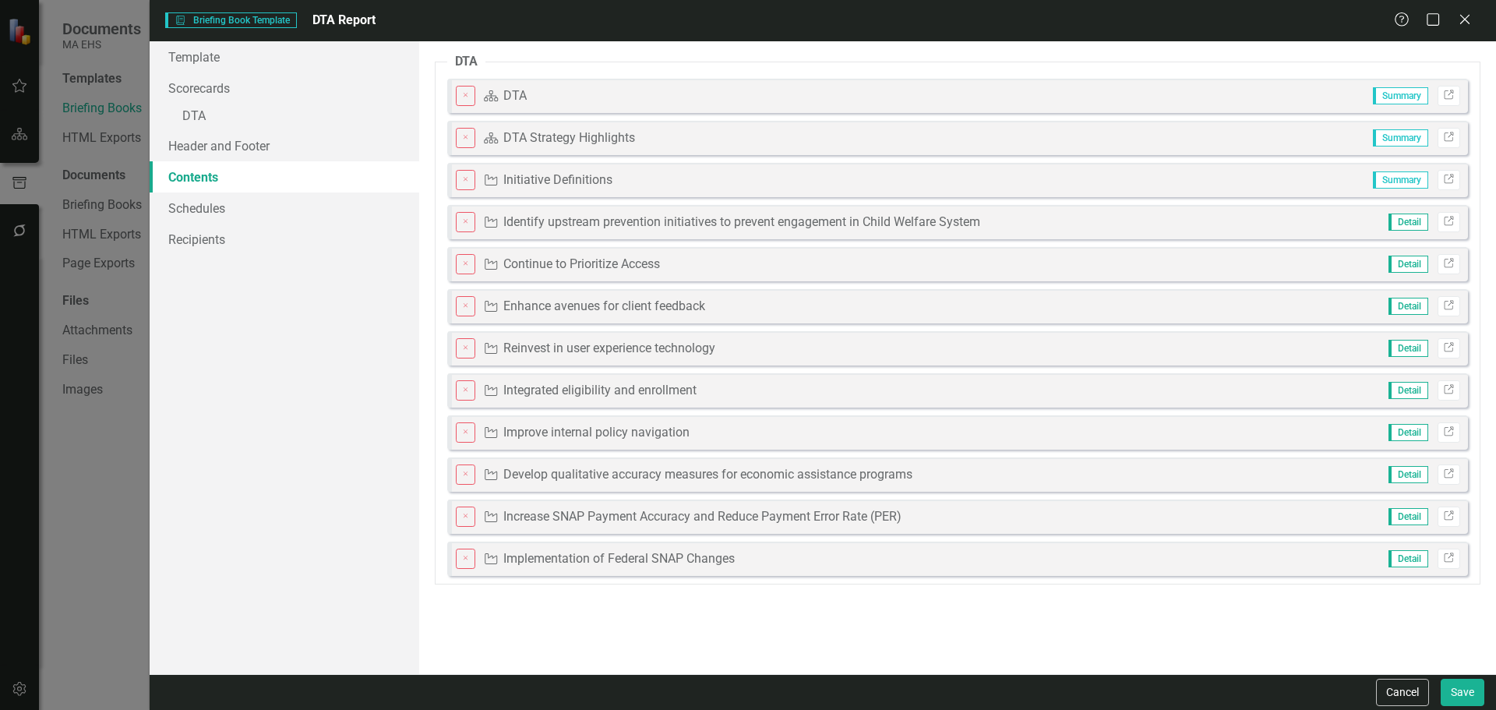
click at [759, 157] on fieldset "DTA Close Scorecard DTA Summary Link Close Scorecard DTA Strategy Highlights Su…" at bounding box center [957, 318] width 1045 height 531
click at [204, 135] on link "Header and Footer" at bounding box center [285, 145] width 270 height 31
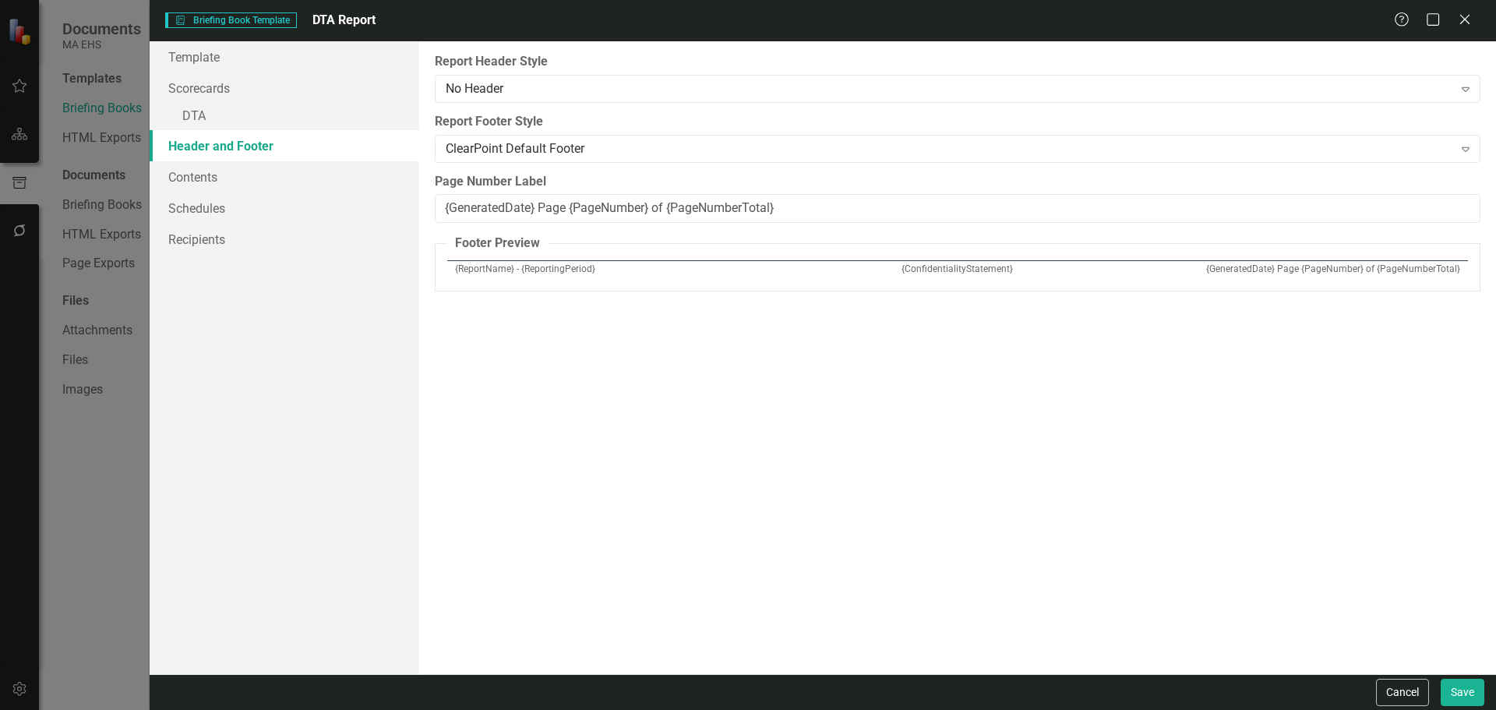
click at [996, 30] on div "Briefing Book Template Briefing Book Template DTA Report Help Maximize Close" at bounding box center [823, 20] width 1346 height 41
click at [996, 12] on icon "Close" at bounding box center [1463, 19] width 19 height 15
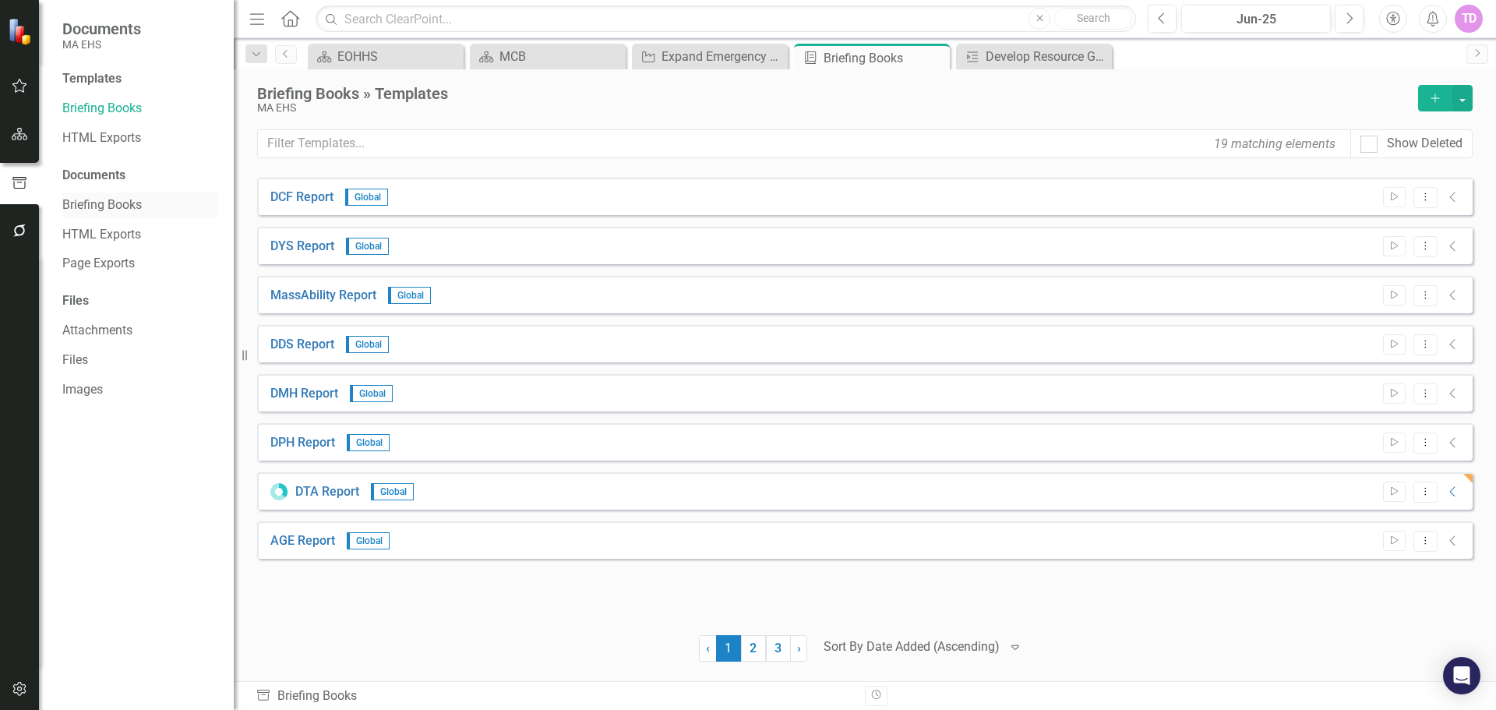
click at [119, 200] on link "Briefing Books" at bounding box center [140, 205] width 156 height 18
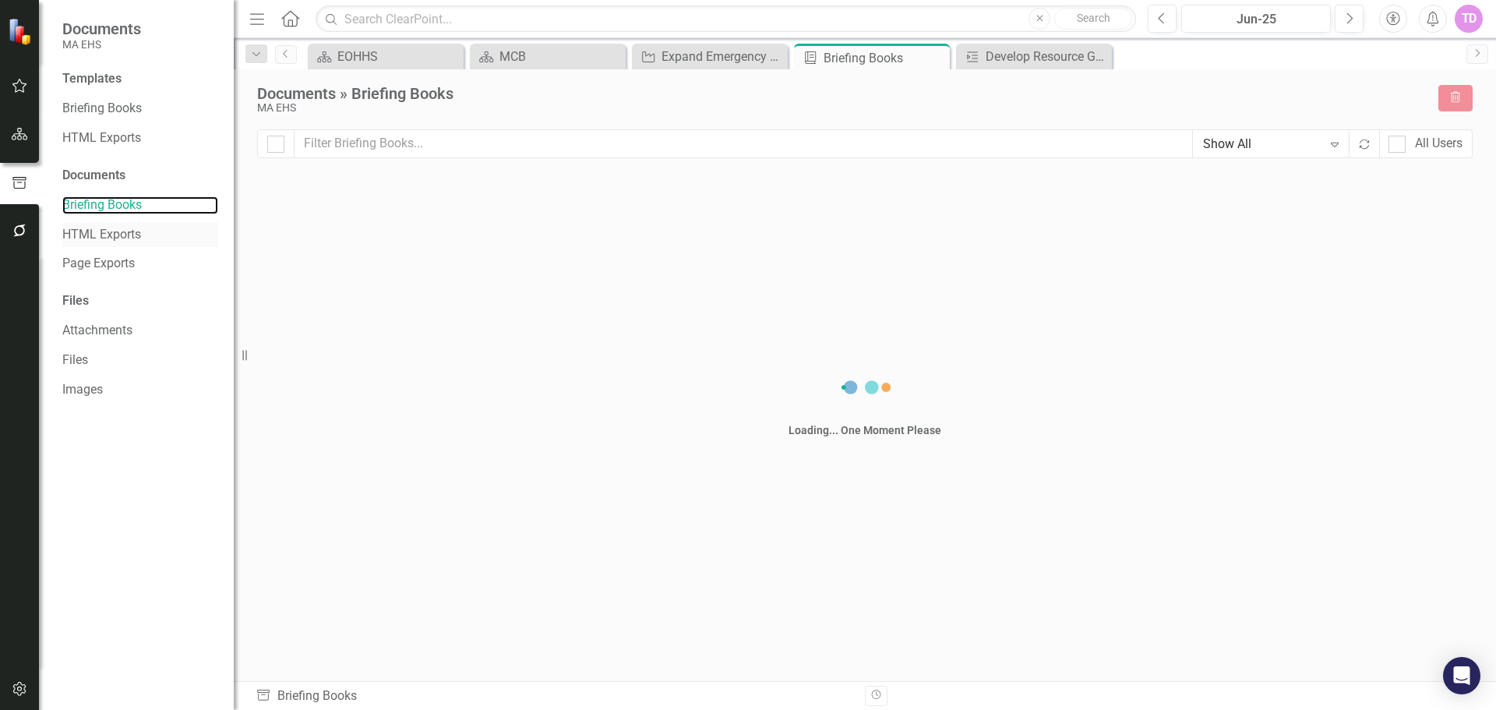
checkbox input "false"
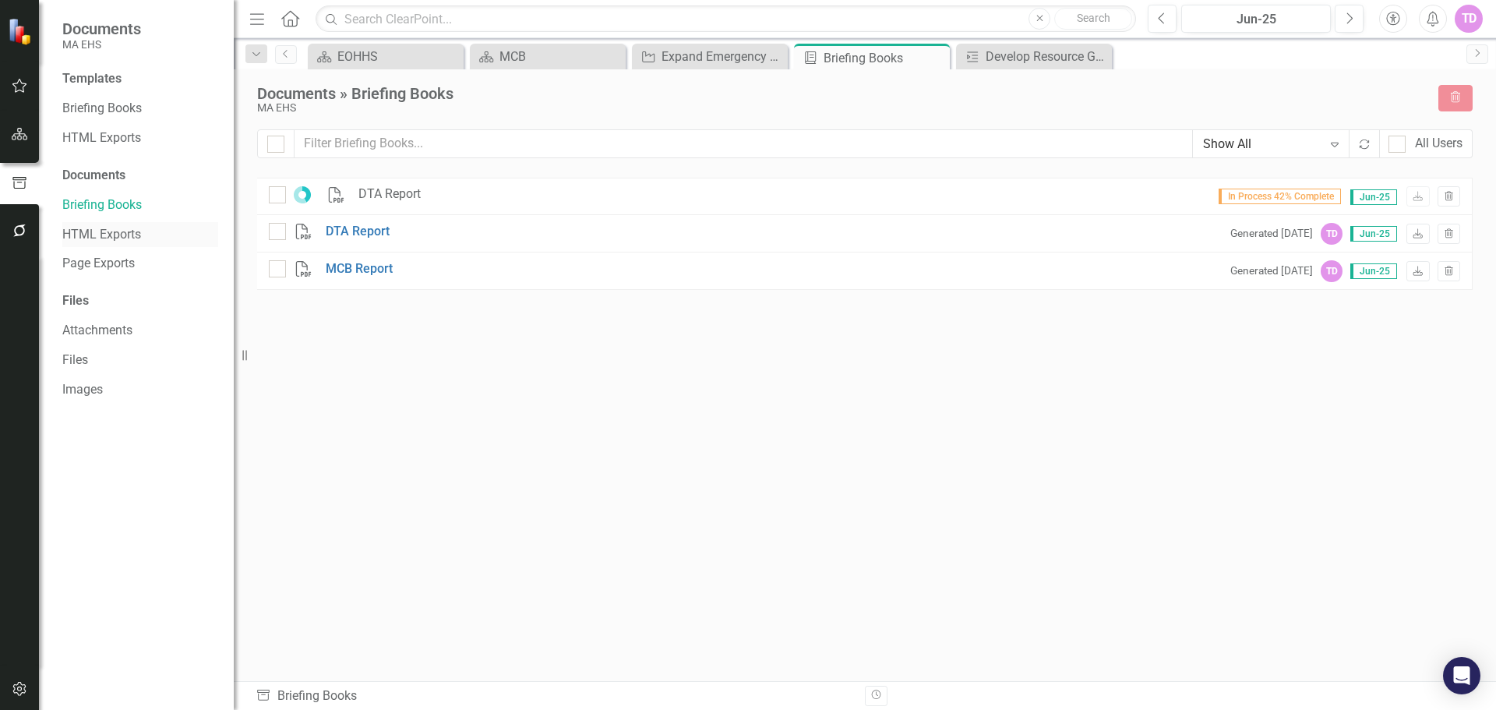
click at [103, 223] on div "HTML Exports" at bounding box center [140, 235] width 156 height 26
click at [90, 103] on link "Briefing Books" at bounding box center [140, 109] width 156 height 18
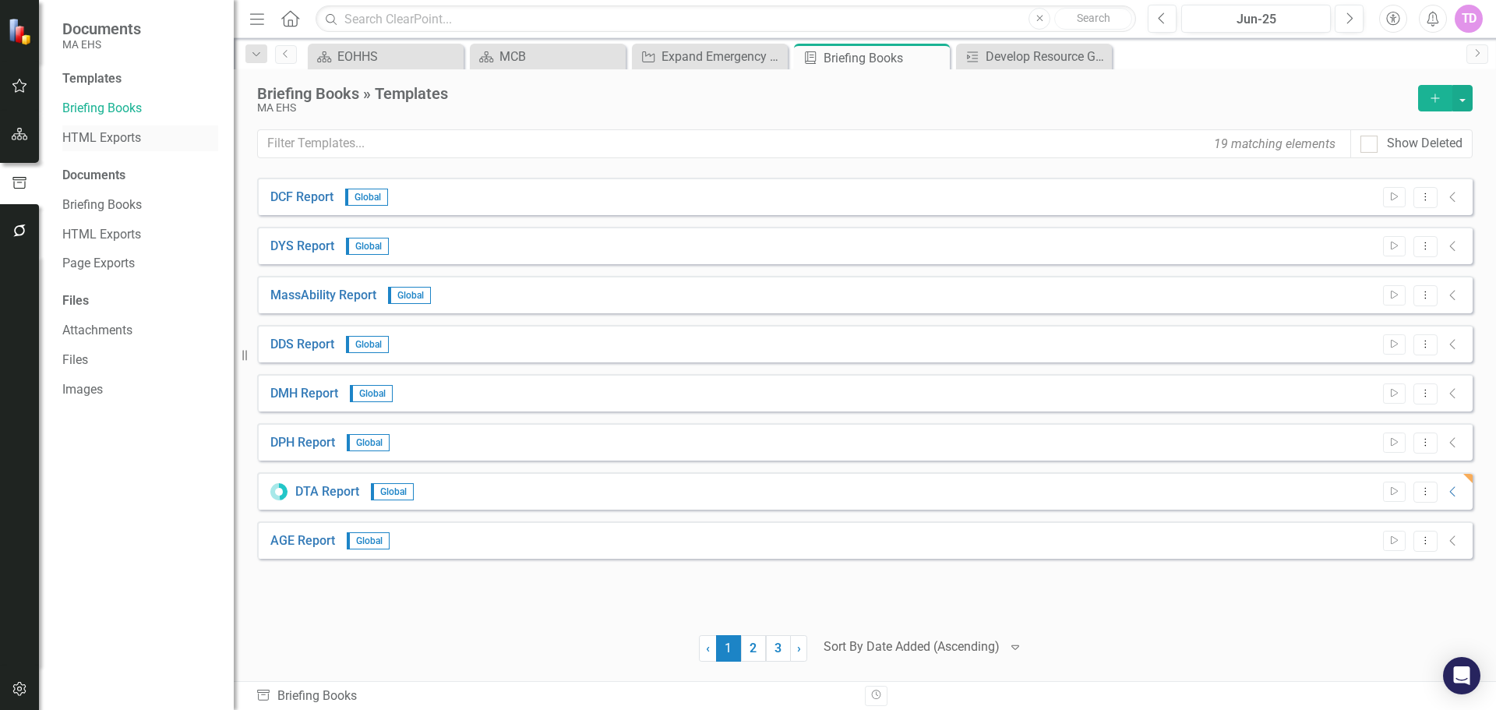
click at [94, 128] on div "HTML Exports" at bounding box center [140, 138] width 156 height 26
click at [97, 137] on link "HTML Exports" at bounding box center [140, 138] width 156 height 18
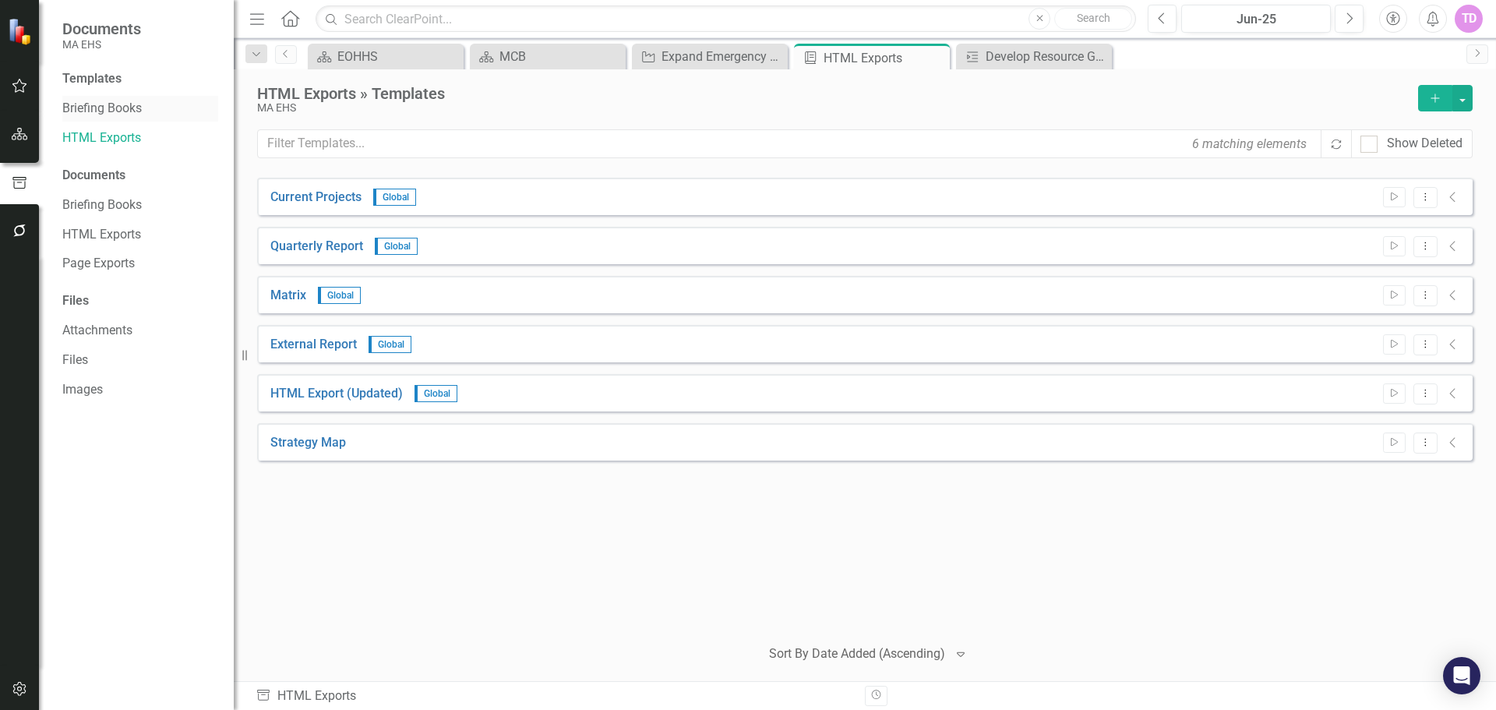
click at [131, 103] on link "Briefing Books" at bounding box center [140, 109] width 156 height 18
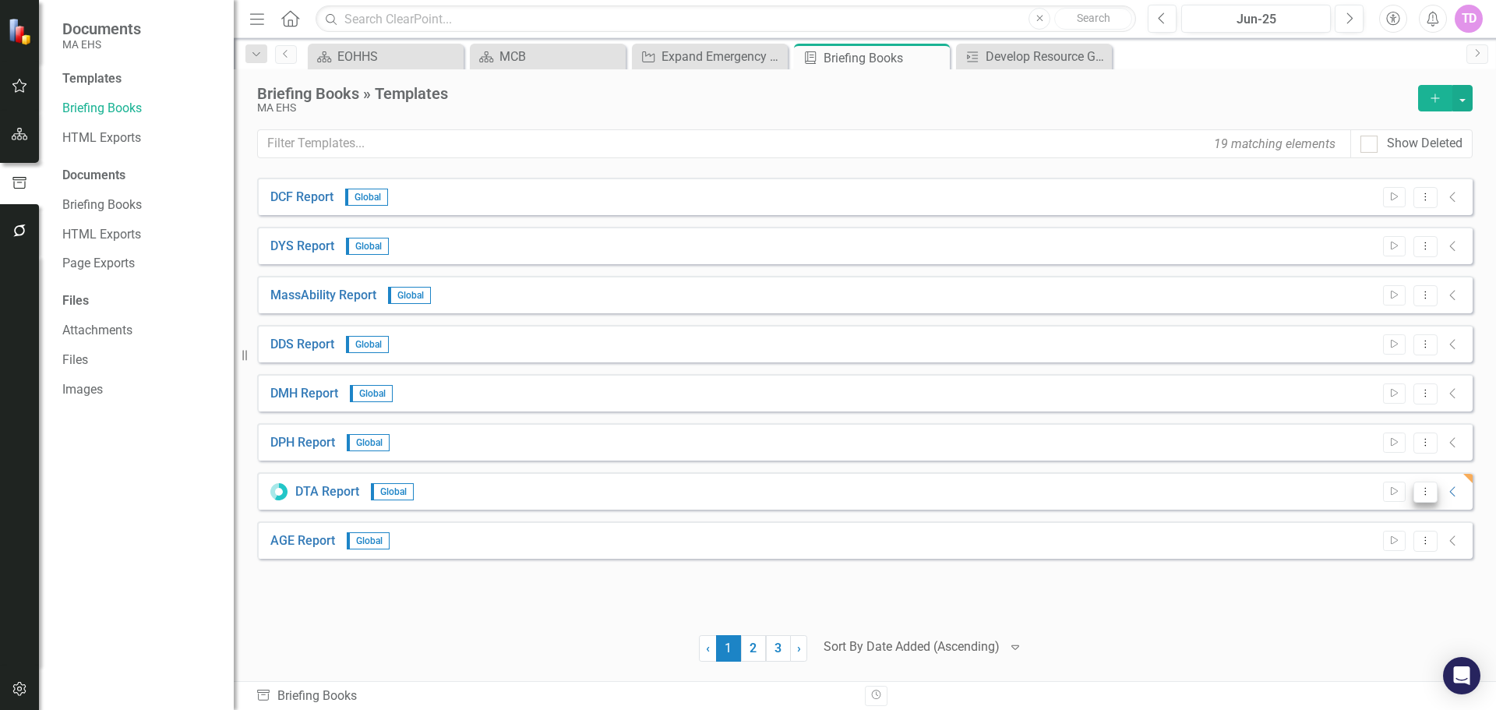
click at [996, 428] on icon "Dropdown Menu" at bounding box center [1424, 491] width 13 height 10
click at [996, 428] on div at bounding box center [1252, 648] width 442 height 26
click at [996, 93] on icon "Add" at bounding box center [1435, 98] width 14 height 11
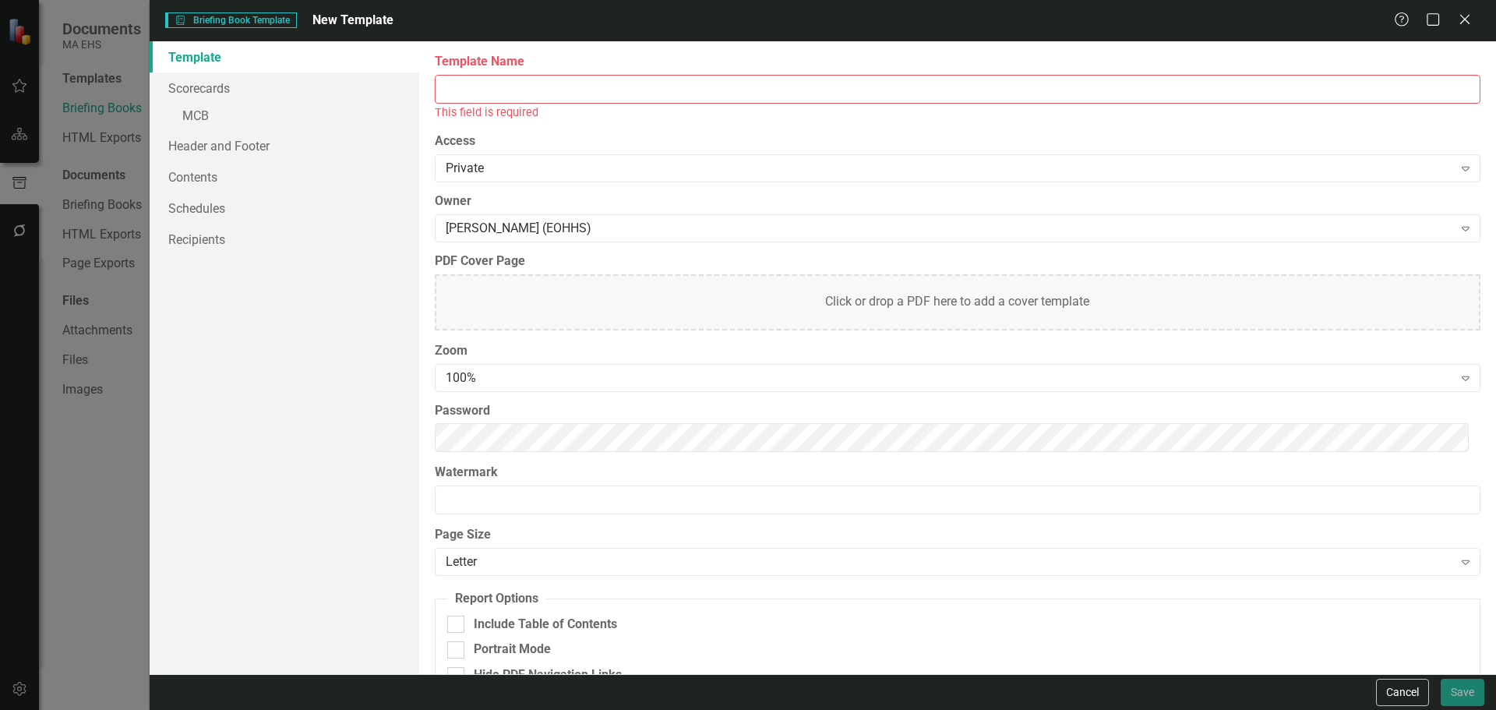
click at [860, 100] on input "Template Name" at bounding box center [957, 89] width 1045 height 29
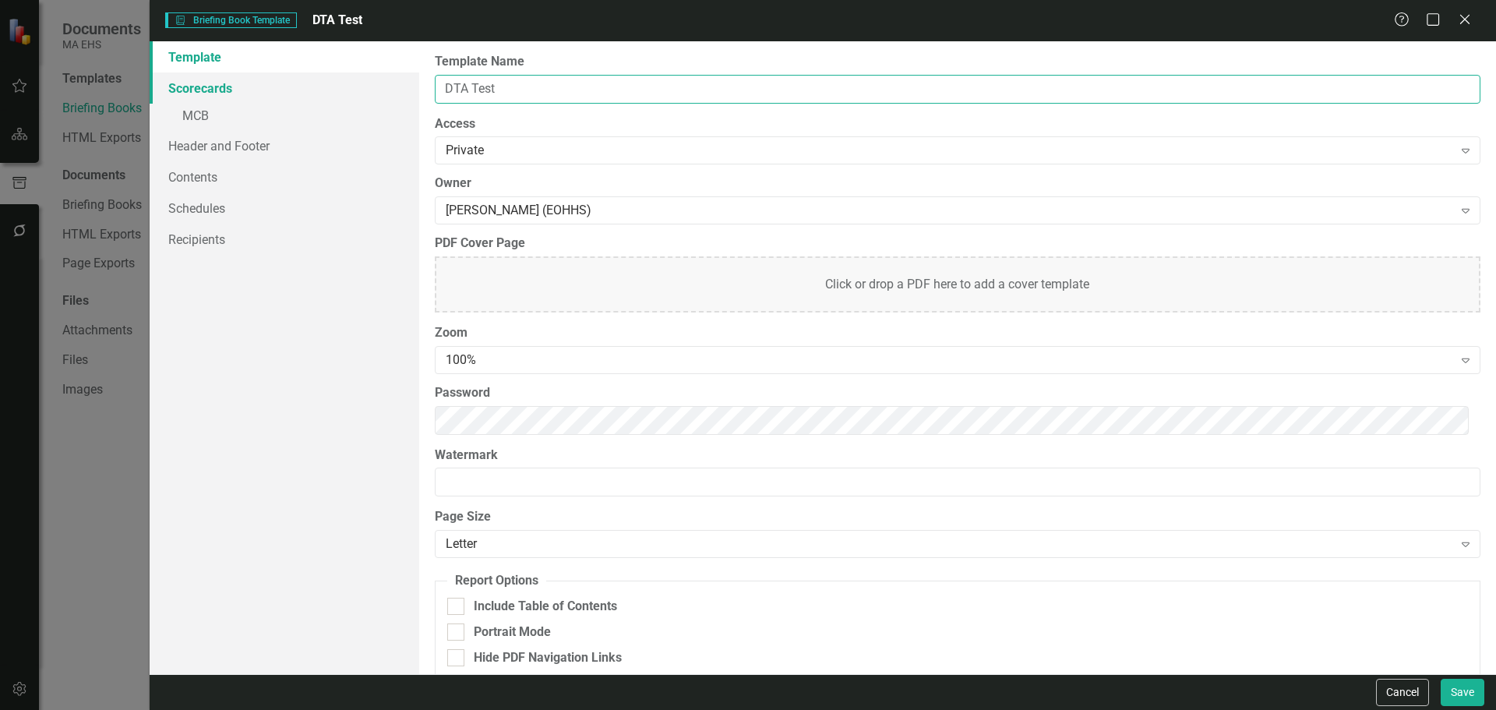
type input "DTA Test"
click at [241, 90] on link "Scorecards" at bounding box center [285, 87] width 270 height 31
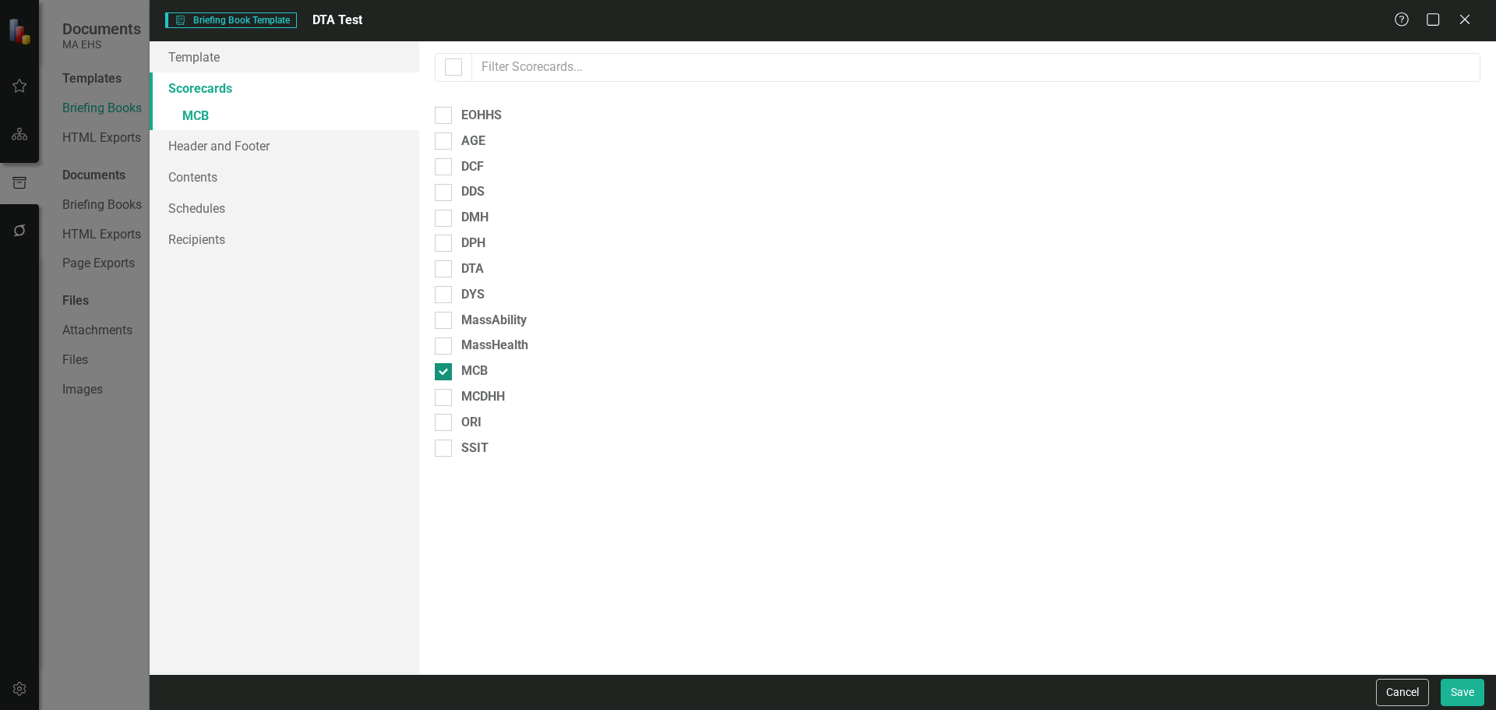
click at [448, 377] on div at bounding box center [443, 371] width 17 height 17
click at [445, 373] on input "MCB" at bounding box center [440, 368] width 10 height 10
checkbox input "false"
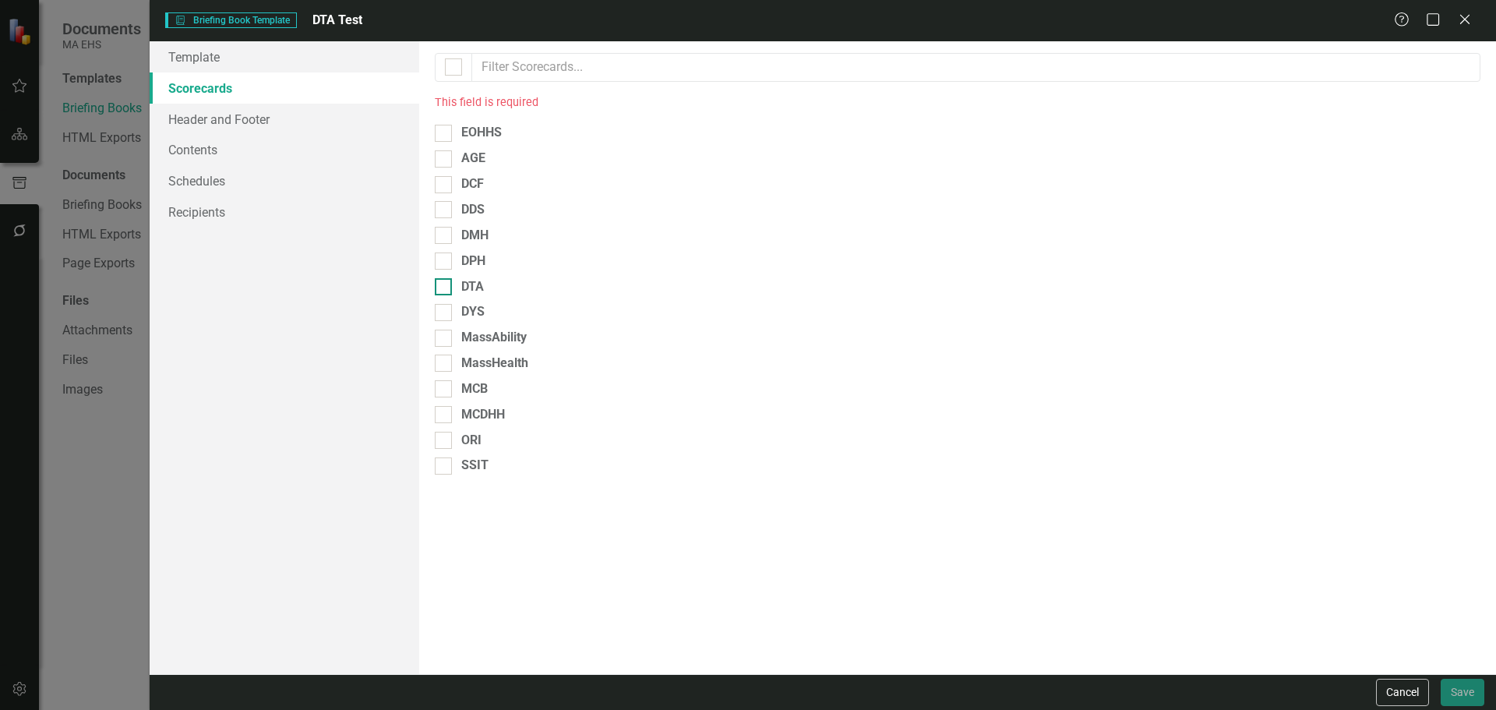
click at [448, 282] on div at bounding box center [443, 286] width 17 height 17
click at [445, 282] on input "DTA" at bounding box center [440, 283] width 10 height 10
checkbox input "true"
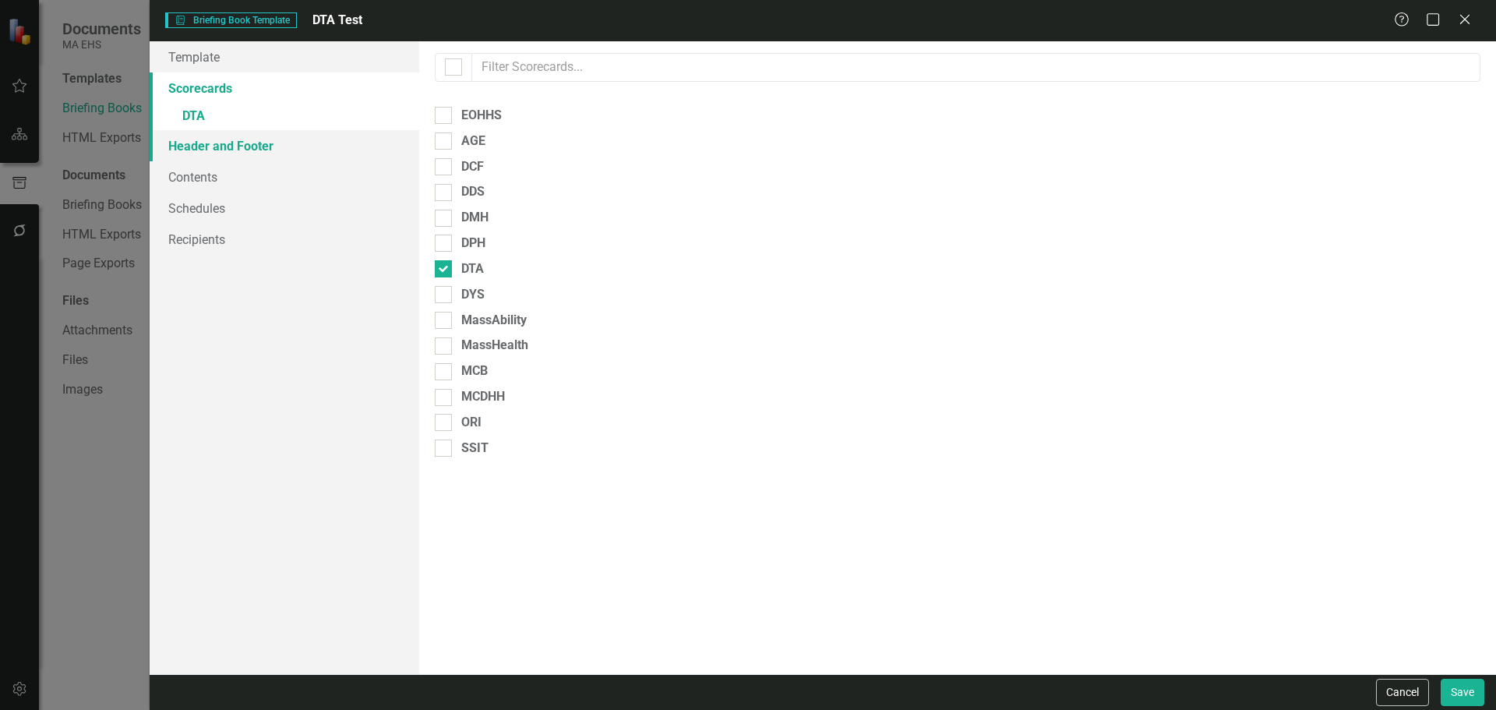
click at [190, 138] on link "Header and Footer" at bounding box center [285, 145] width 270 height 31
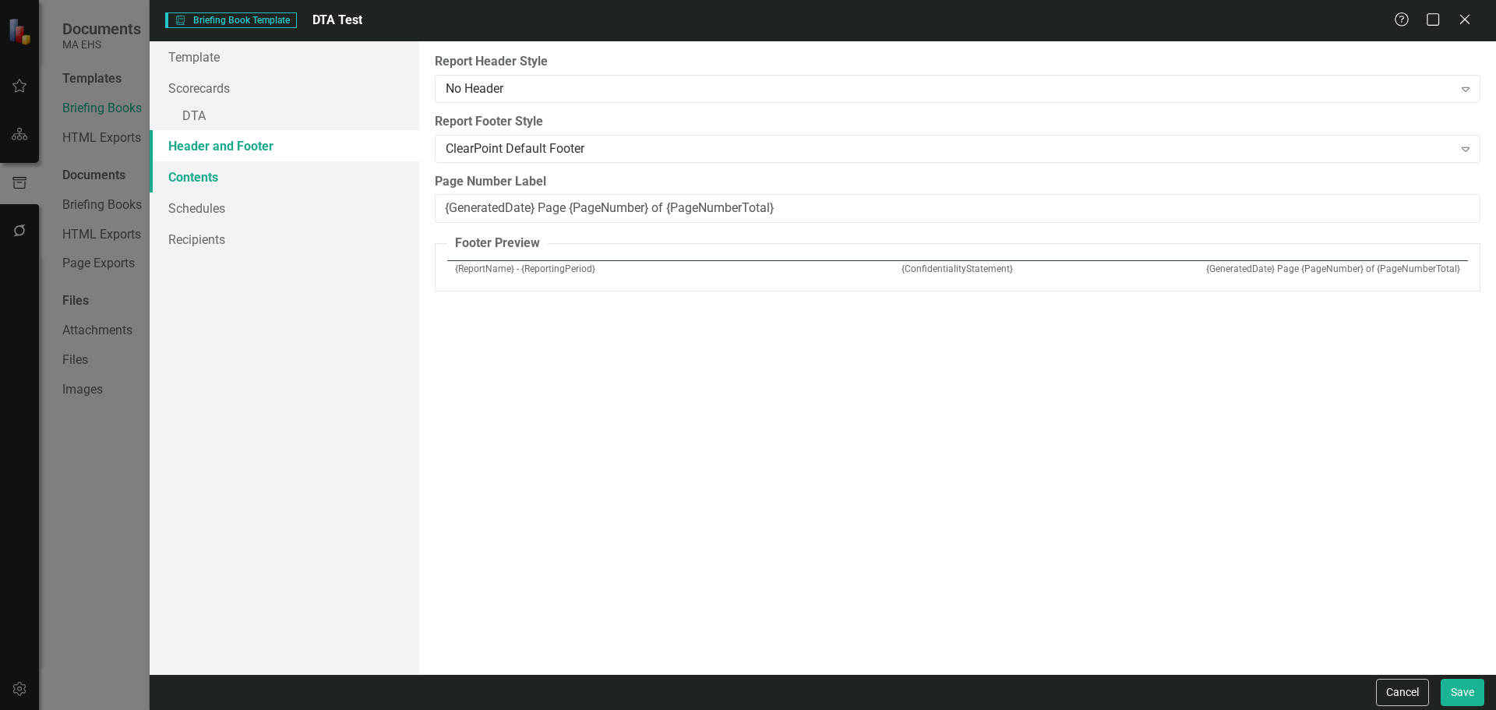
click at [191, 179] on link "Contents" at bounding box center [285, 176] width 270 height 31
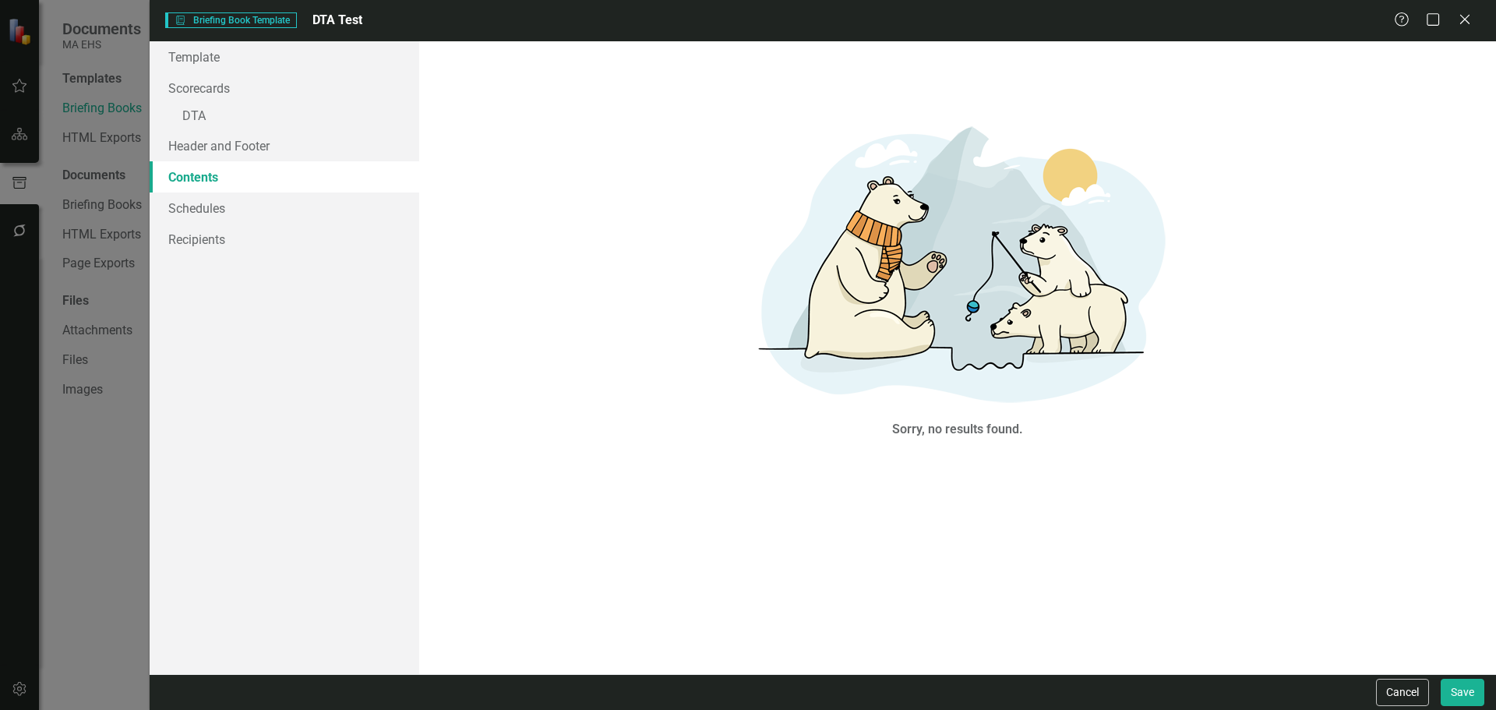
click at [930, 249] on img at bounding box center [957, 261] width 467 height 312
click at [235, 198] on link "Schedules" at bounding box center [285, 207] width 270 height 31
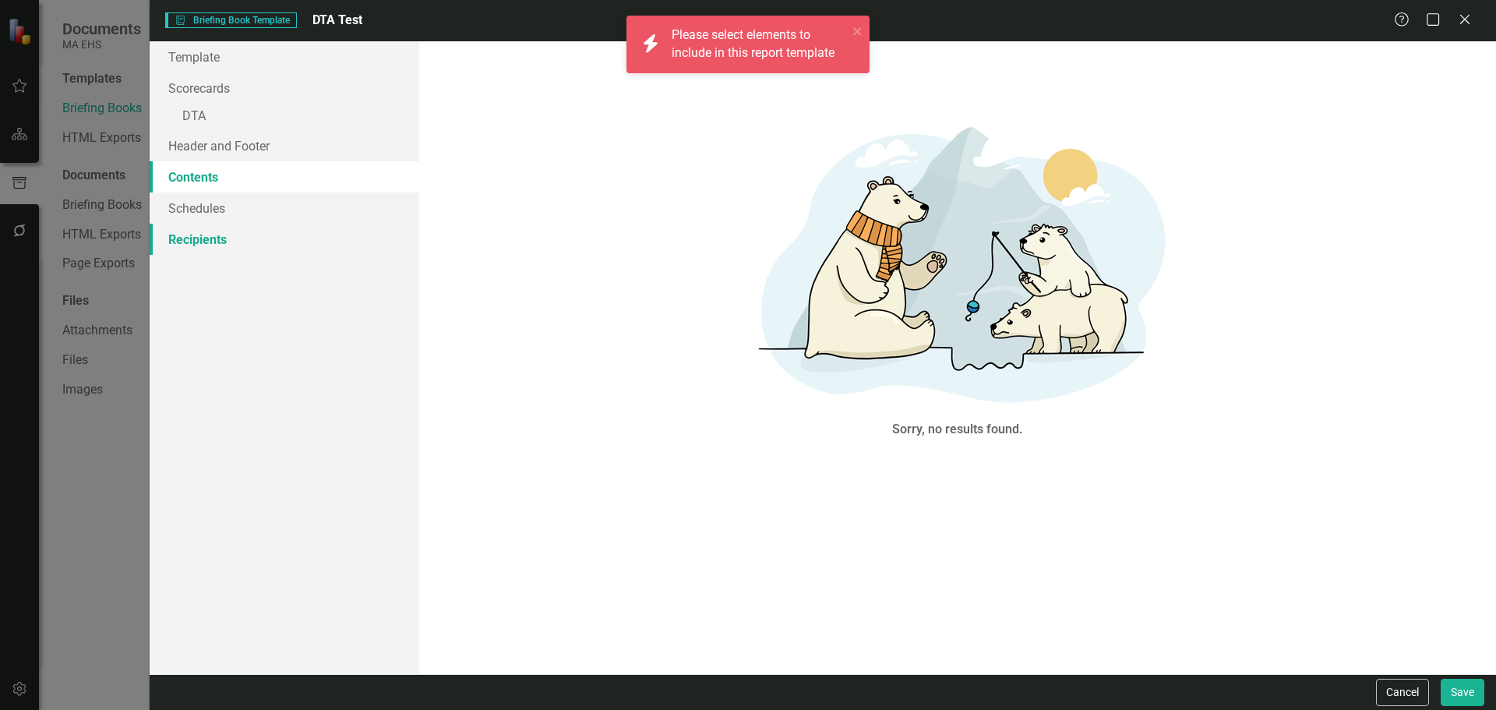
click at [211, 240] on link "Recipients" at bounding box center [285, 239] width 270 height 31
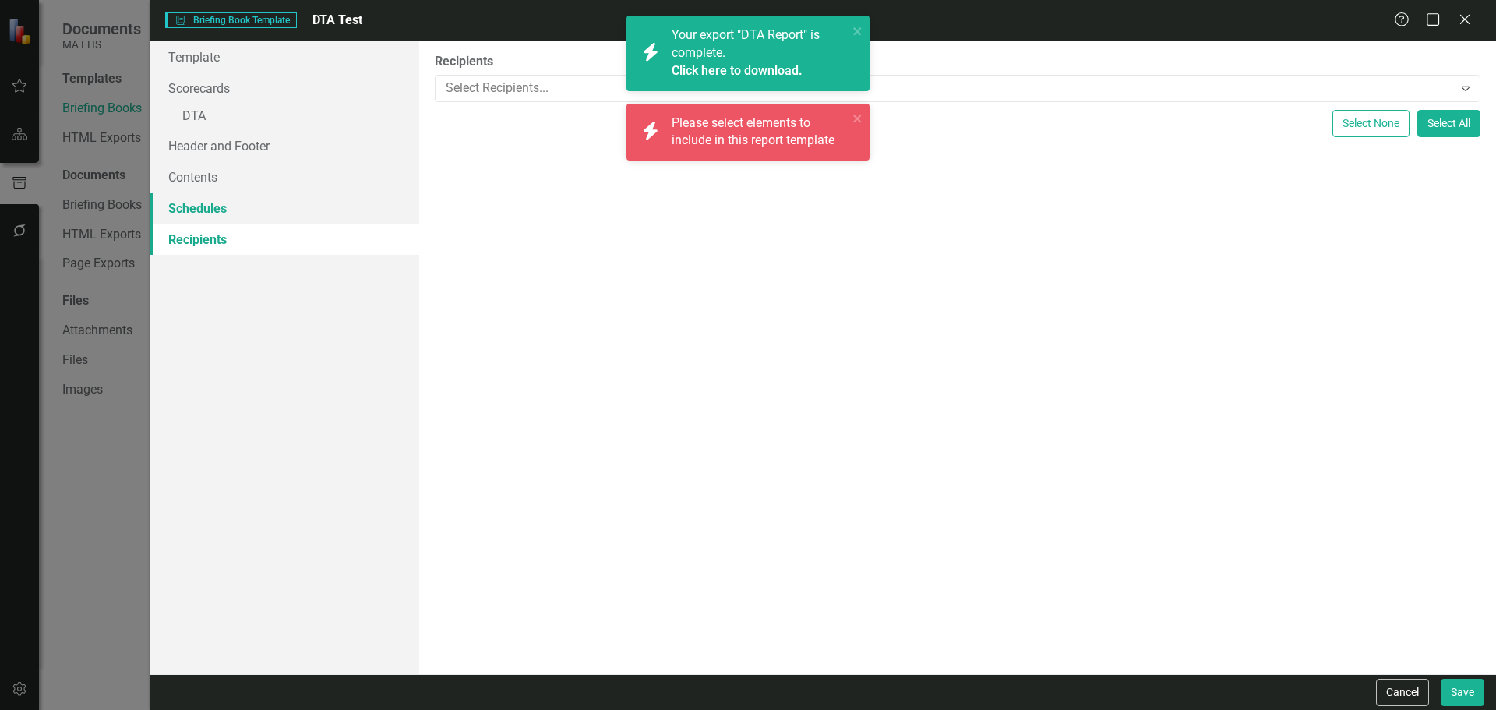
click at [208, 215] on link "Schedules" at bounding box center [285, 207] width 270 height 31
click at [208, 189] on link "Contents" at bounding box center [285, 176] width 270 height 31
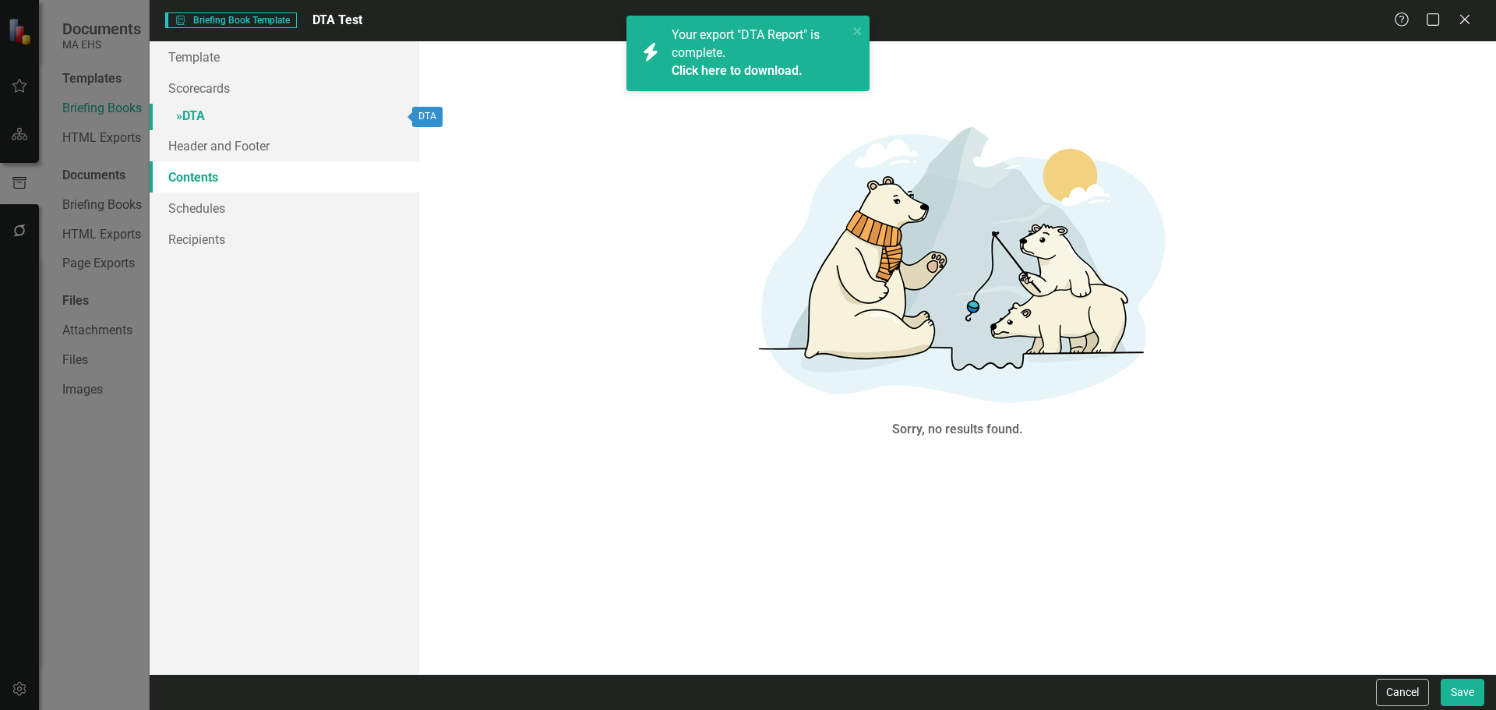
click at [334, 122] on link "» DTA" at bounding box center [285, 117] width 270 height 27
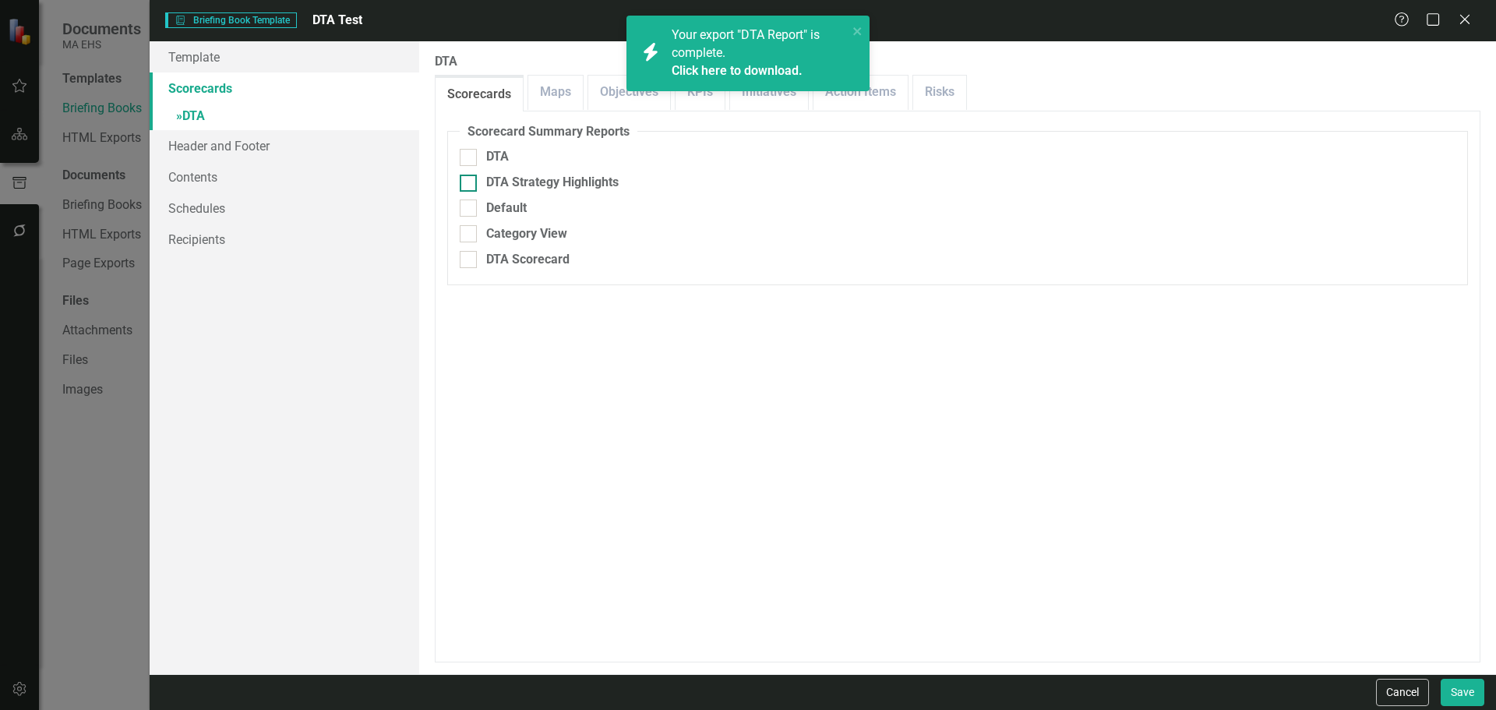
click at [466, 178] on input "DTA Strategy Highlights" at bounding box center [465, 179] width 10 height 10
checkbox input "true"
click at [479, 156] on div "DTA" at bounding box center [958, 157] width 996 height 18
click at [470, 156] on input "DTA" at bounding box center [465, 154] width 10 height 10
checkbox input "true"
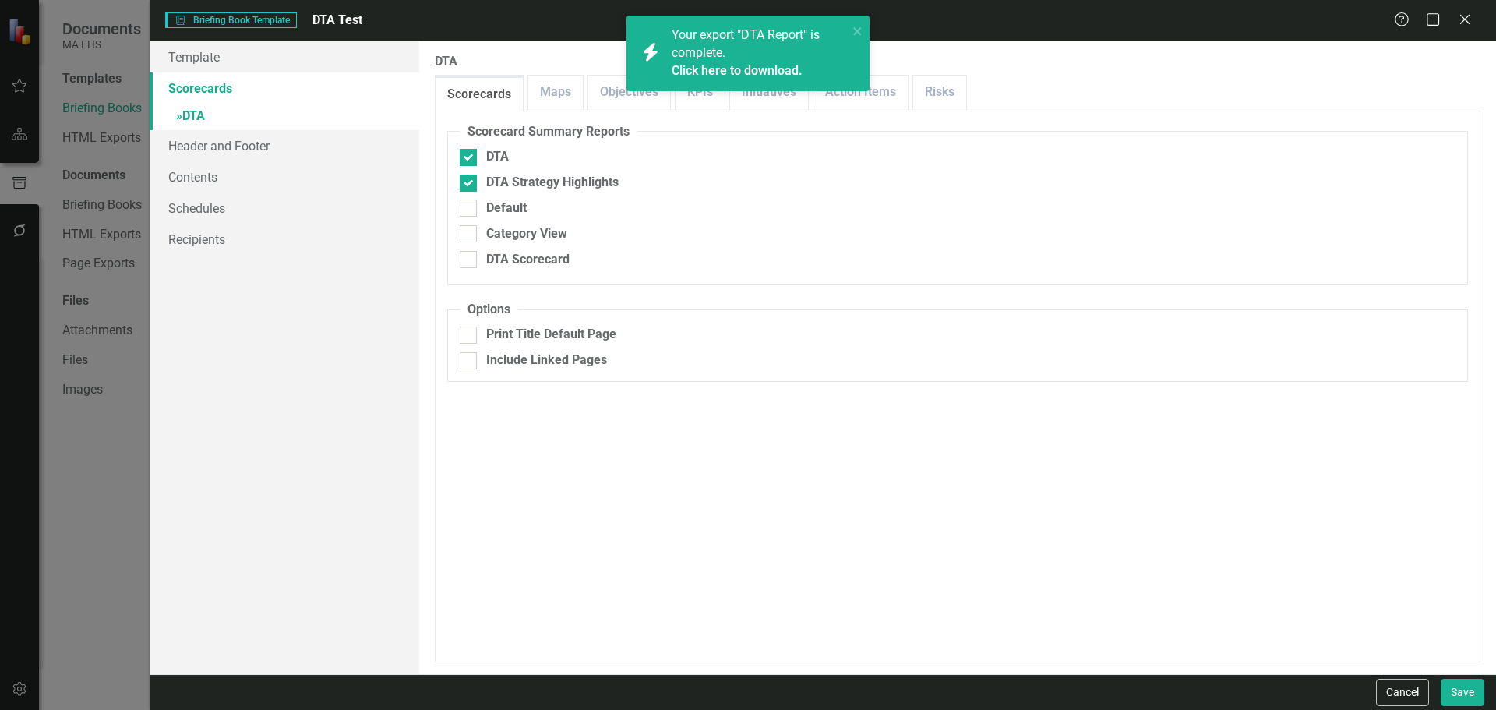
click at [583, 98] on div "Scorecards Maps Objectives KPIs Initiatives Action Items Risks" at bounding box center [957, 93] width 1045 height 36
click at [569, 98] on link "Maps" at bounding box center [555, 92] width 55 height 33
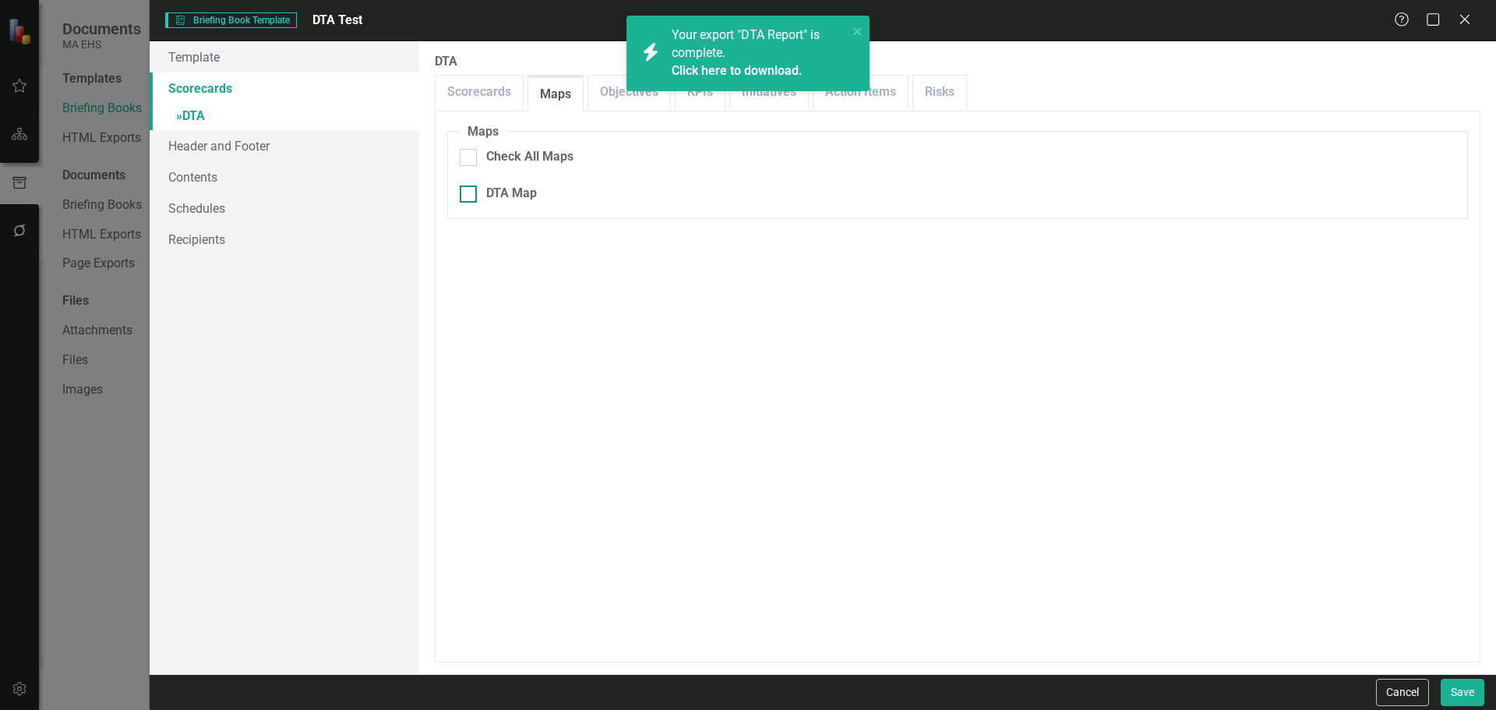
click at [487, 199] on div "DTA Map" at bounding box center [511, 194] width 51 height 18
click at [470, 196] on input "DTA Map" at bounding box center [465, 190] width 10 height 10
checkbox input "true"
click at [231, 202] on link "Schedules" at bounding box center [285, 207] width 270 height 31
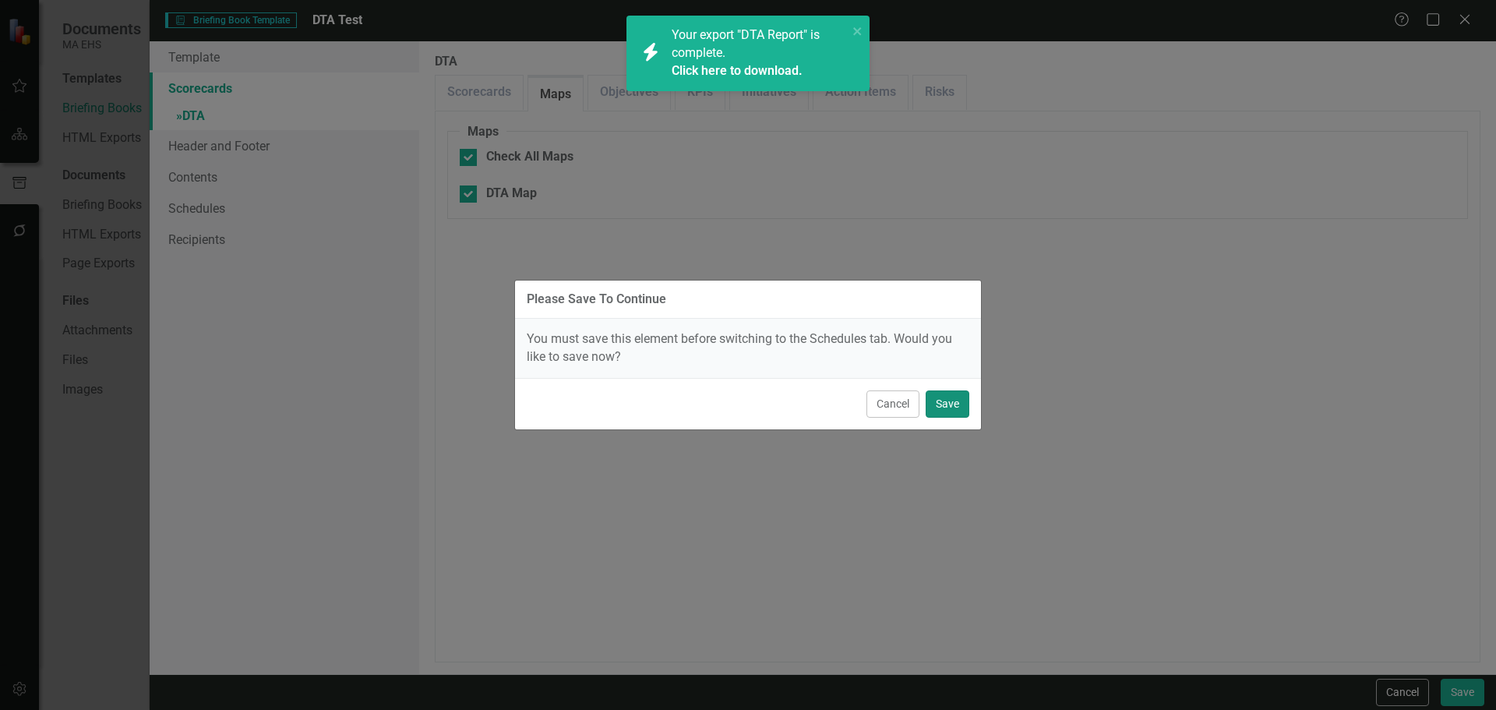
click at [938, 411] on button "Save" at bounding box center [947, 403] width 44 height 27
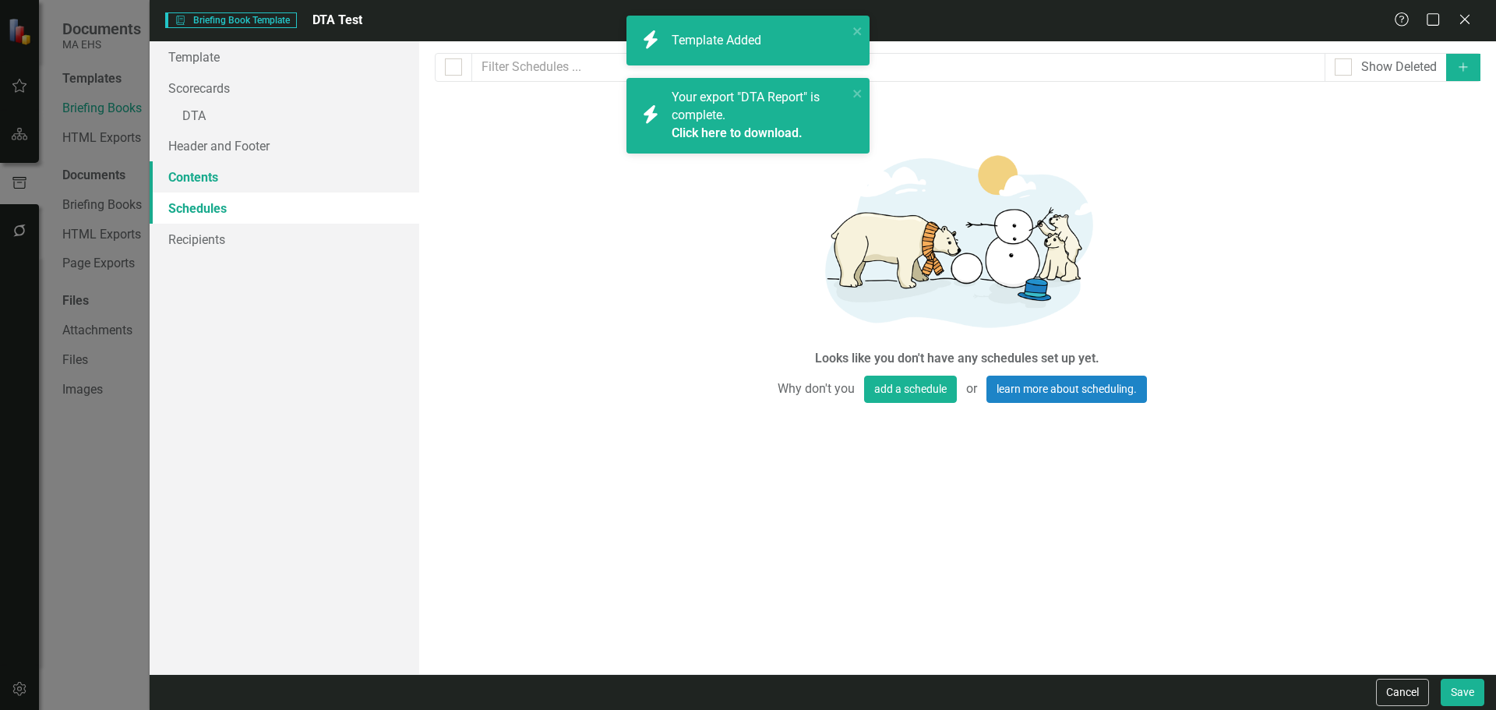
click at [229, 162] on link "Contents" at bounding box center [285, 176] width 270 height 31
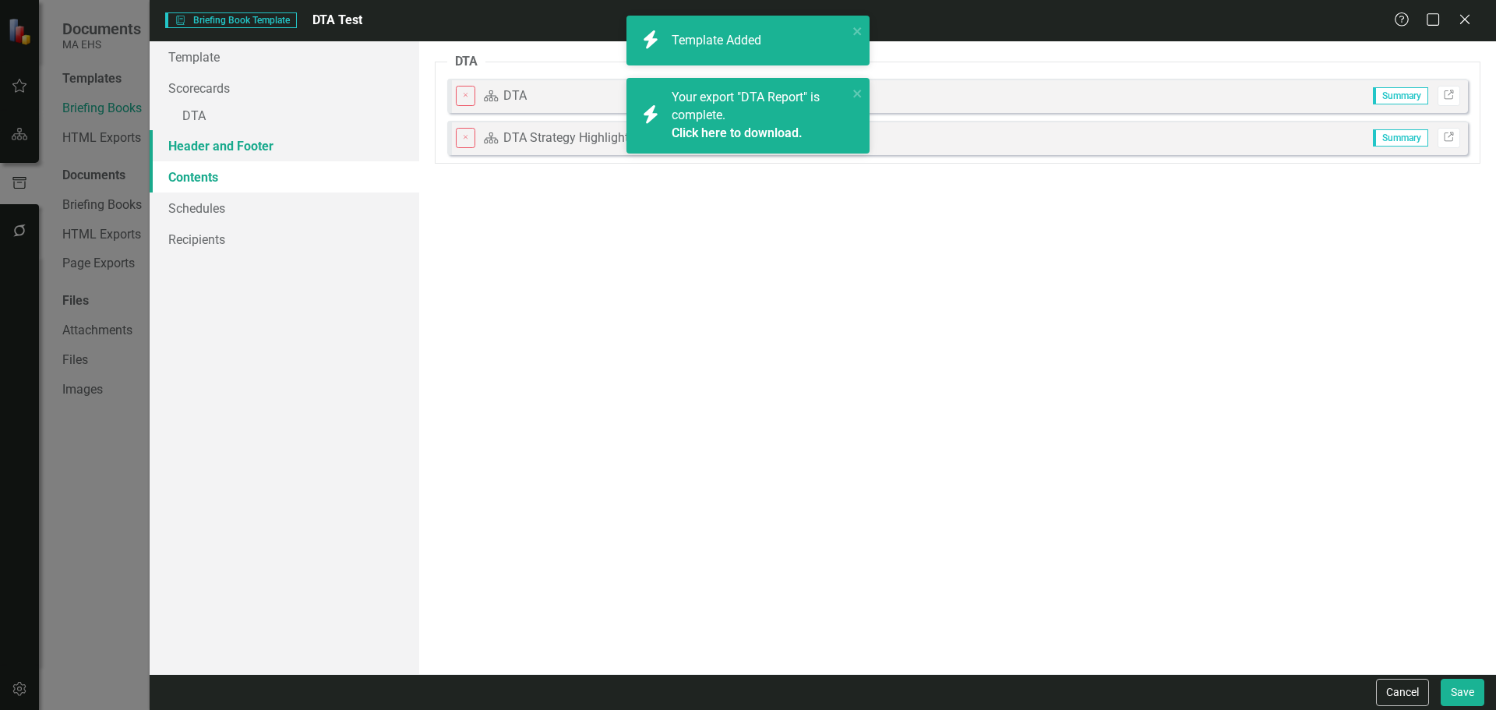
click at [226, 151] on link "Header and Footer" at bounding box center [285, 145] width 270 height 31
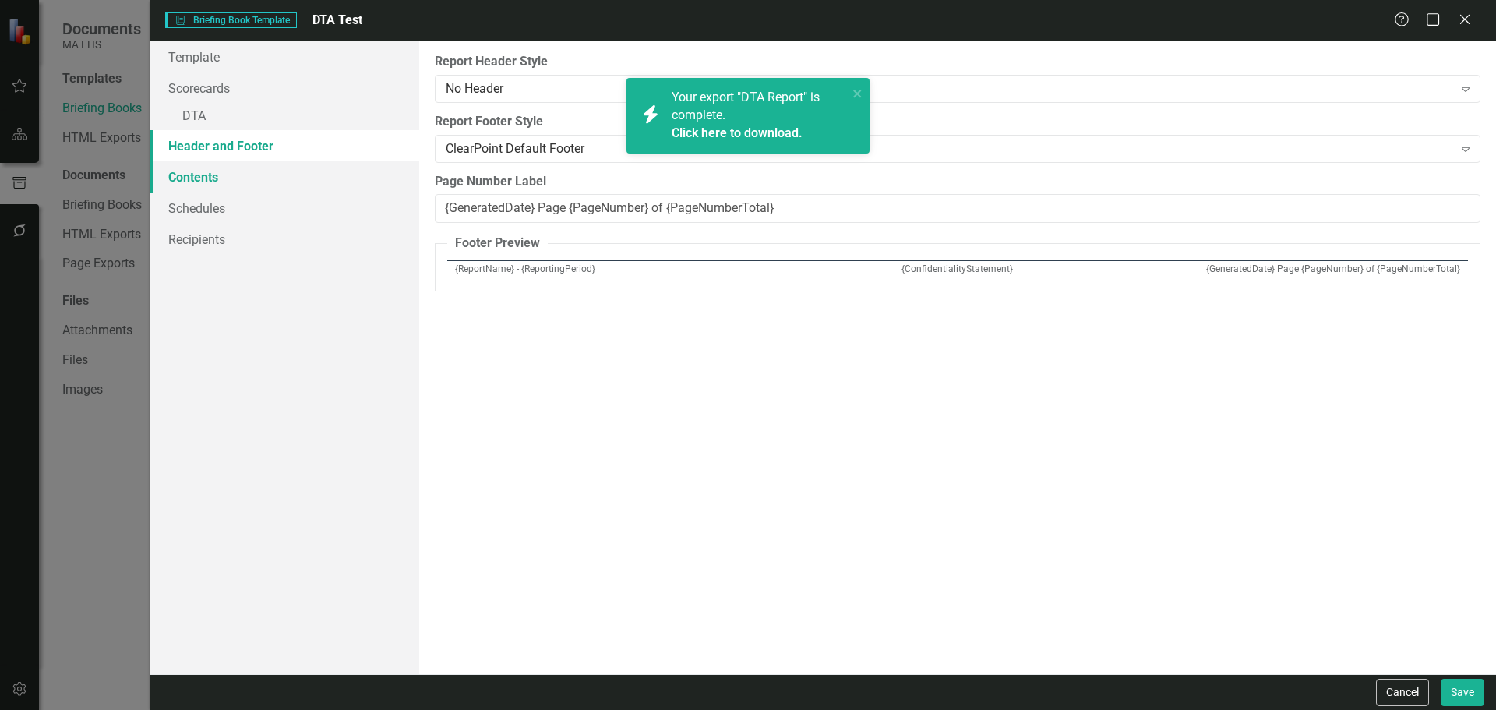
click at [224, 171] on link "Contents" at bounding box center [285, 176] width 270 height 31
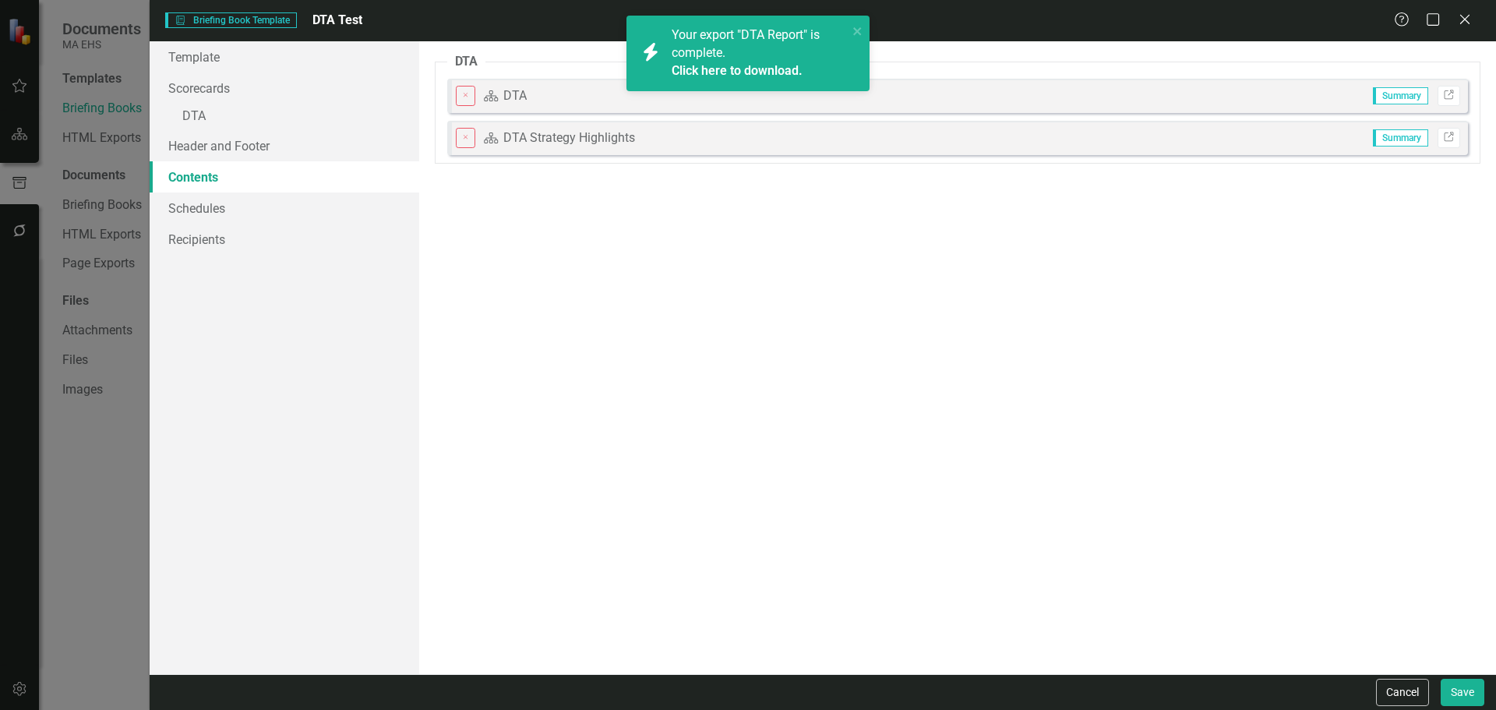
drag, startPoint x: 613, startPoint y: 146, endPoint x: 626, endPoint y: 91, distance: 56.7
click at [626, 91] on body "Accessibility Screen-Reader Guide, Feedback, and Issue Reporting | New window i…" at bounding box center [748, 355] width 1496 height 710
click at [453, 142] on div "Close Scorecard DTA Strategy Highlights Summary Link" at bounding box center [957, 138] width 1020 height 34
click at [460, 143] on button "Close" at bounding box center [466, 138] width 20 height 20
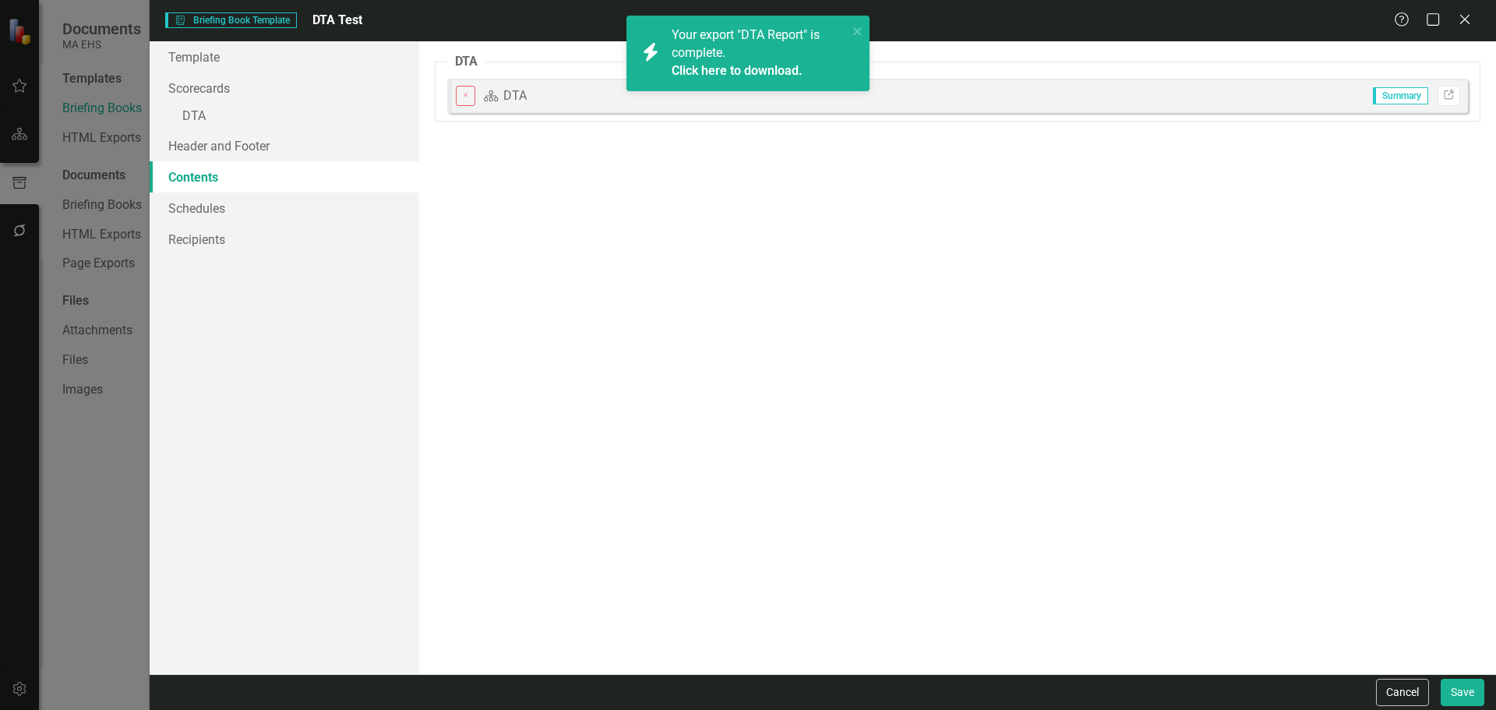
click at [467, 85] on div "Close Scorecard DTA Summary Link" at bounding box center [957, 96] width 1020 height 34
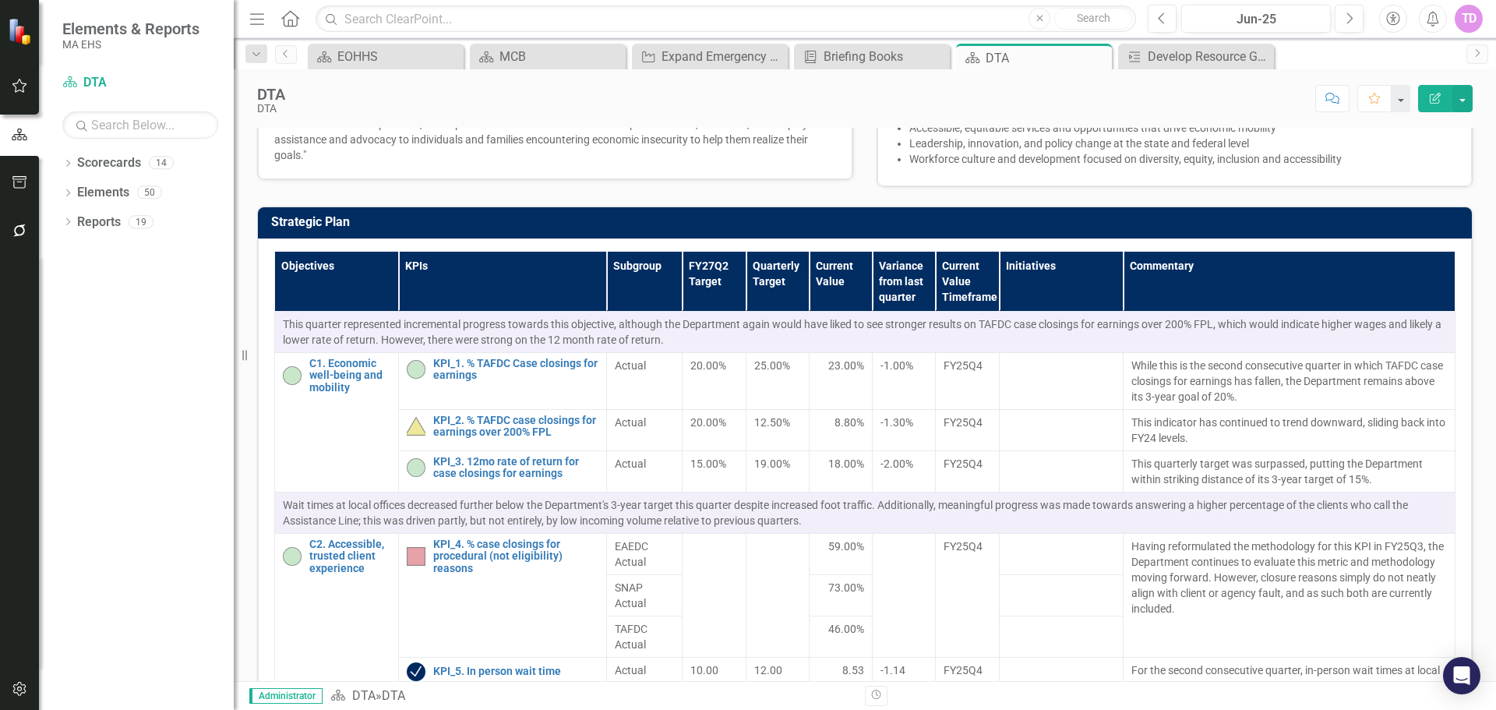
scroll to position [295, 0]
